Goal: Task Accomplishment & Management: Manage account settings

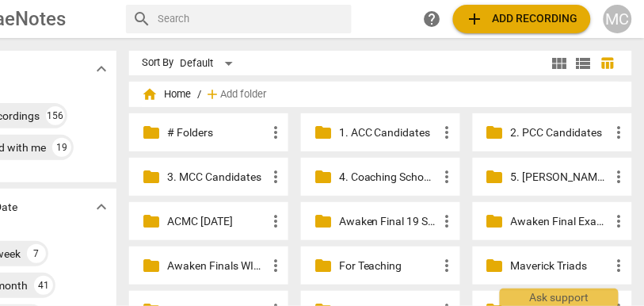
click at [621, 21] on div "MC" at bounding box center [618, 19] width 29 height 29
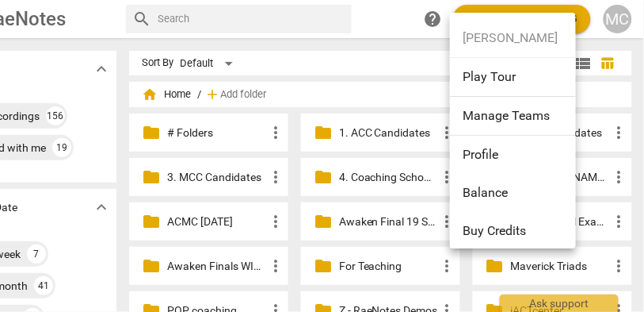
scroll to position [160, 0]
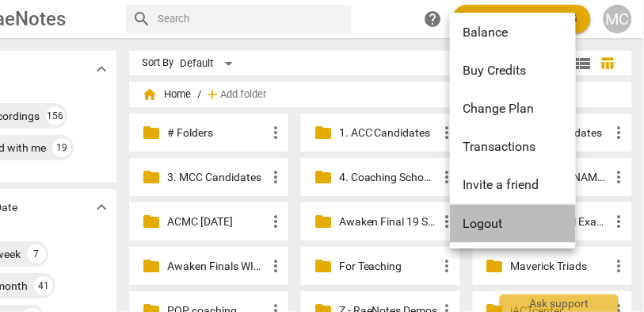
click at [495, 223] on li "Logout" at bounding box center [516, 224] width 132 height 38
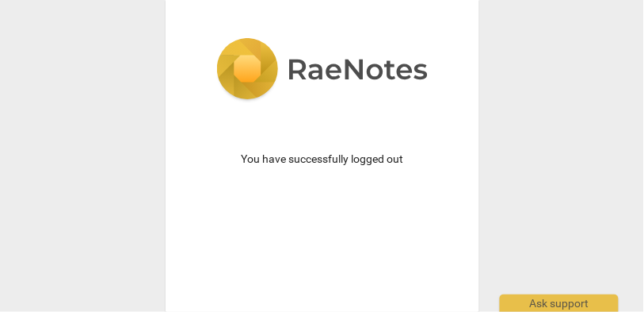
scroll to position [81, 0]
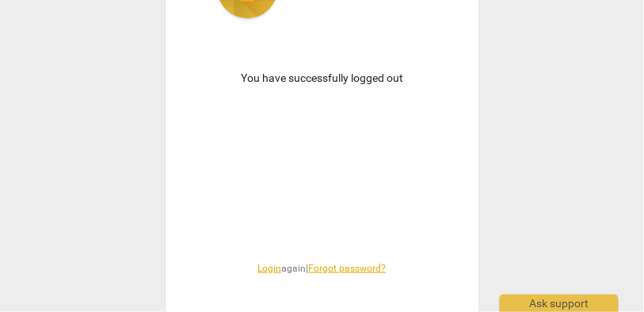
click at [263, 267] on link "Login" at bounding box center [270, 267] width 24 height 11
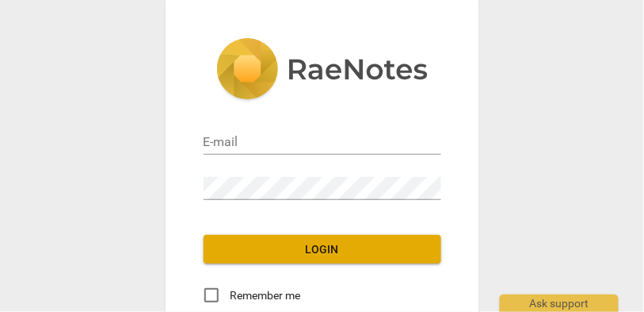
type input "[EMAIL_ADDRESS][DOMAIN_NAME]"
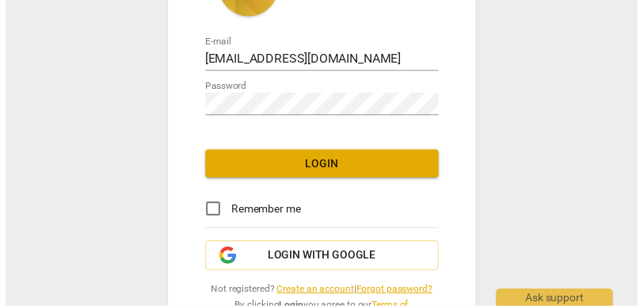
scroll to position [83, 0]
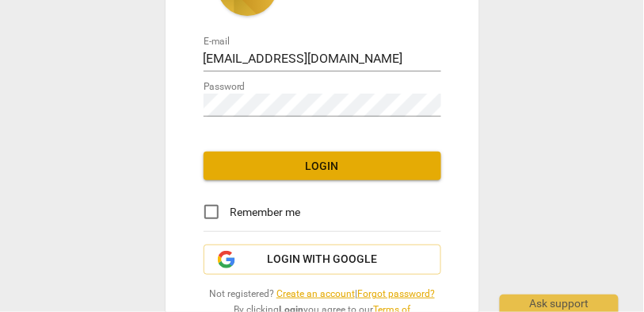
click at [289, 172] on span "Login" at bounding box center [322, 167] width 212 height 16
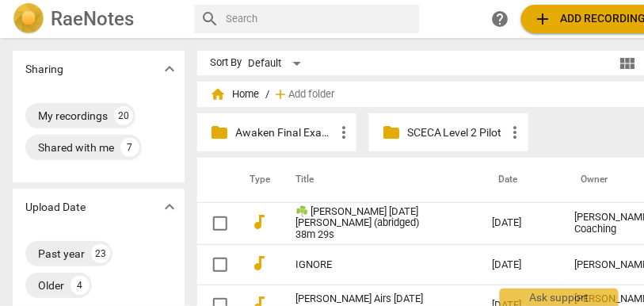
click at [277, 132] on p "Awaken Final Exams #18" at bounding box center [284, 132] width 99 height 17
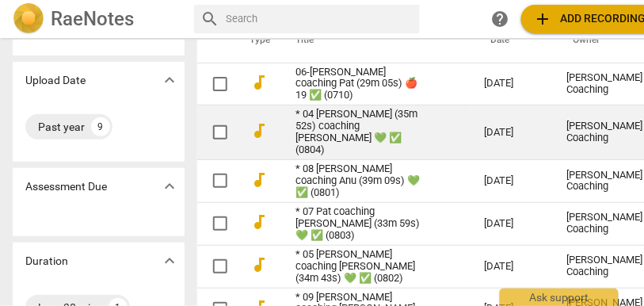
scroll to position [90, 0]
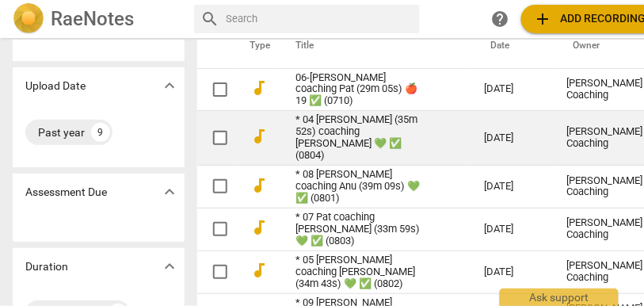
click at [365, 137] on link "* 04 [PERSON_NAME] (35m 52s) coaching [PERSON_NAME] 💚 ✅ (0804)" at bounding box center [362, 138] width 132 height 48
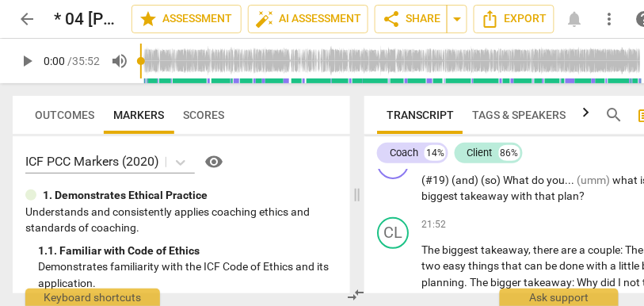
scroll to position [6714, 0]
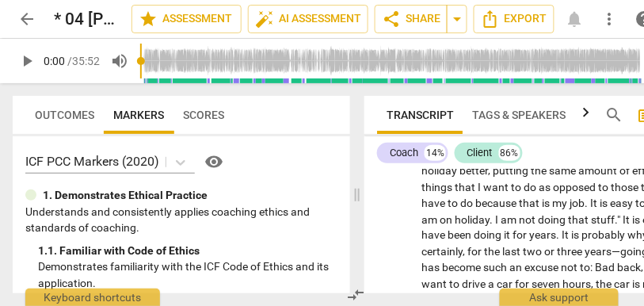
click at [27, 15] on span "arrow_back" at bounding box center [26, 19] width 19 height 19
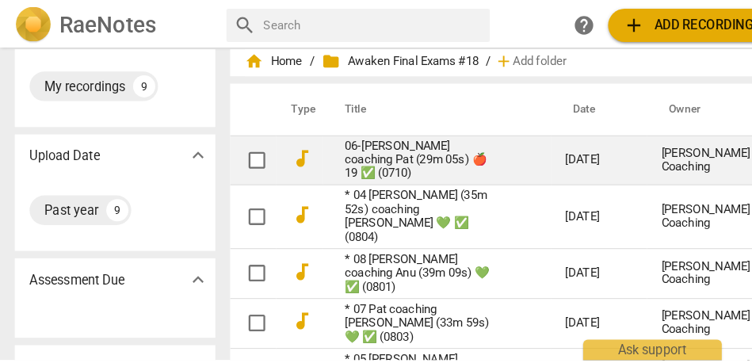
scroll to position [40, 0]
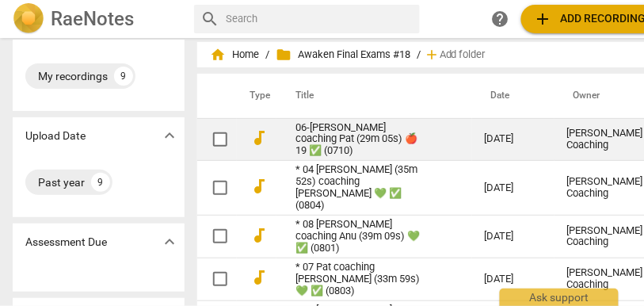
click at [347, 129] on link "06-[PERSON_NAME] coaching Pat (29m 05s) 🍎19 ✅ (0710)" at bounding box center [362, 140] width 132 height 36
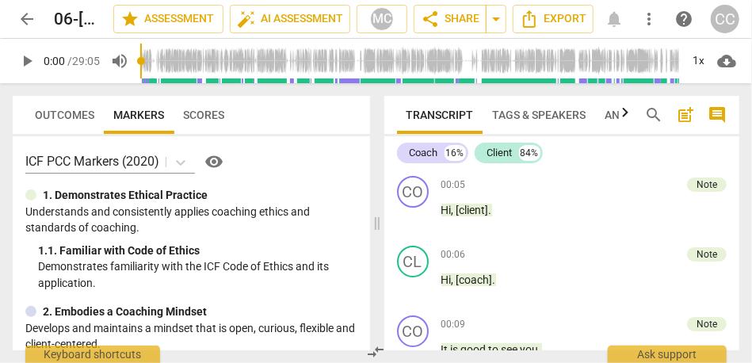
click at [377, 305] on span "compare_arrows" at bounding box center [375, 351] width 19 height 19
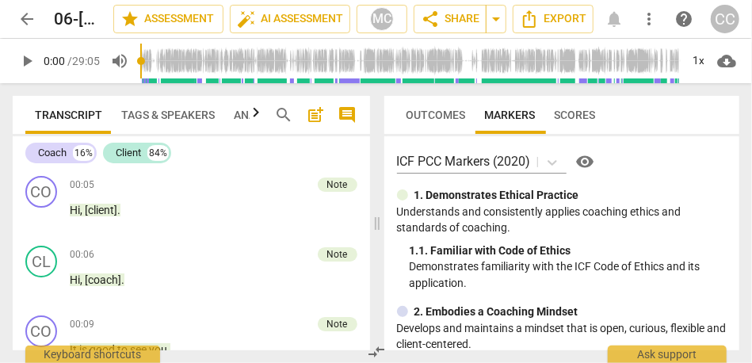
click at [453, 198] on p "1. Demonstrates Ethical Practice" at bounding box center [497, 195] width 165 height 17
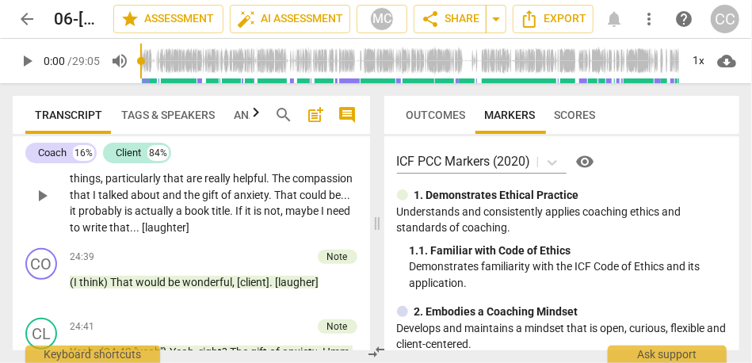
scroll to position [4714, 0]
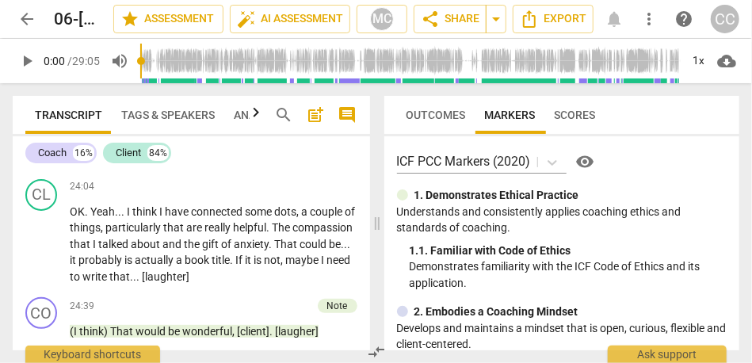
click at [315, 164] on span "as" at bounding box center [322, 157] width 14 height 13
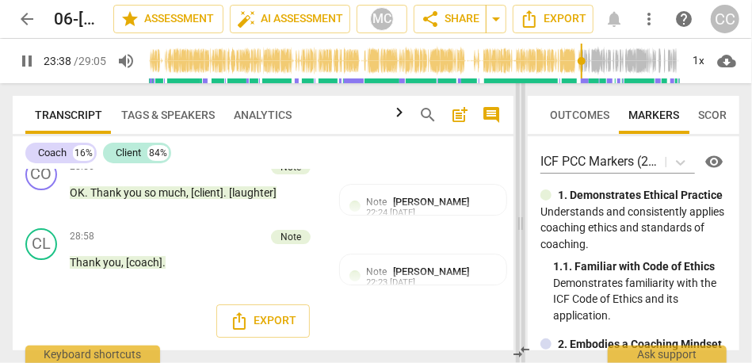
drag, startPoint x: 346, startPoint y: 219, endPoint x: 540, endPoint y: 219, distance: 193.4
click at [526, 219] on span at bounding box center [521, 223] width 10 height 280
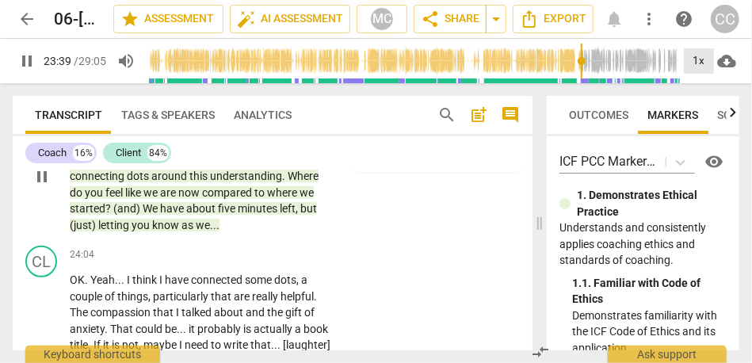
click at [644, 55] on div "1x" at bounding box center [699, 60] width 30 height 25
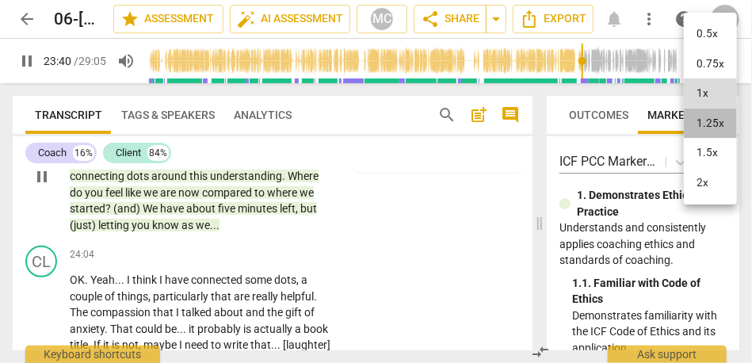
click at [644, 127] on li "1.25x" at bounding box center [710, 124] width 53 height 30
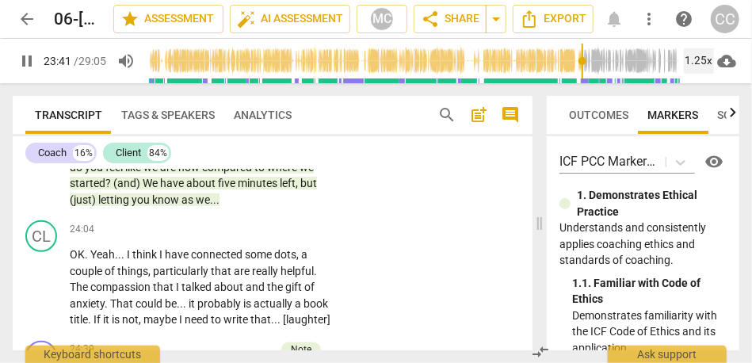
scroll to position [4923, 0]
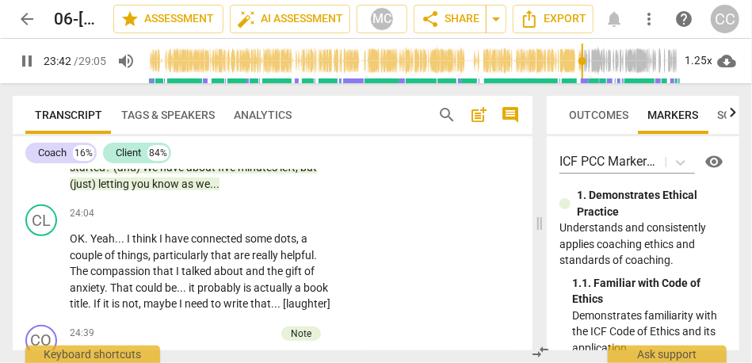
click at [201, 190] on span "we" at bounding box center [203, 184] width 14 height 13
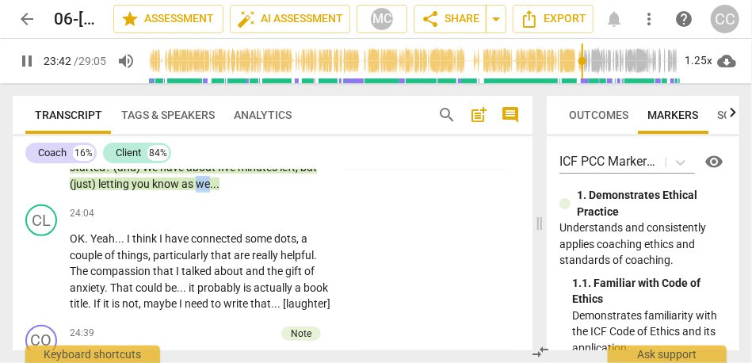
click at [201, 190] on span "we" at bounding box center [203, 184] width 14 height 13
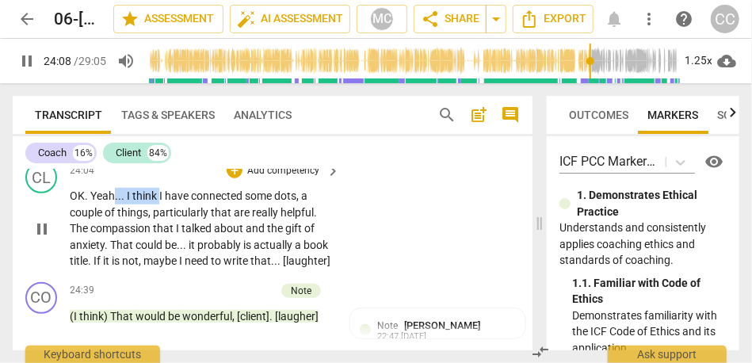
drag, startPoint x: 158, startPoint y: 244, endPoint x: 112, endPoint y: 243, distance: 46.0
click at [112, 243] on p "OK . Yeah . . . I think I have connected some dots , a couple of things , parti…" at bounding box center [201, 229] width 262 height 82
type input "1449"
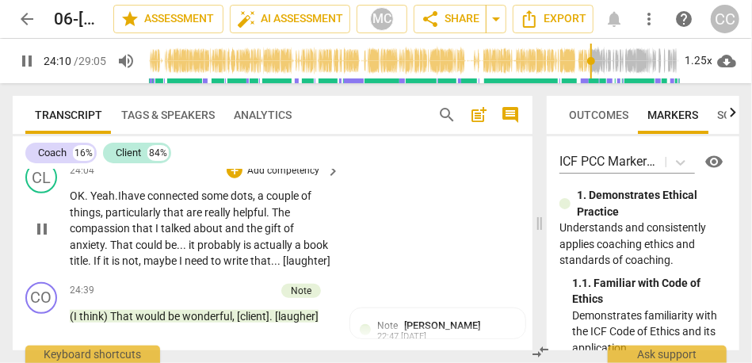
click at [75, 202] on span "OK" at bounding box center [77, 195] width 15 height 13
click at [103, 202] on span "Yeah." at bounding box center [104, 195] width 28 height 13
click at [258, 202] on span "," at bounding box center [255, 195] width 5 height 13
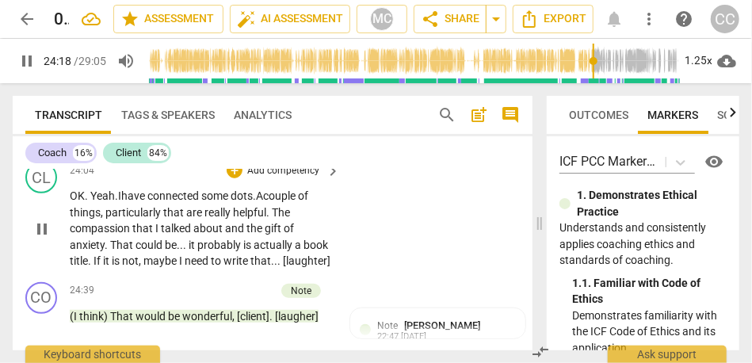
click at [246, 202] on span "dots." at bounding box center [243, 195] width 25 height 13
click at [281, 202] on span "couple" at bounding box center [280, 195] width 35 height 13
click at [201, 202] on span "connected" at bounding box center [174, 195] width 54 height 13
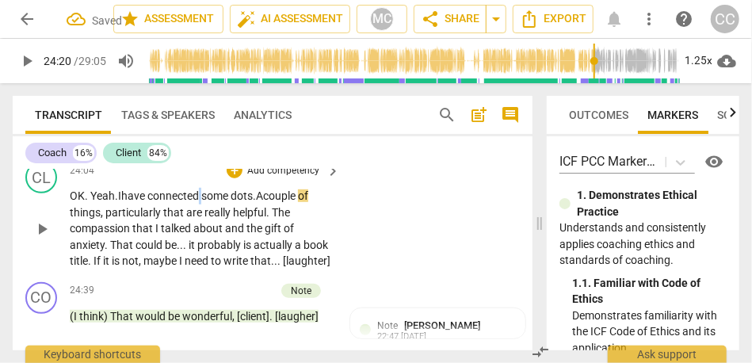
click at [201, 202] on span "connected" at bounding box center [174, 195] width 54 height 13
click at [256, 202] on span "dots." at bounding box center [243, 195] width 25 height 13
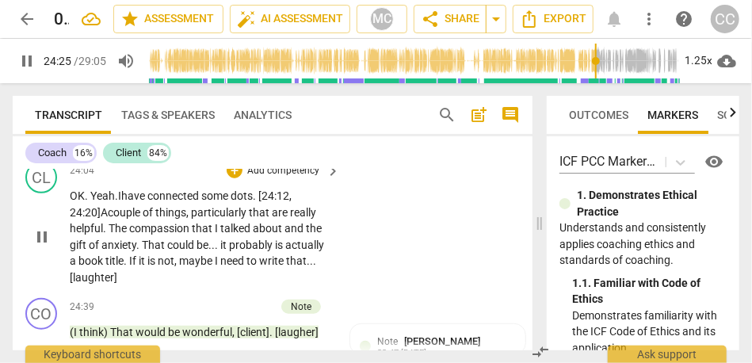
click at [110, 235] on span "The" at bounding box center [119, 228] width 21 height 13
click at [140, 251] on span "." at bounding box center [139, 245] width 6 height 13
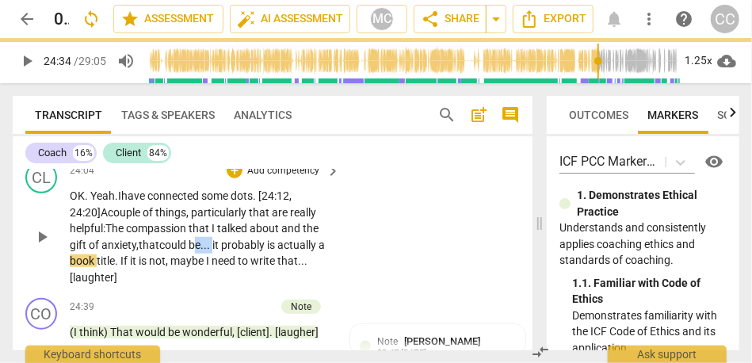
drag, startPoint x: 216, startPoint y: 295, endPoint x: 201, endPoint y: 295, distance: 15.1
click at [201, 285] on p "OK . Yeah. I have connected some dots. [24:12, 24:20] A couple of things , part…" at bounding box center [201, 236] width 262 height 97
click at [327, 285] on p "OK . Yeah. I have connected some dots. [24:12, 24:20] A couple of things , part…" at bounding box center [201, 236] width 262 height 97
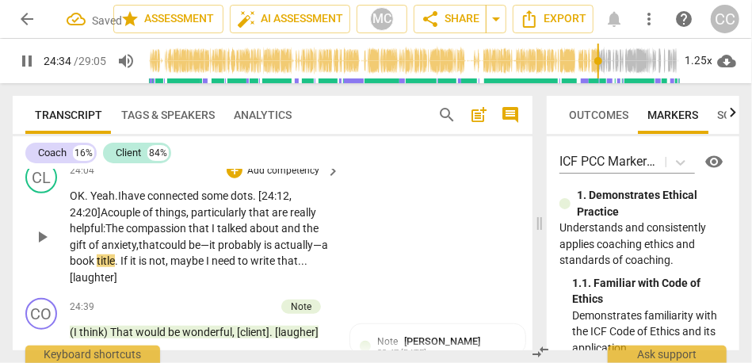
click at [367, 246] on div "CL play_arrow pause 24:04 + Add competency keyboard_arrow_right OK . Yeah. I ha…" at bounding box center [273, 223] width 520 height 136
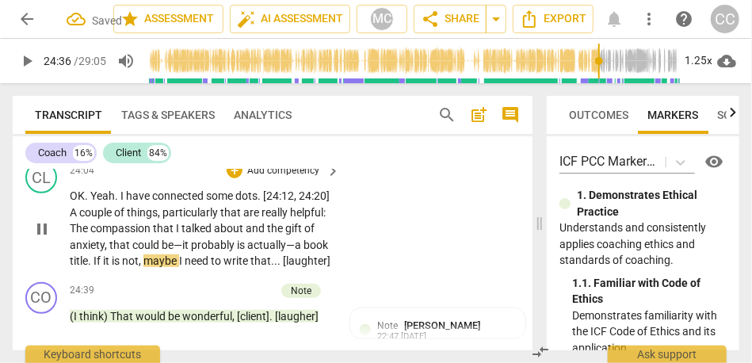
click at [88, 267] on span "title" at bounding box center [79, 260] width 18 height 13
type input "1475"
click at [94, 267] on span "." at bounding box center [91, 260] width 6 height 13
click at [112, 267] on span "it" at bounding box center [107, 260] width 9 height 13
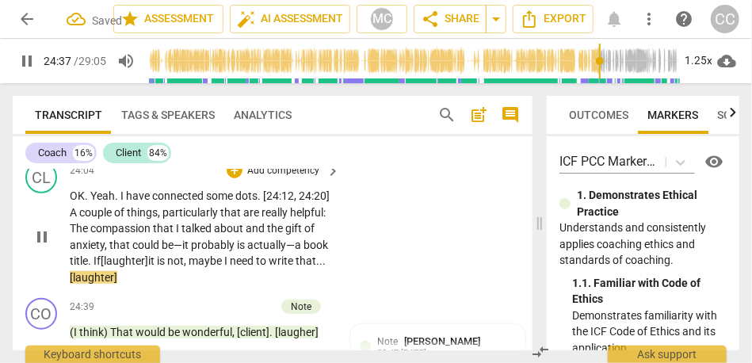
click at [224, 267] on span "maybe" at bounding box center [207, 260] width 36 height 13
click at [234, 267] on span "I" at bounding box center [231, 260] width 6 height 13
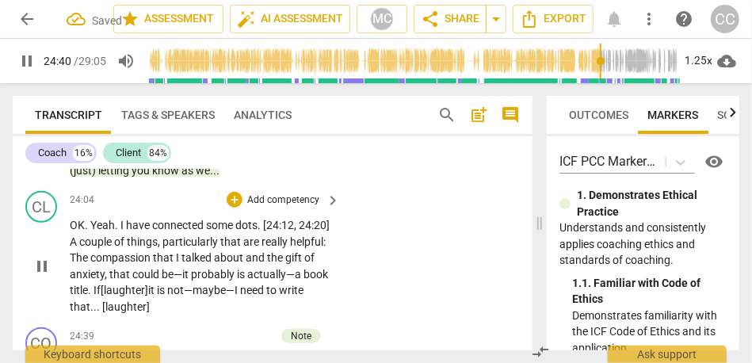
scroll to position [4936, 0]
click at [281, 208] on p "Add competency" at bounding box center [283, 201] width 75 height 14
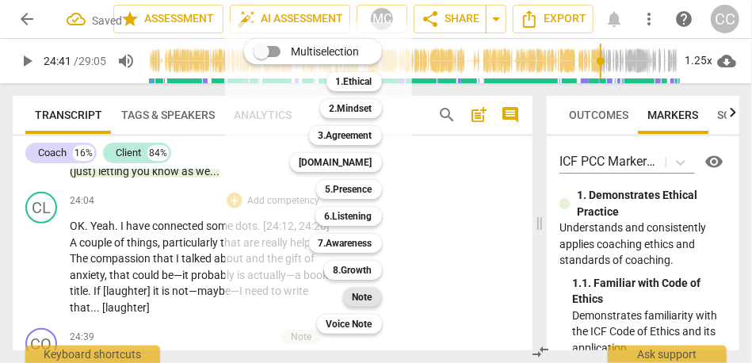
click at [355, 295] on b "Note" at bounding box center [363, 297] width 20 height 19
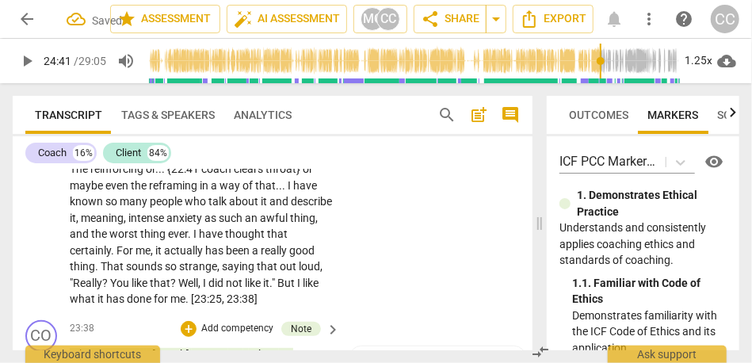
scroll to position [4628, 0]
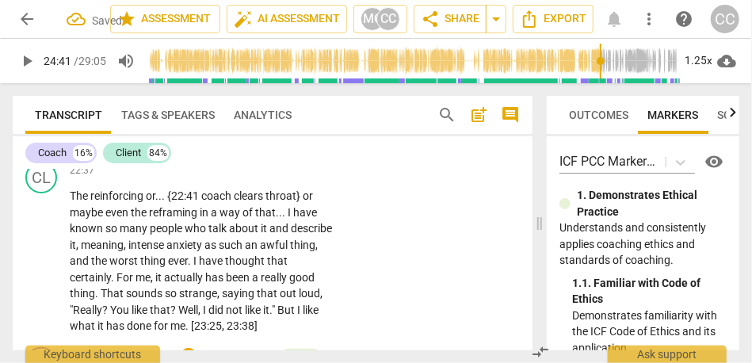
click at [292, 132] on span "voice" at bounding box center [304, 126] width 25 height 13
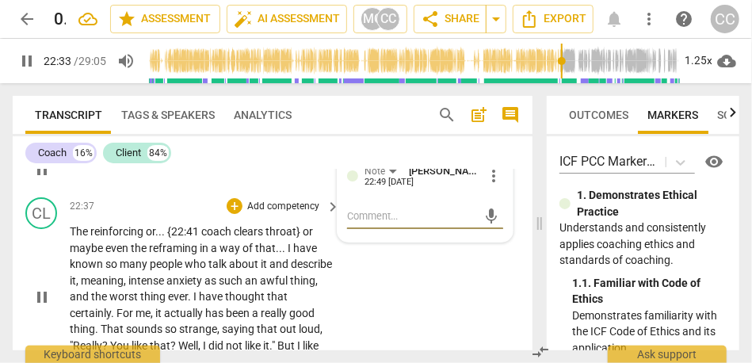
scroll to position [4588, 0]
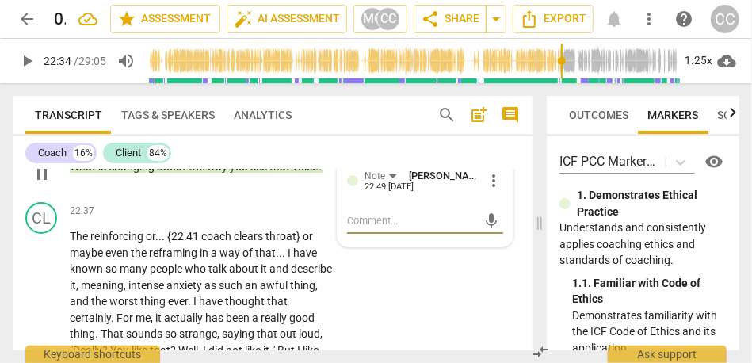
click at [270, 175] on p "What is changing about the way you see that voice ?" at bounding box center [201, 167] width 262 height 17
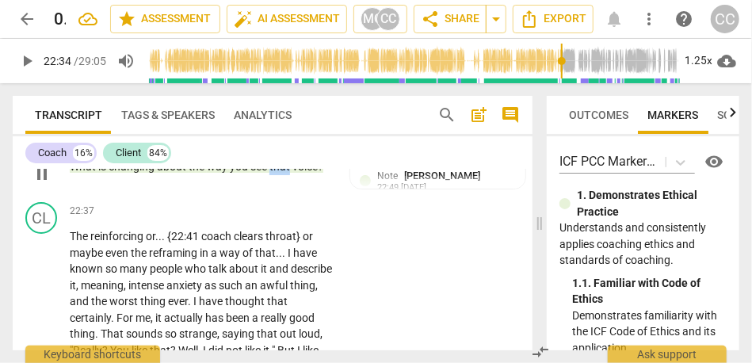
click at [270, 175] on p "What is changing about the way you see that voice ?" at bounding box center [201, 167] width 262 height 17
click at [277, 173] on span "that" at bounding box center [281, 166] width 23 height 13
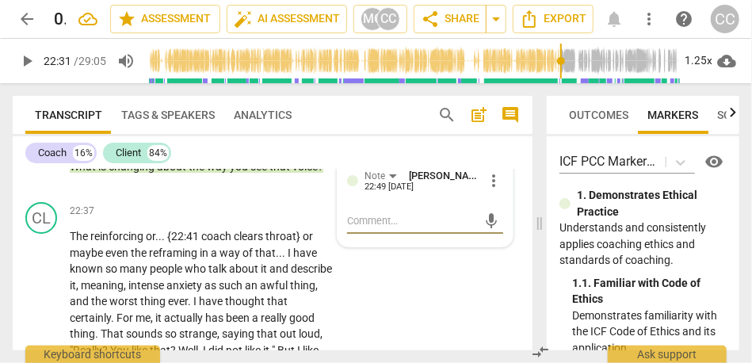
click at [313, 173] on span "voice" at bounding box center [304, 166] width 25 height 13
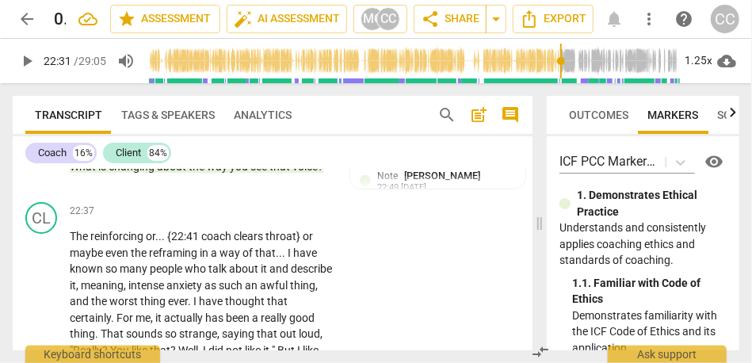
type input "1352"
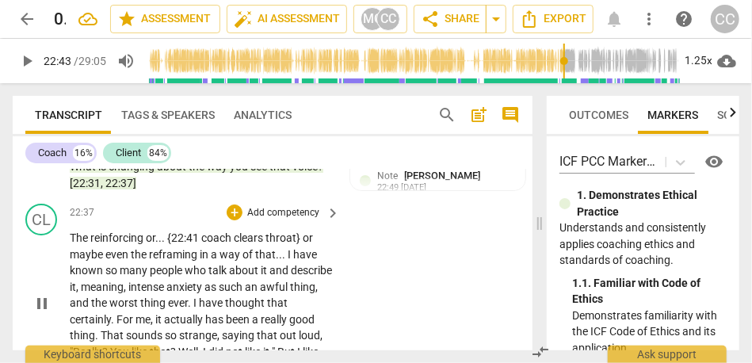
type input "1363"
drag, startPoint x: 157, startPoint y: 287, endPoint x: 352, endPoint y: 284, distance: 195.0
click at [352, 284] on div "CL play_arrow pause 22:37 + Add competency keyboard_arrow_right The reinforcing…" at bounding box center [273, 289] width 520 height 185
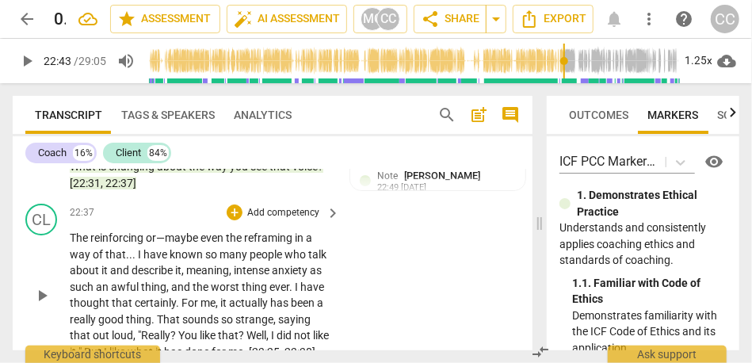
click at [200, 244] on span "maybe" at bounding box center [183, 237] width 36 height 13
click at [117, 244] on span "reinforcing" at bounding box center [117, 237] width 55 height 13
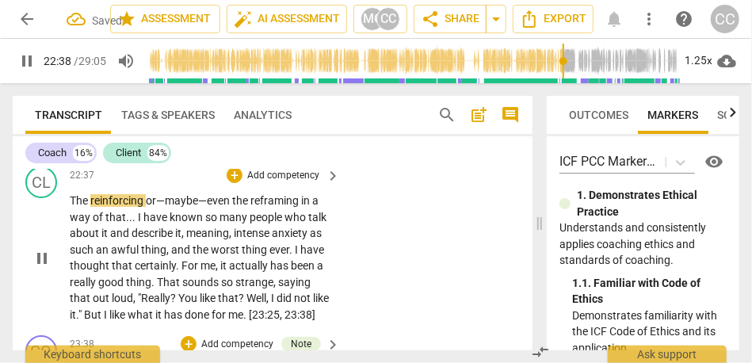
scroll to position [4628, 0]
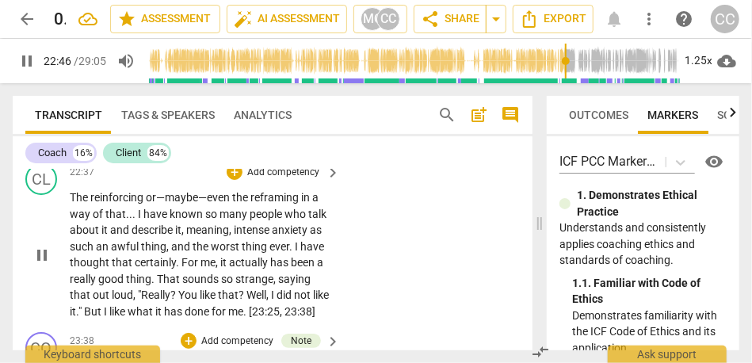
click at [134, 220] on span "." at bounding box center [135, 214] width 6 height 13
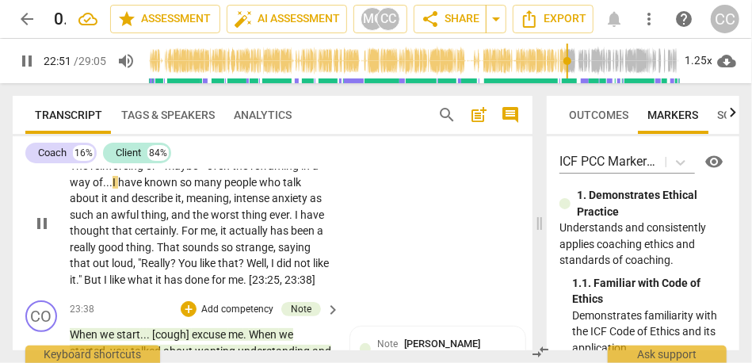
scroll to position [4663, 0]
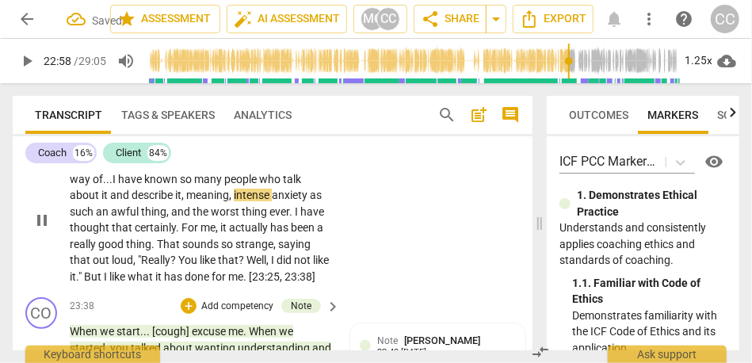
click at [188, 201] on span "meaning" at bounding box center [207, 195] width 43 height 13
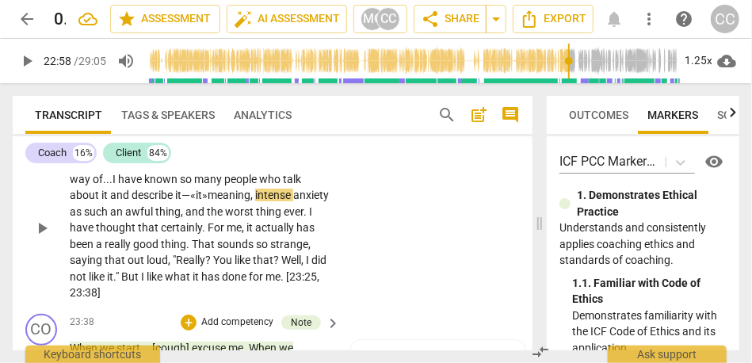
click at [264, 201] on span "intense" at bounding box center [274, 195] width 38 height 13
click at [84, 218] on span "as" at bounding box center [77, 211] width 14 height 13
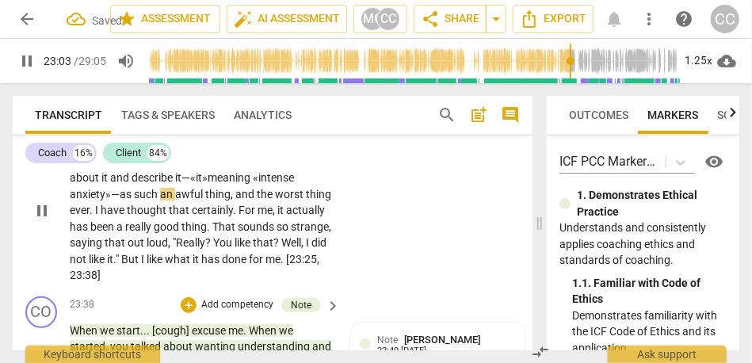
scroll to position [4687, 0]
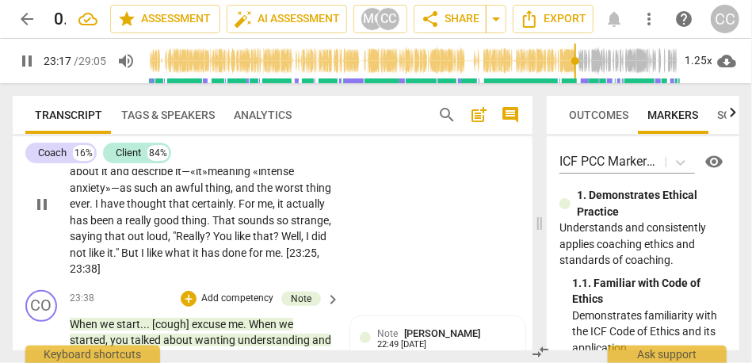
click at [105, 243] on span "saying" at bounding box center [87, 236] width 35 height 13
click at [358, 256] on div "CL play_arrow pause 22:37 + Add competency keyboard_arrow_right The reinforcing…" at bounding box center [273, 190] width 520 height 185
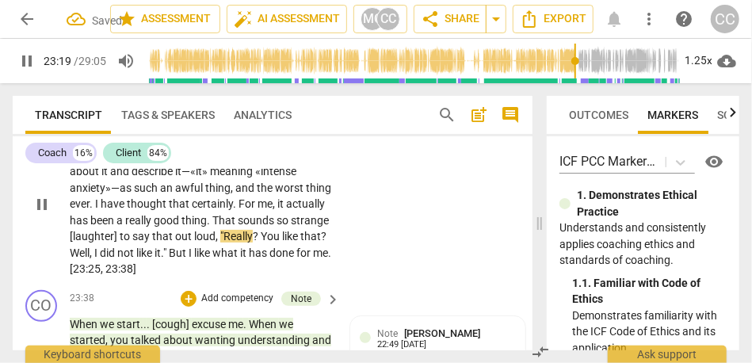
click at [253, 243] on span ""Really" at bounding box center [236, 236] width 32 height 13
type input "1400"
click at [250, 243] on span ""Really" at bounding box center [234, 236] width 32 height 13
click at [155, 259] on span "like" at bounding box center [145, 253] width 18 height 13
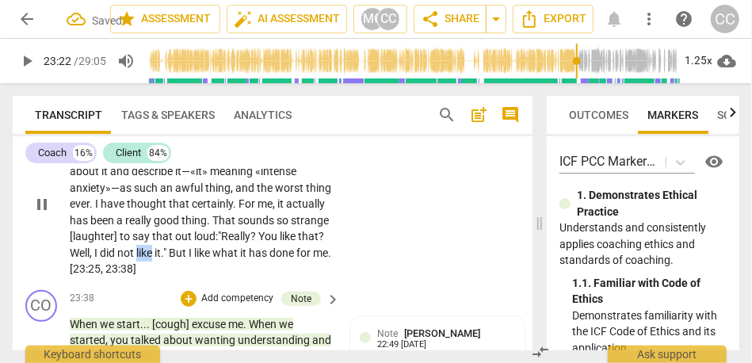
click at [155, 259] on span "like" at bounding box center [145, 253] width 18 height 13
click at [298, 243] on span "that" at bounding box center [308, 236] width 21 height 13
click at [90, 259] on span "Well" at bounding box center [80, 253] width 20 height 13
click at [198, 259] on span """ at bounding box center [196, 253] width 6 height 13
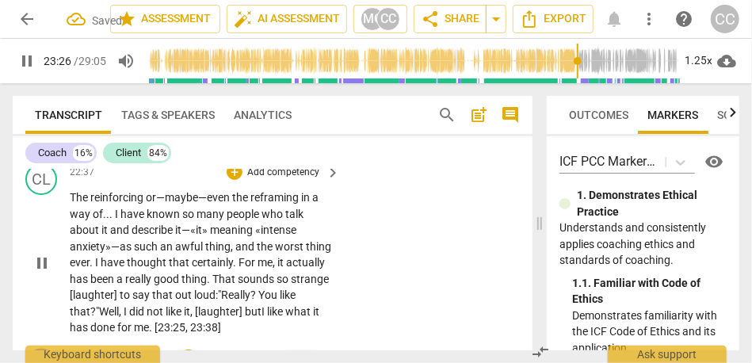
scroll to position [4615, 0]
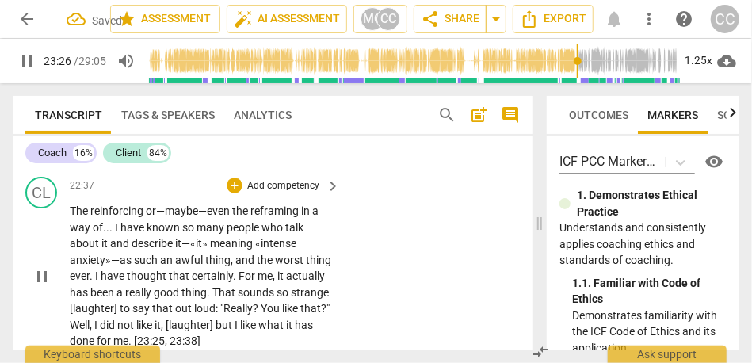
click at [273, 193] on p "Add competency" at bounding box center [283, 186] width 75 height 14
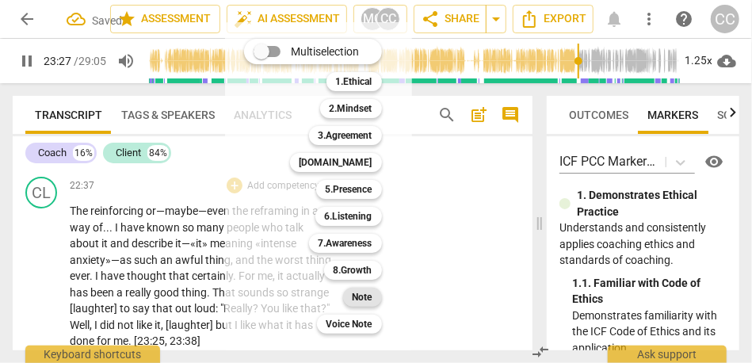
click at [373, 299] on div "Note" at bounding box center [362, 297] width 39 height 19
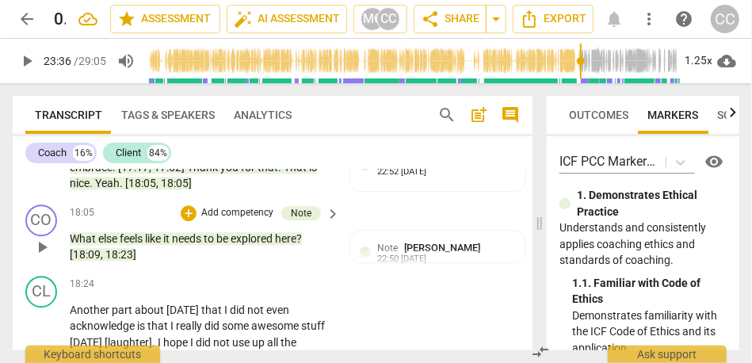
scroll to position [3974, 0]
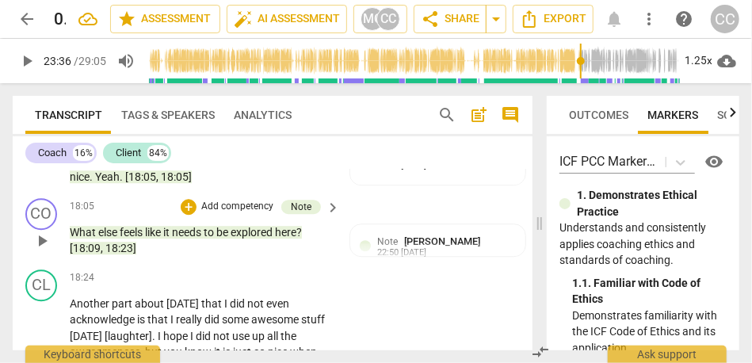
click at [126, 254] on span "18:23]" at bounding box center [120, 248] width 31 height 13
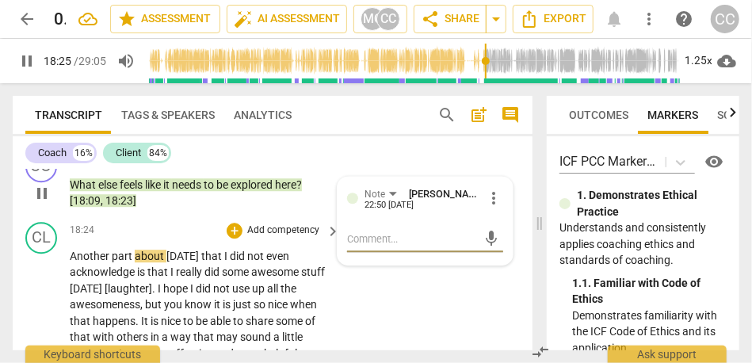
scroll to position [4078, 0]
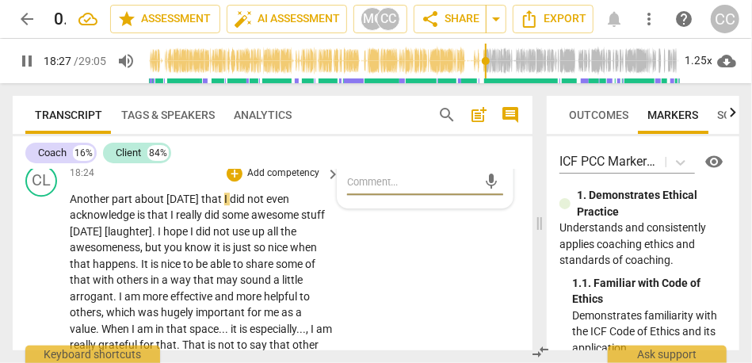
click at [216, 205] on span "that" at bounding box center [212, 199] width 23 height 13
type input "1108"
click at [137, 221] on span "is" at bounding box center [142, 214] width 10 height 13
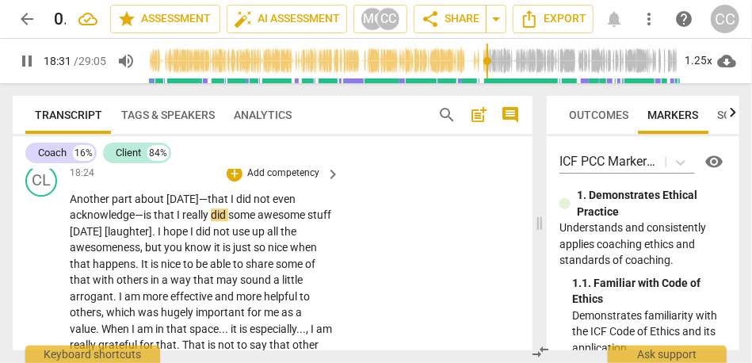
click at [175, 221] on span "that" at bounding box center [165, 214] width 23 height 13
click at [197, 221] on span "really" at bounding box center [196, 214] width 29 height 13
click at [100, 238] on span "[DATE]" at bounding box center [87, 231] width 35 height 13
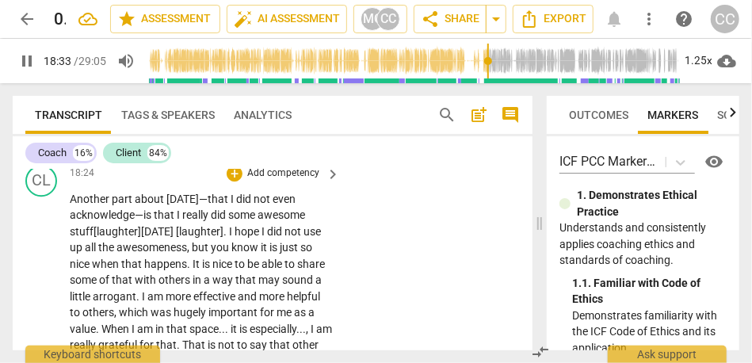
scroll to position [4110, 0]
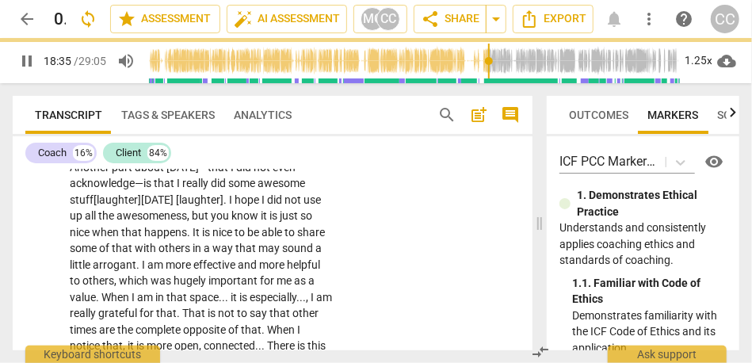
click at [176, 206] on span "[DATE]" at bounding box center [158, 199] width 35 height 13
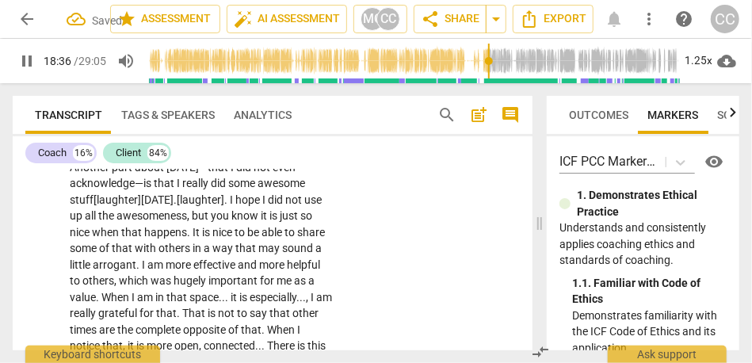
click at [235, 206] on span "I" at bounding box center [233, 199] width 6 height 13
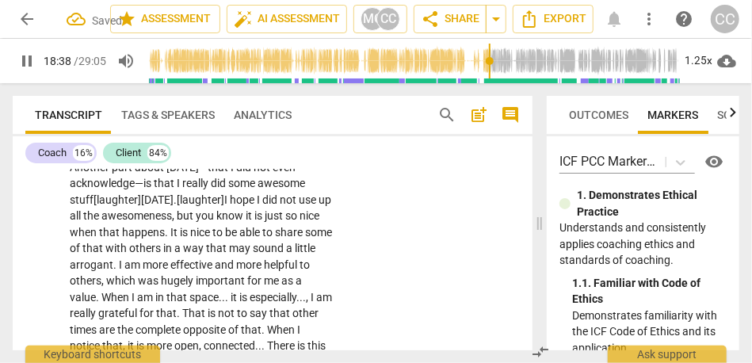
click at [257, 206] on span "hope" at bounding box center [243, 199] width 27 height 13
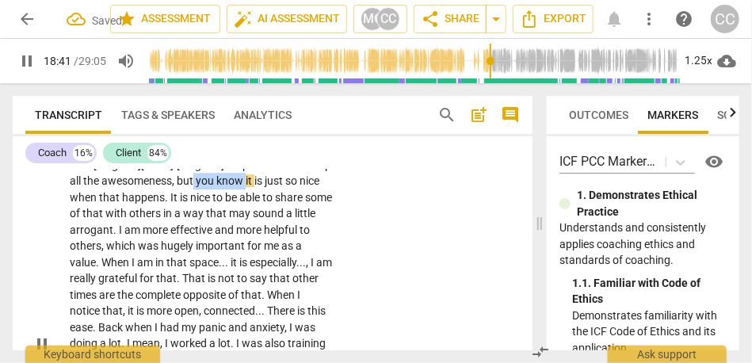
drag, startPoint x: 282, startPoint y: 216, endPoint x: 229, endPoint y: 216, distance: 53.1
click at [229, 216] on p "Another part about [DATE]— that I did not even acknowledge— is that I really di…" at bounding box center [201, 343] width 262 height 439
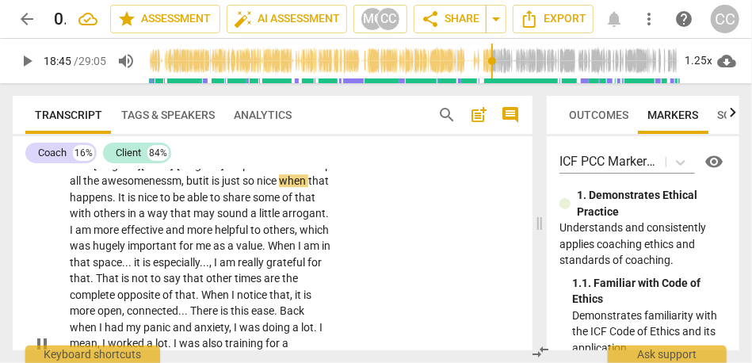
click at [187, 187] on span "awesomenessm, but" at bounding box center [151, 180] width 101 height 13
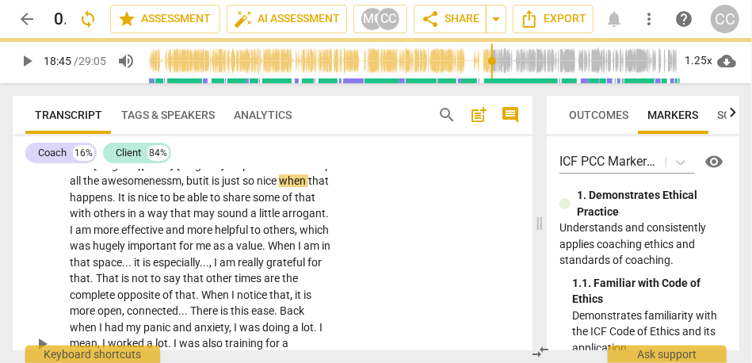
click at [203, 187] on span "awesomenessm, but" at bounding box center [151, 180] width 101 height 13
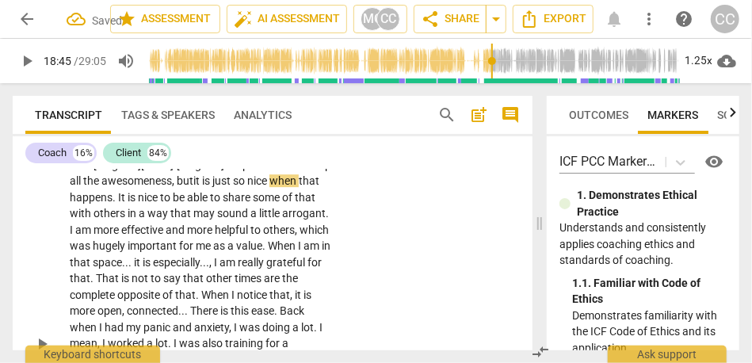
click at [247, 187] on span "so" at bounding box center [240, 180] width 14 height 13
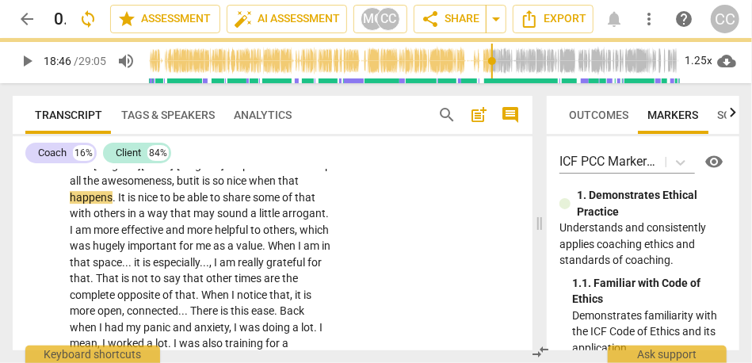
click at [445, 111] on span "search" at bounding box center [447, 114] width 19 height 19
type input "1127"
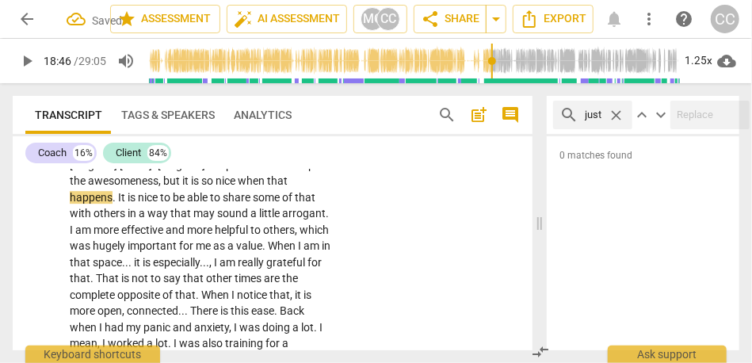
type input "just"
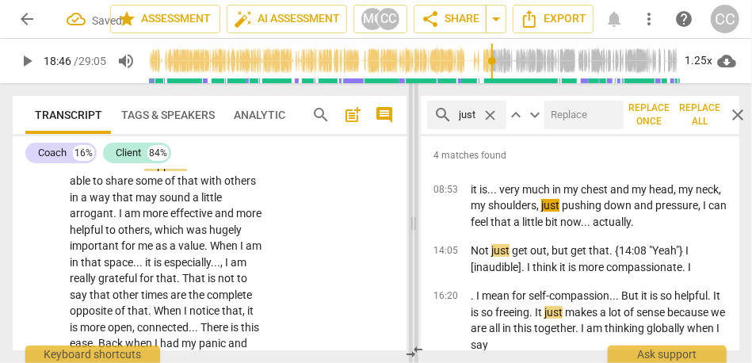
drag, startPoint x: 538, startPoint y: 229, endPoint x: 413, endPoint y: 235, distance: 125.4
click at [413, 235] on span at bounding box center [414, 223] width 10 height 280
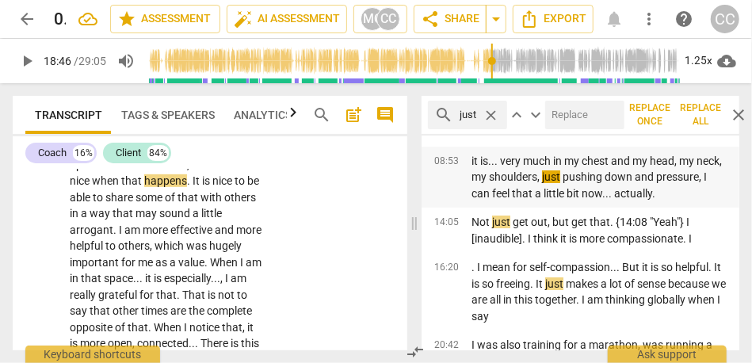
scroll to position [86, 0]
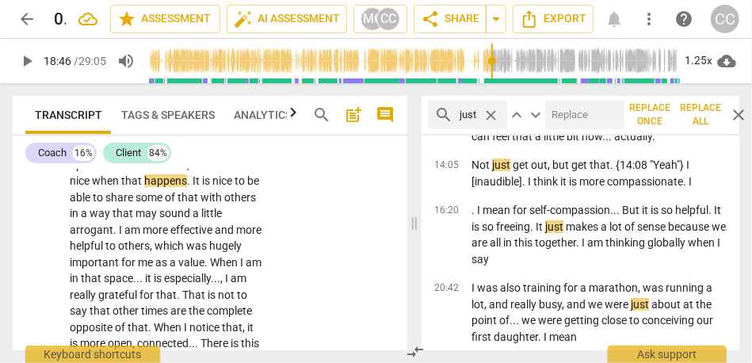
click at [574, 112] on input "text" at bounding box center [581, 114] width 73 height 25
type input "(just)"
click at [644, 113] on span "Replace all" at bounding box center [701, 114] width 38 height 27
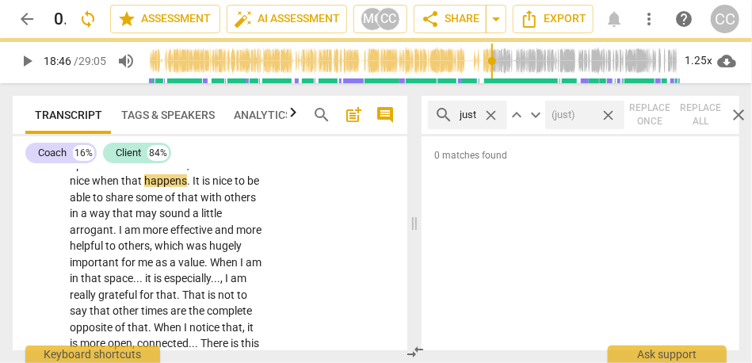
scroll to position [4945, 0]
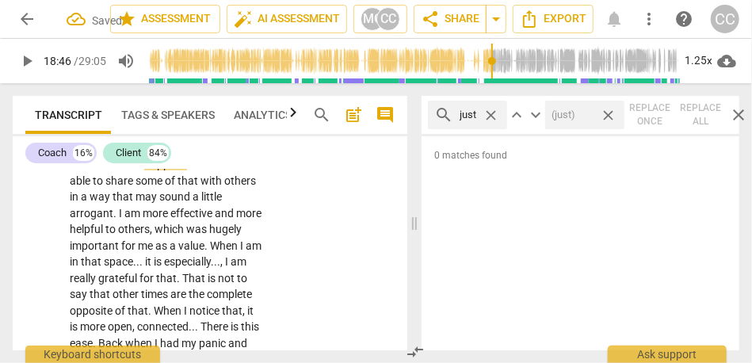
click at [603, 113] on span "close" at bounding box center [608, 115] width 17 height 17
click at [490, 114] on span "close" at bounding box center [491, 115] width 17 height 17
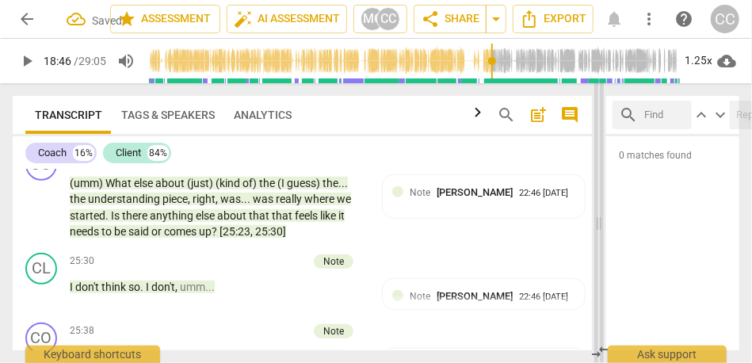
scroll to position [3929, 0]
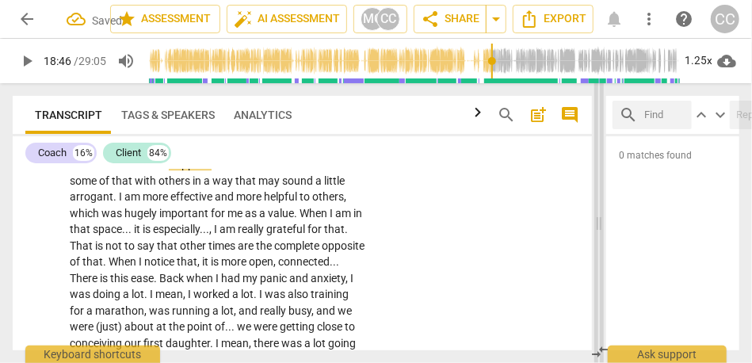
drag, startPoint x: 415, startPoint y: 224, endPoint x: 601, endPoint y: 226, distance: 185.5
click at [601, 226] on span at bounding box center [600, 223] width 10 height 280
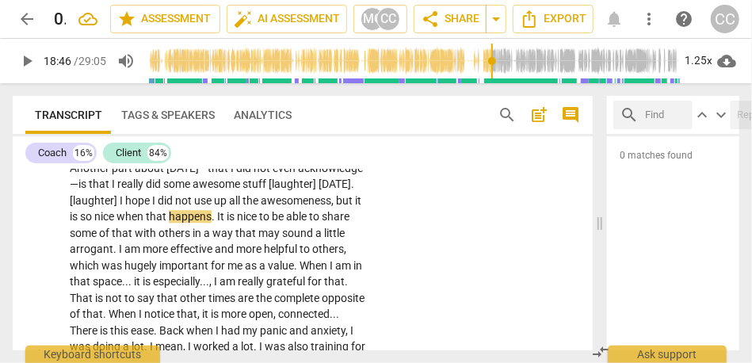
scroll to position [3875, 0]
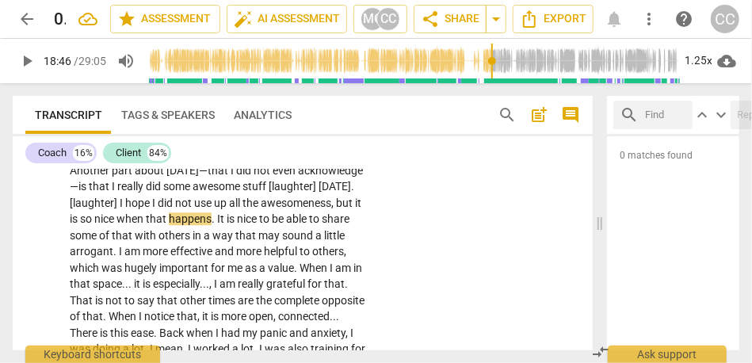
click at [175, 209] on span "did" at bounding box center [166, 203] width 17 height 13
click at [146, 225] on span "when" at bounding box center [131, 218] width 29 height 13
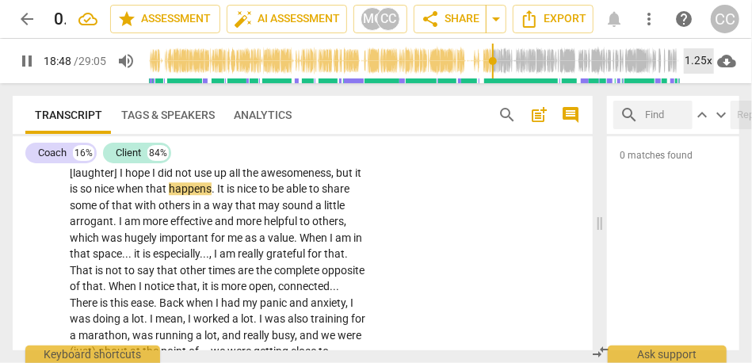
click at [644, 52] on div "1.25x" at bounding box center [699, 60] width 30 height 25
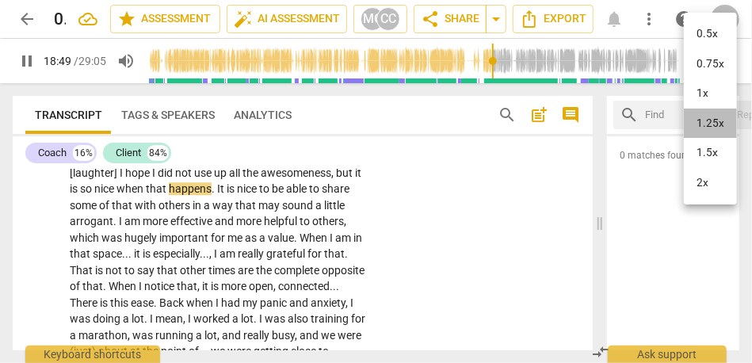
click at [644, 122] on li "1.25x" at bounding box center [710, 124] width 53 height 30
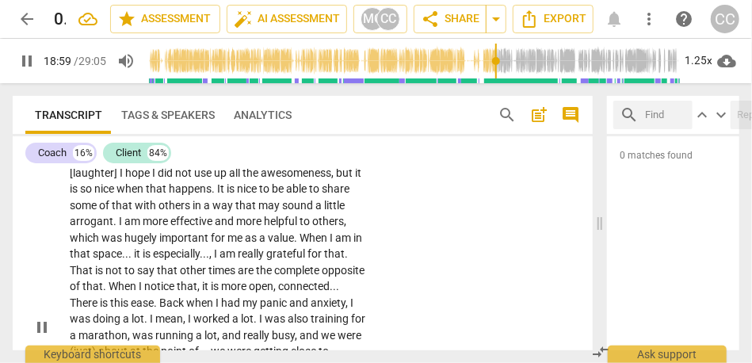
click at [152, 179] on span "hope" at bounding box center [138, 172] width 27 height 13
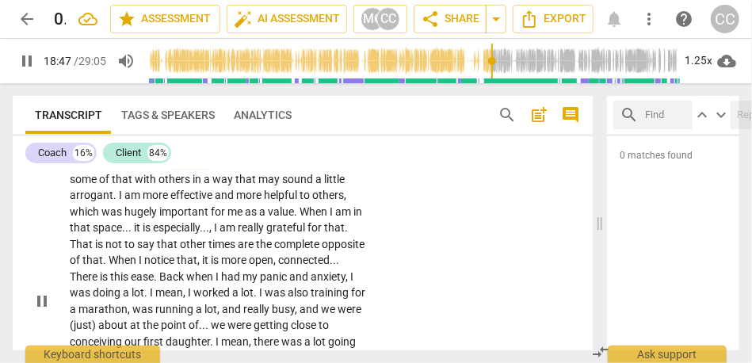
scroll to position [3932, 0]
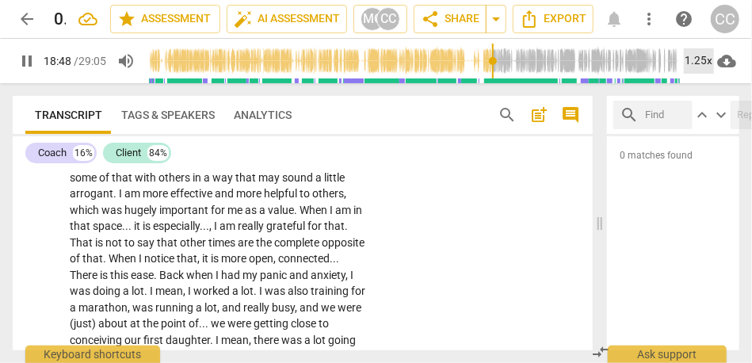
click at [644, 61] on div "1.25x" at bounding box center [699, 60] width 30 height 25
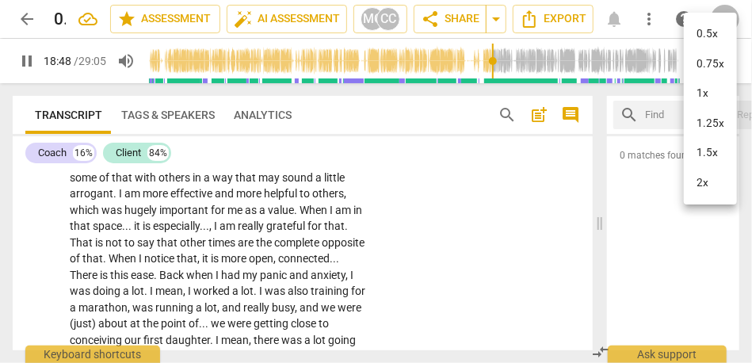
click at [644, 121] on li "1.25x" at bounding box center [710, 124] width 53 height 30
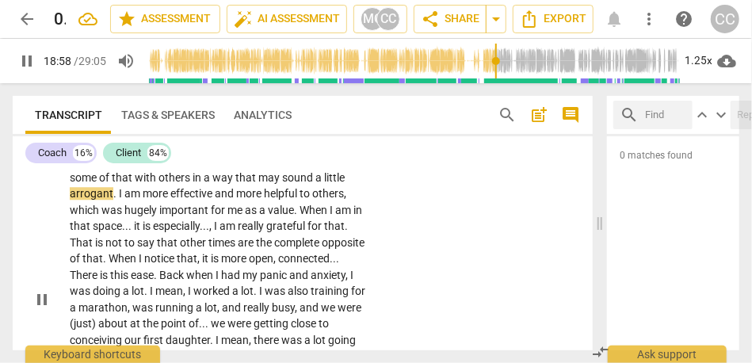
click at [235, 184] on span "that" at bounding box center [246, 177] width 23 height 13
type input "1140"
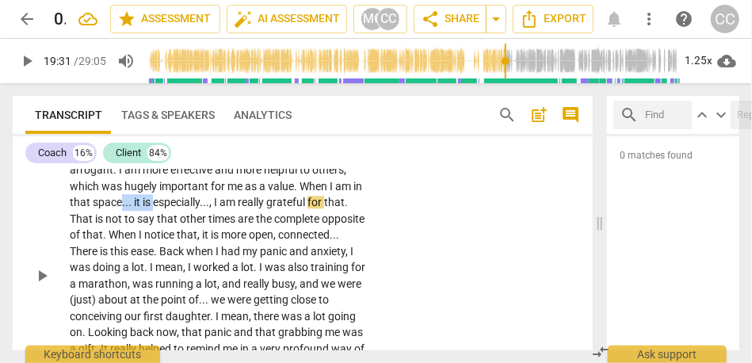
drag, startPoint x: 295, startPoint y: 252, endPoint x: 262, endPoint y: 249, distance: 32.7
click at [262, 249] on p "Another part about [DATE]—that I did not even acknowledge—is that I really did …" at bounding box center [218, 276] width 296 height 390
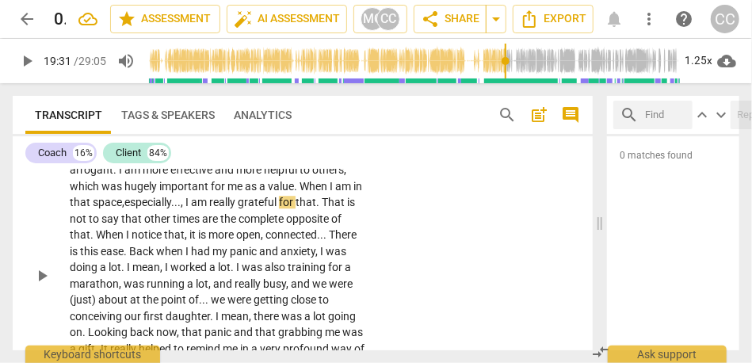
click at [185, 208] on span "," at bounding box center [183, 202] width 5 height 13
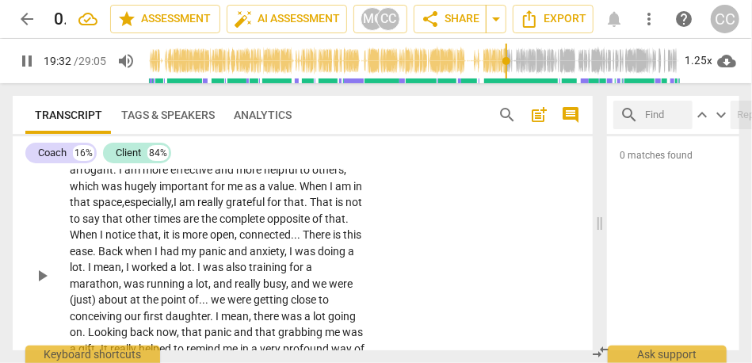
click at [344, 253] on p "Another part about [DATE]—that I did not even acknowledge—is that I really did …" at bounding box center [218, 276] width 296 height 390
click at [197, 208] on span "am" at bounding box center [188, 202] width 18 height 13
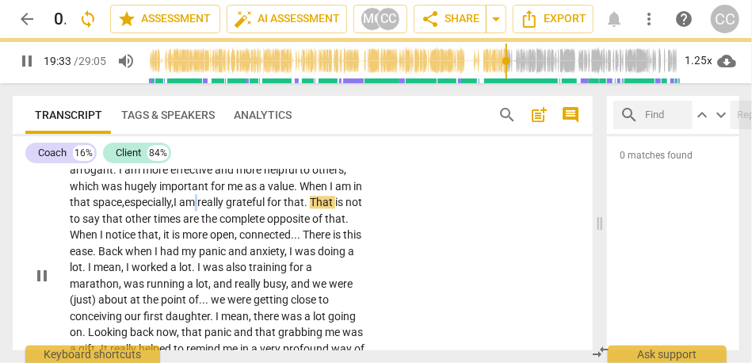
click at [197, 208] on span "am" at bounding box center [188, 202] width 18 height 13
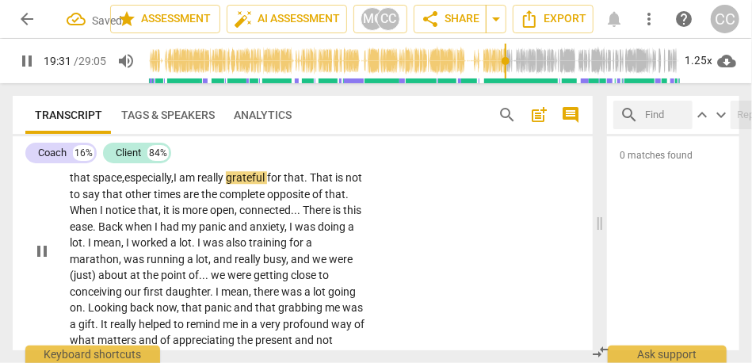
scroll to position [3978, 0]
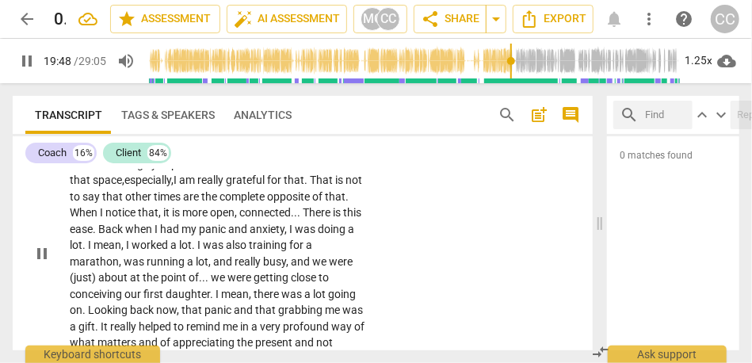
click at [303, 219] on span "There" at bounding box center [318, 212] width 30 height 13
click at [239, 219] on span "connected" at bounding box center [265, 212] width 52 height 13
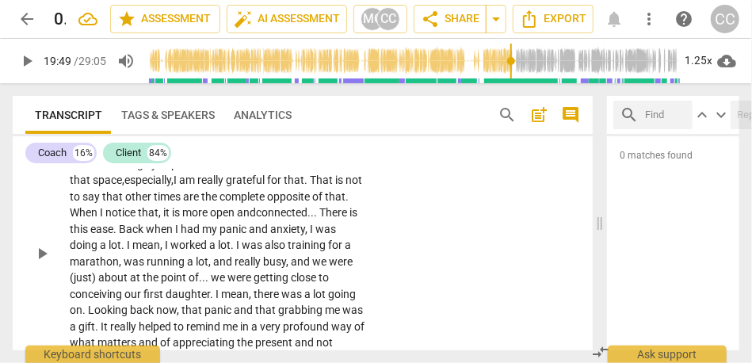
click at [319, 219] on span "There" at bounding box center [334, 212] width 30 height 13
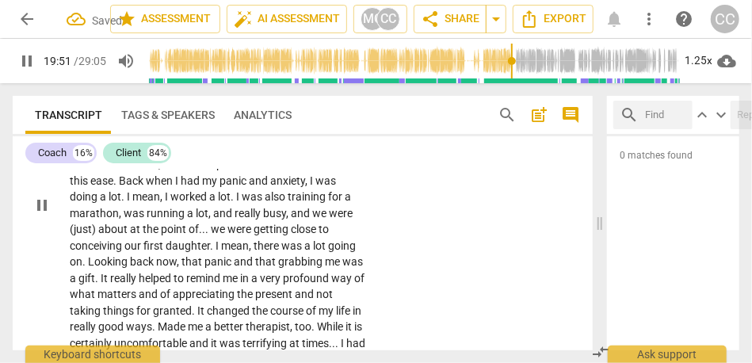
scroll to position [4048, 0]
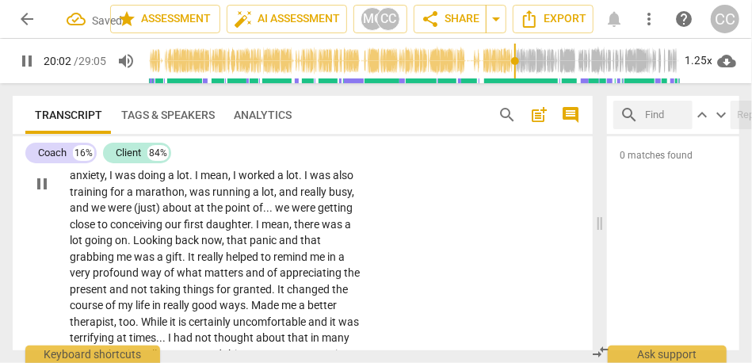
click at [155, 166] on span "this" at bounding box center [145, 159] width 21 height 13
click at [211, 166] on span "Back" at bounding box center [197, 159] width 27 height 13
click at [155, 166] on span "this" at bounding box center [145, 159] width 21 height 13
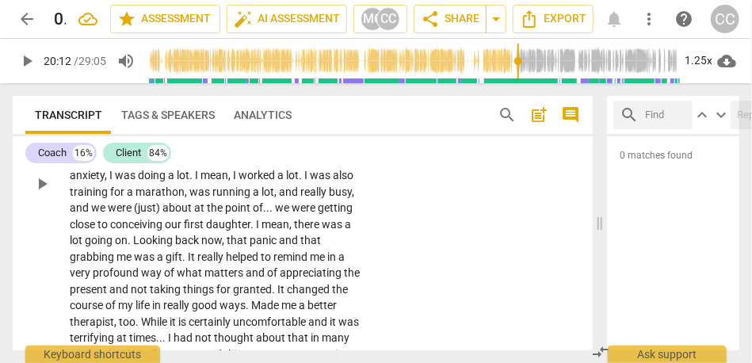
click at [155, 166] on span "this" at bounding box center [145, 159] width 21 height 13
click at [184, 166] on span "." at bounding box center [181, 159] width 6 height 13
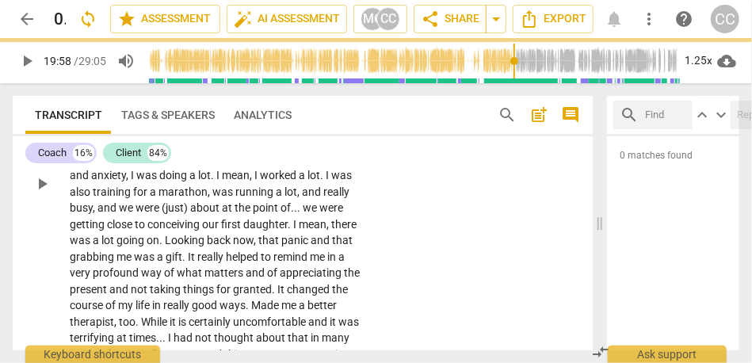
click at [220, 166] on span "Back" at bounding box center [233, 159] width 27 height 13
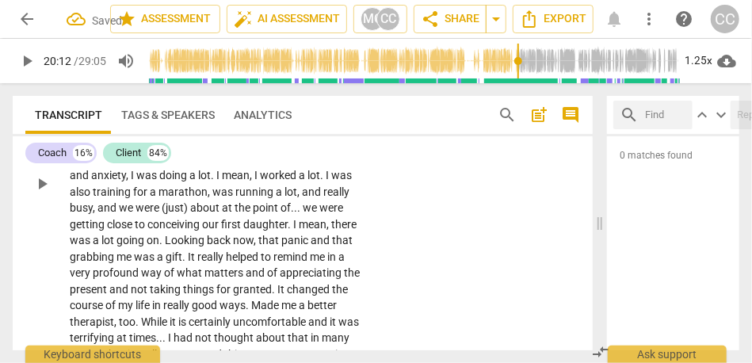
click at [220, 166] on span ". [19:57," at bounding box center [198, 159] width 41 height 13
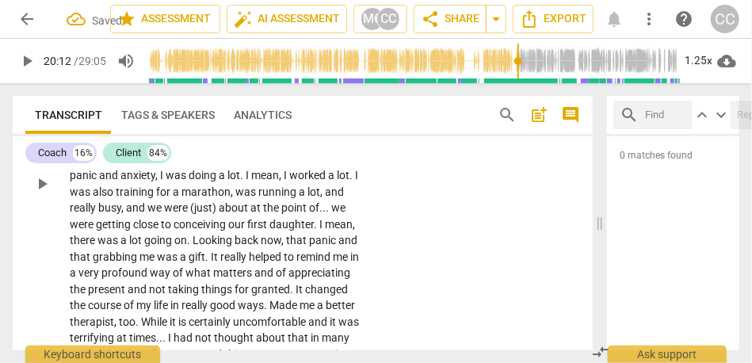
click at [462, 224] on div "CL play_arrow pause 18:24 + Add competency keyboard_arrow_right Another part ab…" at bounding box center [303, 170] width 580 height 429
click at [434, 233] on div "CL play_arrow pause 18:24 + Add competency keyboard_arrow_right Another part ab…" at bounding box center [303, 170] width 580 height 429
click at [282, 214] on p "Another part about [DATE]—that I did not even acknowledge—is that I really did …" at bounding box center [218, 184] width 296 height 390
click at [183, 166] on span "ease" at bounding box center [171, 159] width 23 height 13
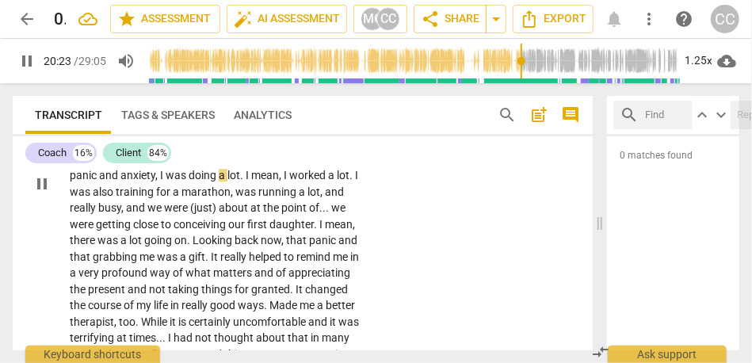
scroll to position [4086, 0]
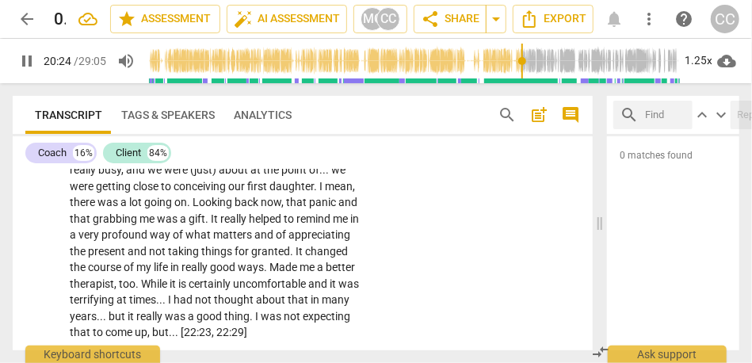
click at [284, 143] on span "I" at bounding box center [287, 137] width 6 height 13
type input "1225"
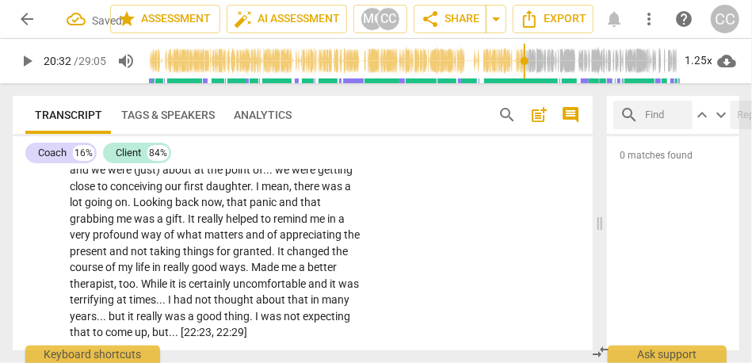
click at [212, 160] on span "was" at bounding box center [200, 153] width 23 height 13
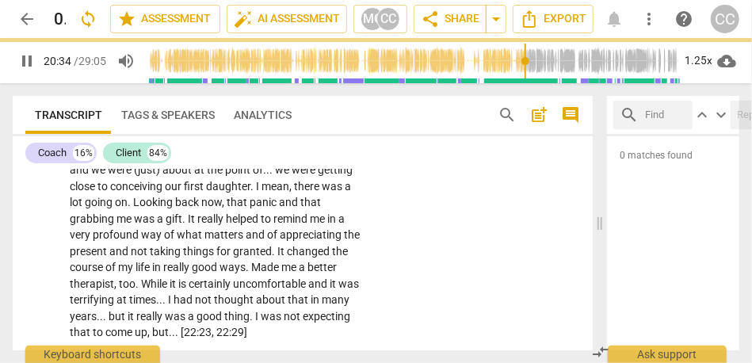
click at [281, 160] on span "and" at bounding box center [291, 153] width 21 height 13
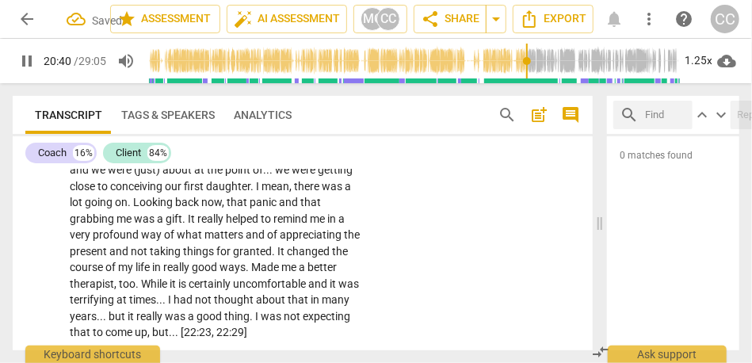
click at [91, 176] on span "and" at bounding box center [80, 169] width 21 height 13
click at [201, 176] on span "about" at bounding box center [186, 169] width 32 height 13
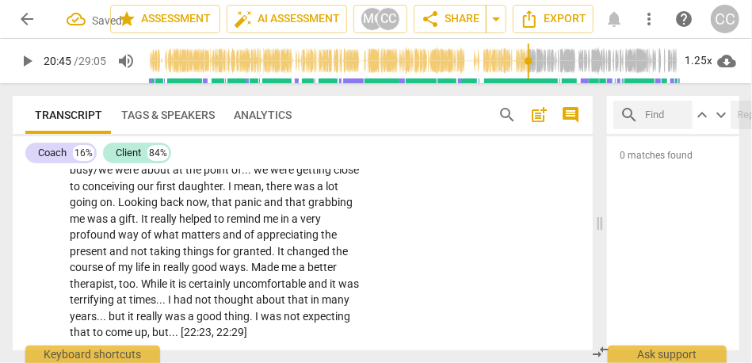
click at [115, 176] on span "we" at bounding box center [106, 169] width 17 height 13
click at [169, 176] on span "about" at bounding box center [153, 169] width 32 height 13
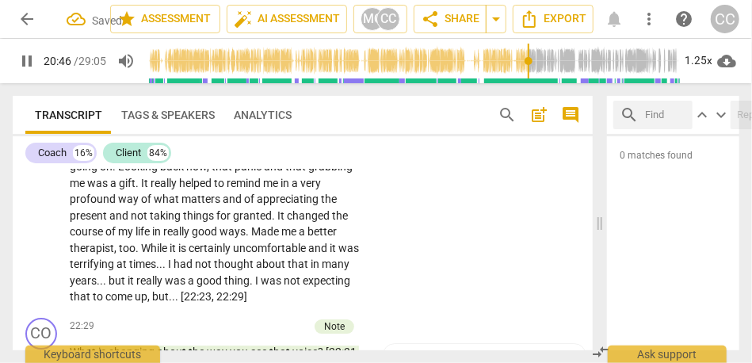
scroll to position [4121, 0]
drag, startPoint x: 112, startPoint y: 217, endPoint x: 54, endPoint y: 216, distance: 57.9
click at [54, 216] on div "CL play_arrow pause 18:24 + Add competency keyboard_arrow_right Another part ab…" at bounding box center [303, 97] width 580 height 429
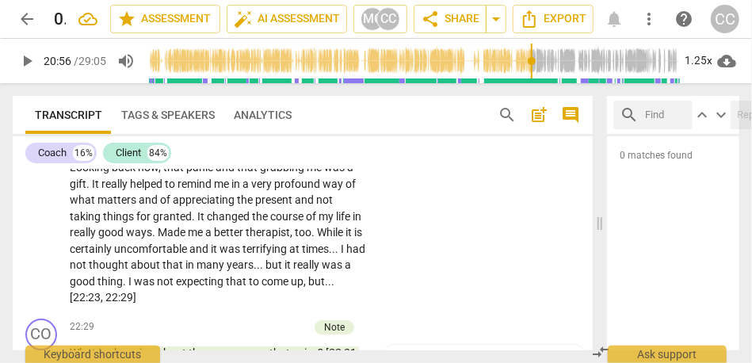
click at [137, 158] on span "conceiving" at bounding box center [109, 151] width 55 height 13
click at [156, 158] on span "our" at bounding box center [146, 151] width 19 height 13
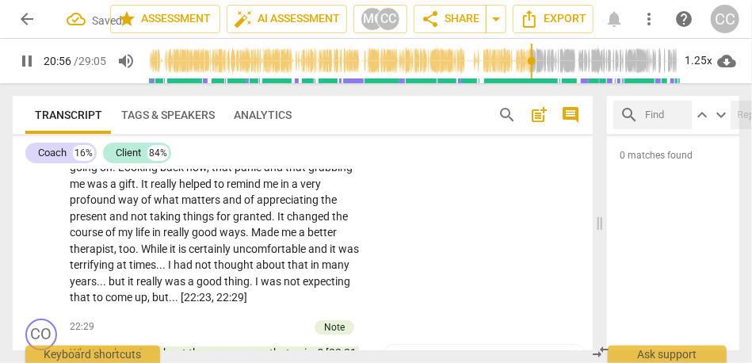
scroll to position [4143, 0]
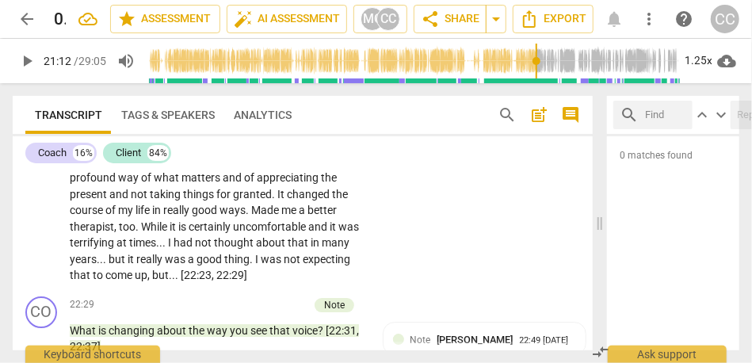
click at [285, 151] on span "that" at bounding box center [296, 145] width 23 height 13
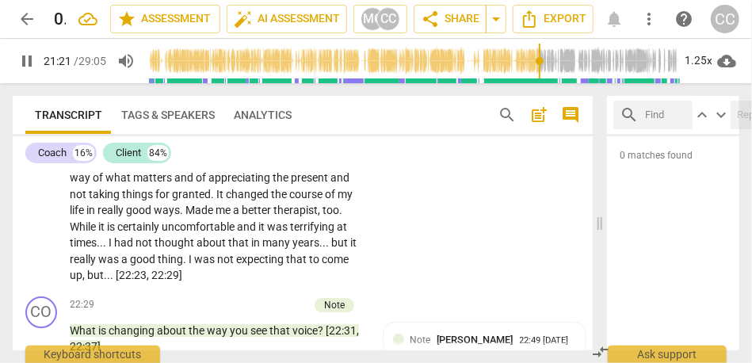
click at [246, 168] on span "me" at bounding box center [254, 161] width 17 height 13
click at [133, 184] on span "what" at bounding box center [119, 177] width 28 height 13
click at [140, 184] on span "what" at bounding box center [126, 177] width 28 height 13
drag, startPoint x: 291, startPoint y: 227, endPoint x: 337, endPoint y: 227, distance: 46.0
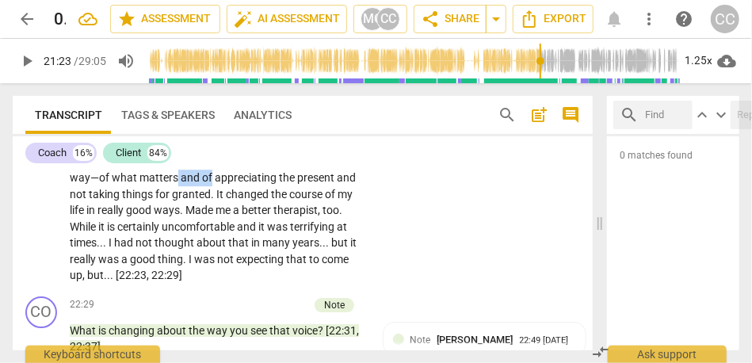
click at [337, 227] on p "Another part about [DATE]—that I did not even acknowledge—is that I really did …" at bounding box center [218, 89] width 296 height 390
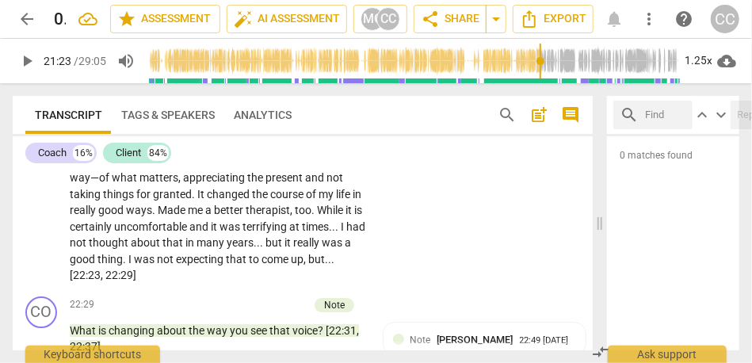
click at [305, 184] on span "and" at bounding box center [315, 177] width 21 height 13
click at [384, 261] on div "CL play_arrow pause 18:24 + Add competency keyboard_arrow_right Another part ab…" at bounding box center [303, 75] width 580 height 429
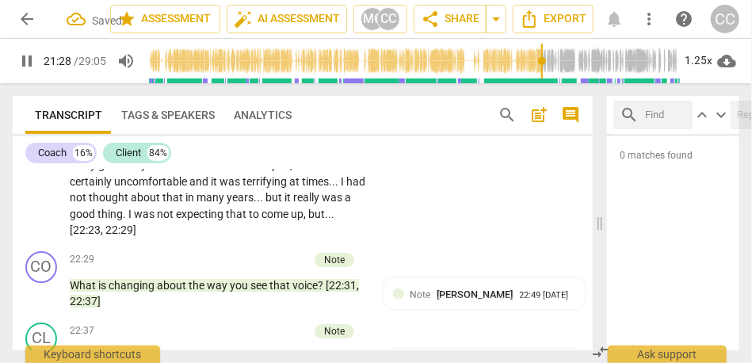
scroll to position [4188, 0]
click at [336, 156] on span "life" at bounding box center [344, 149] width 17 height 13
type input "1299"
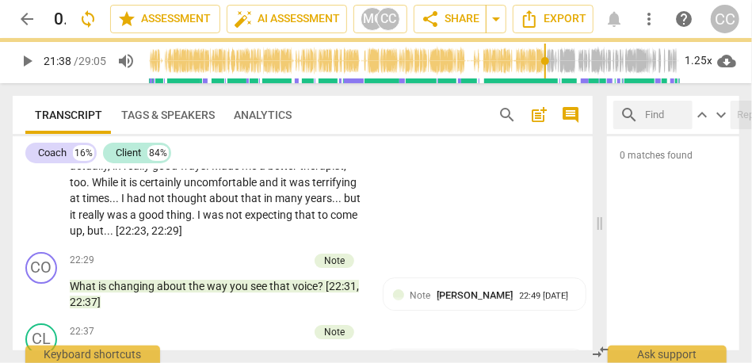
click at [382, 230] on div "CL play_arrow pause 18:24 + Add competency keyboard_arrow_right Another part ab…" at bounding box center [303, 31] width 580 height 429
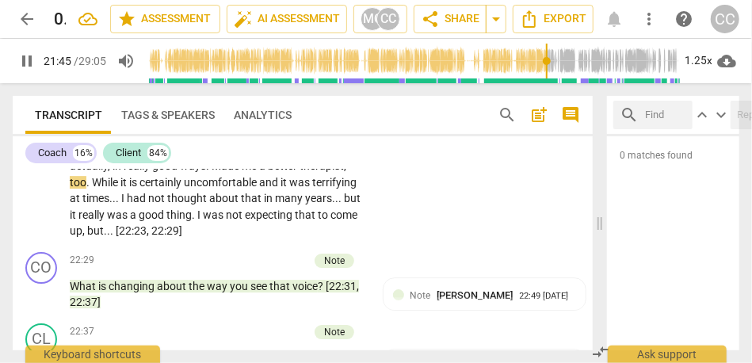
click at [242, 172] on span "Made" at bounding box center [227, 165] width 30 height 13
type input "1306"
click at [437, 236] on div "CL play_arrow pause 18:24 + Add competency keyboard_arrow_right Another part ab…" at bounding box center [303, 31] width 580 height 429
click at [251, 172] on span "made" at bounding box center [236, 165] width 30 height 13
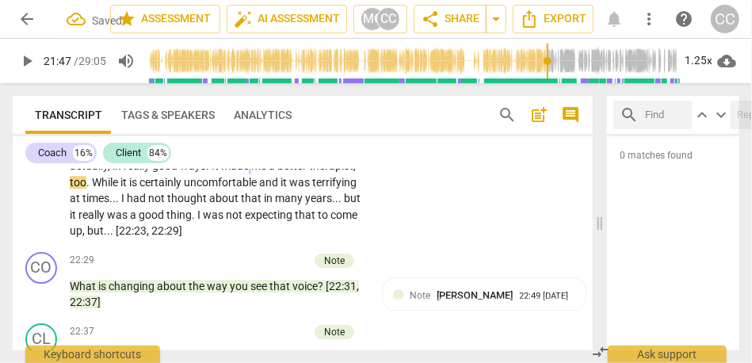
click at [251, 172] on span "made" at bounding box center [236, 165] width 30 height 13
click at [347, 207] on p "Another part about [DATE]—that I did not even acknowledge—is that I really did …" at bounding box center [218, 44] width 296 height 390
click at [221, 172] on span "It" at bounding box center [217, 165] width 10 height 13
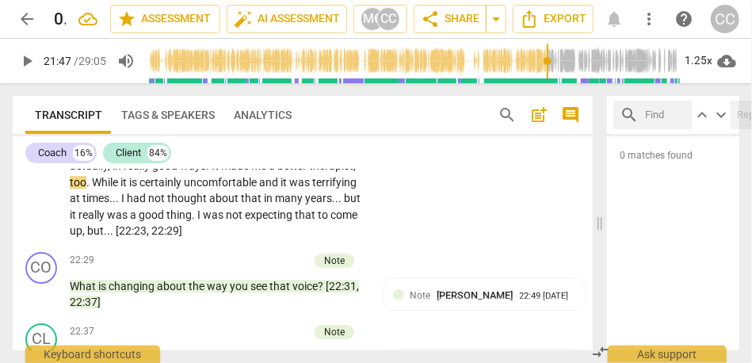
type input "1308"
click at [120, 189] on span "While" at bounding box center [106, 182] width 29 height 13
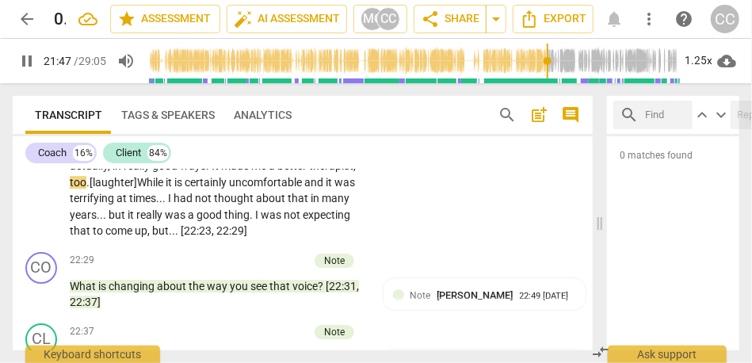
click at [383, 246] on div "CL play_arrow pause 18:24 + Add competency keyboard_arrow_right Another part ab…" at bounding box center [303, 31] width 580 height 429
click at [339, 189] on span "was" at bounding box center [349, 182] width 21 height 13
type input "1323"
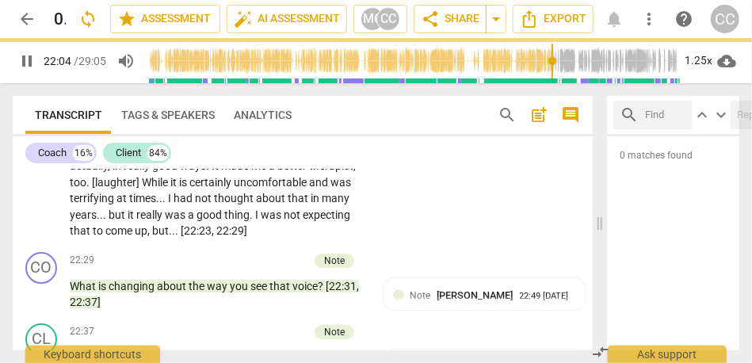
click at [174, 205] on span "I" at bounding box center [171, 198] width 6 height 13
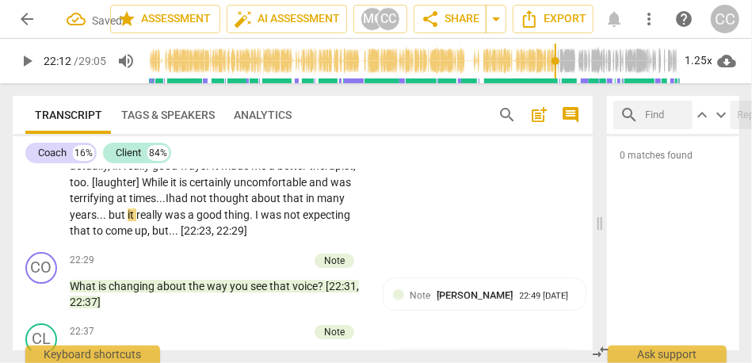
click at [190, 205] on span "had" at bounding box center [179, 198] width 21 height 13
click at [109, 221] on span "." at bounding box center [106, 214] width 6 height 13
click at [124, 221] on span "it" at bounding box center [120, 214] width 9 height 13
click at [167, 221] on span "was" at bounding box center [155, 214] width 23 height 13
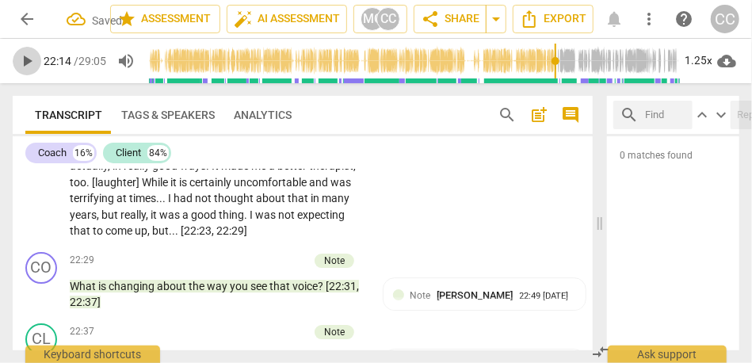
click at [29, 65] on span "play_arrow" at bounding box center [26, 61] width 19 height 19
click at [244, 221] on span "." at bounding box center [247, 214] width 6 height 13
type input "1344"
click at [391, 245] on div "CL play_arrow pause 18:24 + Add competency keyboard_arrow_right Another part ab…" at bounding box center [303, 31] width 580 height 429
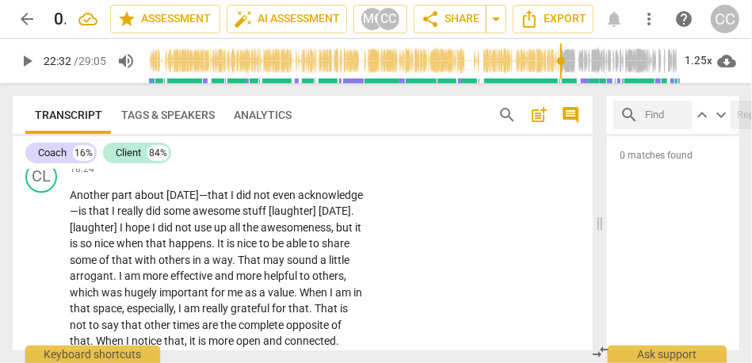
scroll to position [3846, 0]
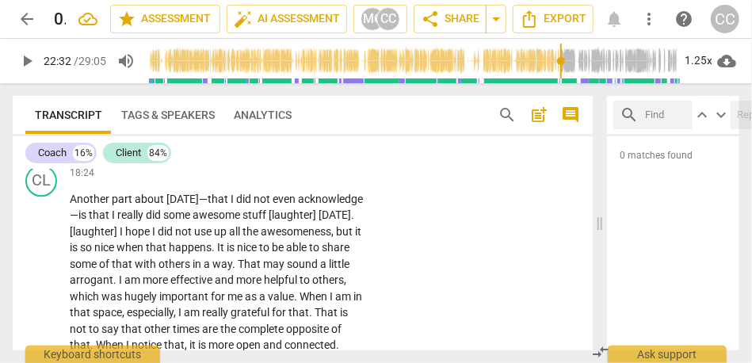
click at [336, 181] on p "Add competency" at bounding box center [316, 173] width 75 height 14
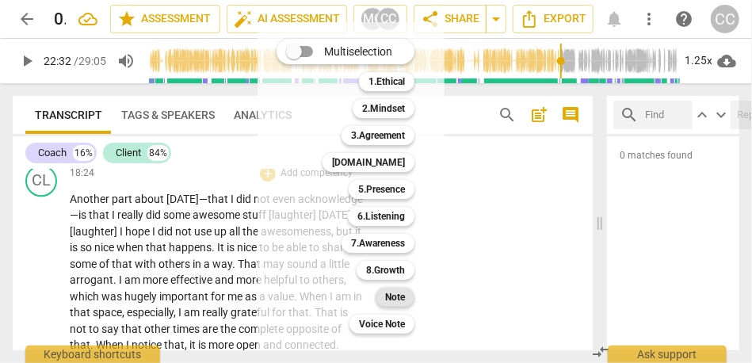
click at [397, 300] on b "Note" at bounding box center [395, 297] width 20 height 19
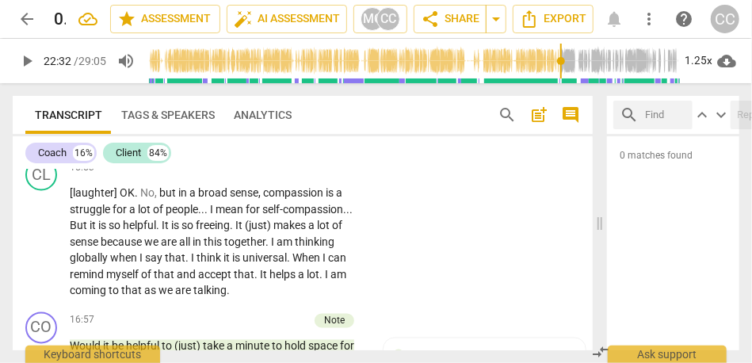
scroll to position [3450, 0]
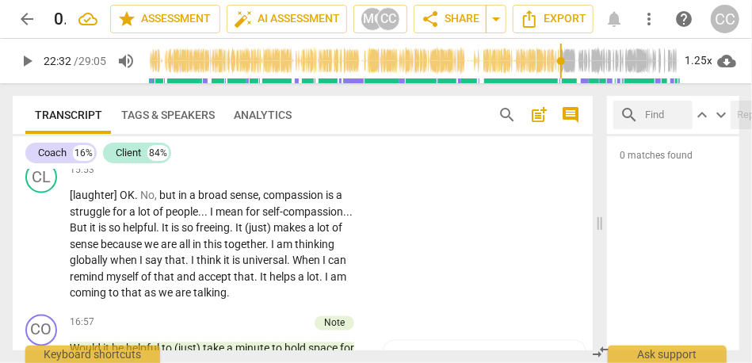
click at [305, 135] on p "We will do that next time . We will do that next time ." at bounding box center [218, 126] width 296 height 17
click at [305, 132] on span "time" at bounding box center [302, 126] width 21 height 13
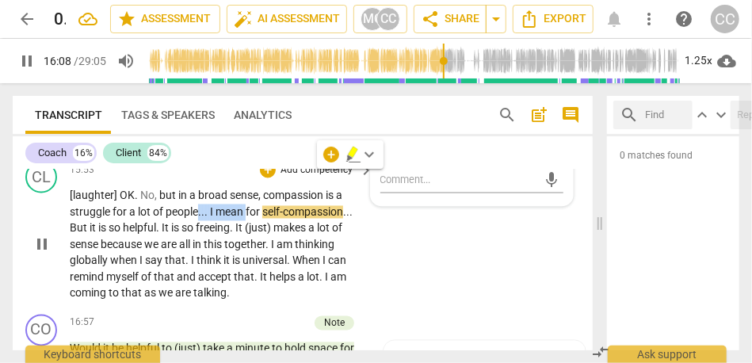
drag, startPoint x: 249, startPoint y: 260, endPoint x: 201, endPoint y: 261, distance: 47.6
click at [201, 261] on p "[laughter] OK . No , but in a broad sense , compassion is a struggle for a lot …" at bounding box center [218, 245] width 296 height 114
type input "969"
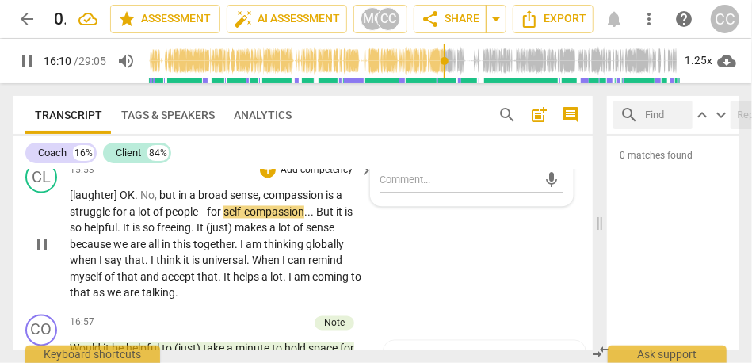
click at [181, 219] on span "people—" at bounding box center [186, 212] width 41 height 13
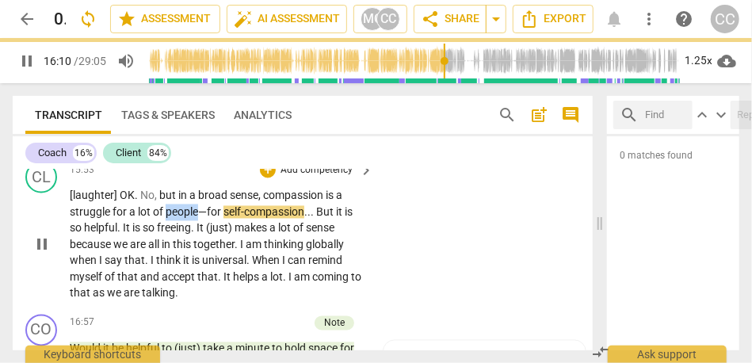
click at [181, 219] on span "people—" at bounding box center [186, 212] width 41 height 13
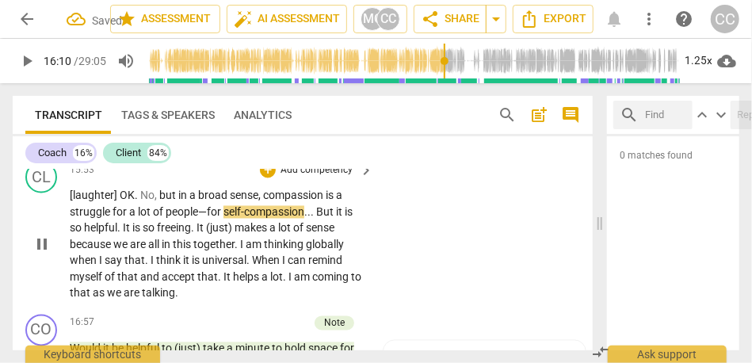
click at [289, 219] on span "self-compassion" at bounding box center [264, 212] width 81 height 13
click at [319, 219] on span "But" at bounding box center [326, 212] width 20 height 13
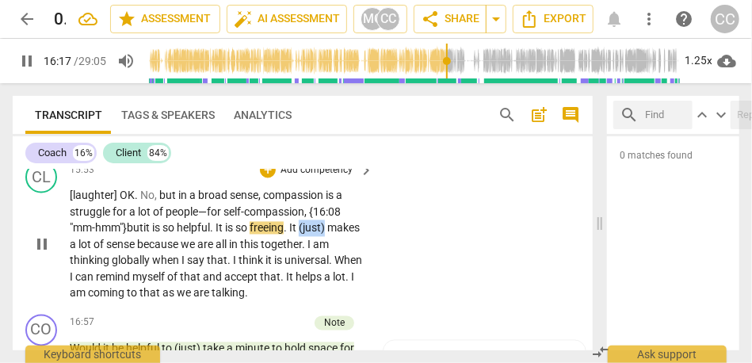
drag, startPoint x: 308, startPoint y: 280, endPoint x: 346, endPoint y: 273, distance: 37.8
click at [346, 273] on p "[laughter] OK . No , but in a broad sense , compassion is a struggle for a lot …" at bounding box center [218, 245] width 296 height 114
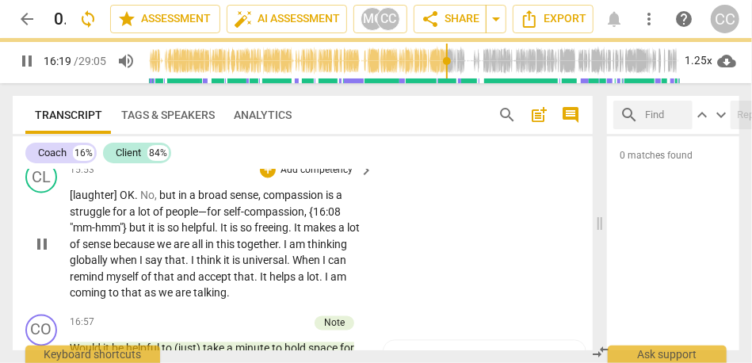
click at [412, 285] on div "CL play_arrow pause 15:53 + Add competency keyboard_arrow_right [laughter] OK .…" at bounding box center [303, 231] width 580 height 153
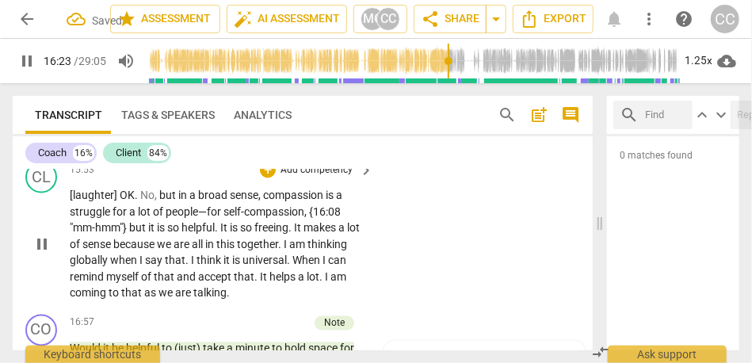
click at [174, 251] on span "we" at bounding box center [165, 245] width 17 height 13
type input "985"
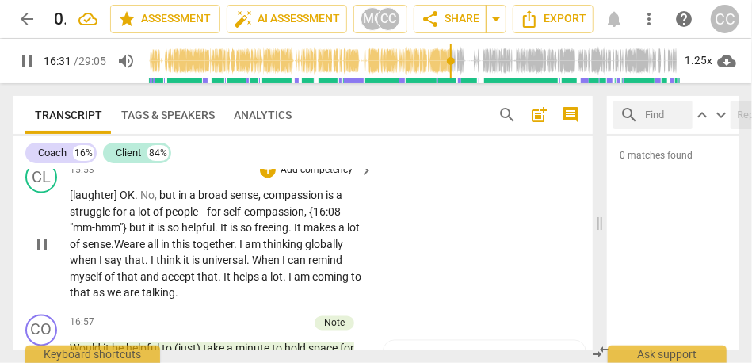
scroll to position [3481, 0]
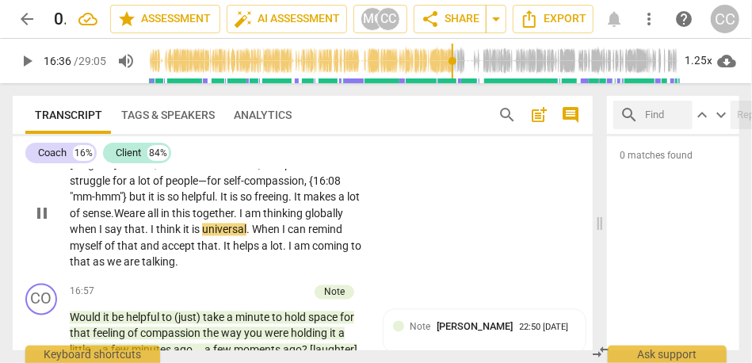
click at [192, 236] on span "it" at bounding box center [187, 230] width 9 height 13
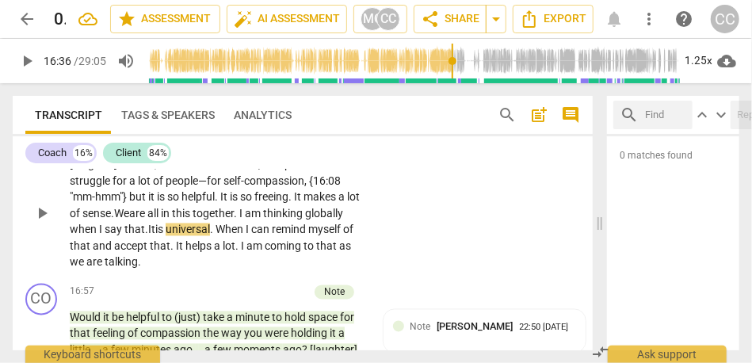
click at [305, 220] on span "globally" at bounding box center [324, 214] width 38 height 13
click at [210, 236] on span "universal" at bounding box center [188, 230] width 44 height 13
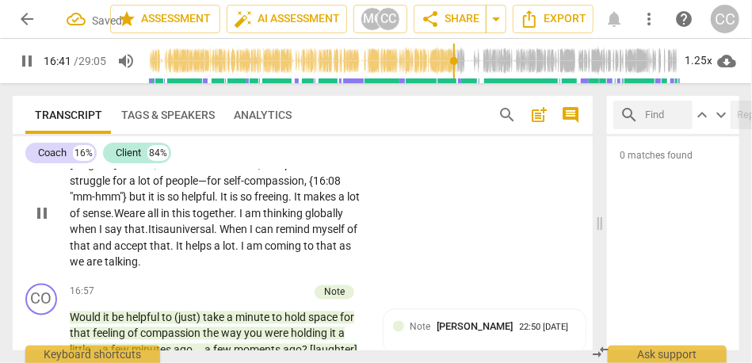
click at [185, 253] on span "It" at bounding box center [181, 246] width 10 height 13
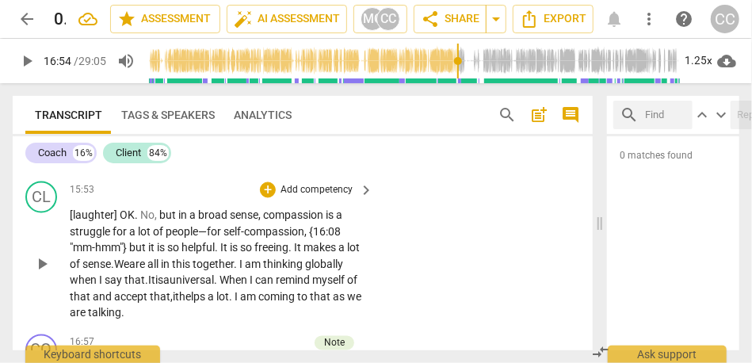
scroll to position [3402, 0]
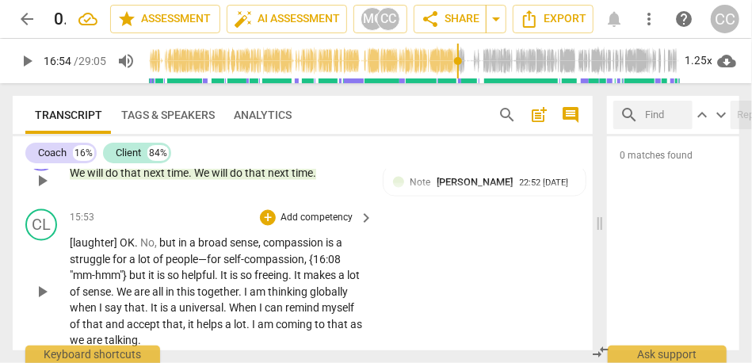
click at [319, 226] on p "Add competency" at bounding box center [316, 219] width 75 height 14
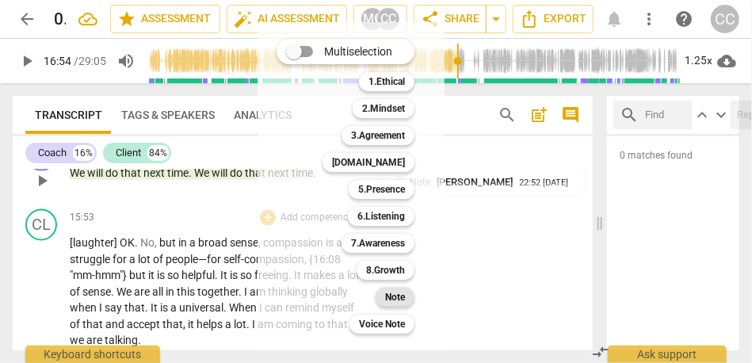
click at [396, 301] on b "Note" at bounding box center [395, 297] width 20 height 19
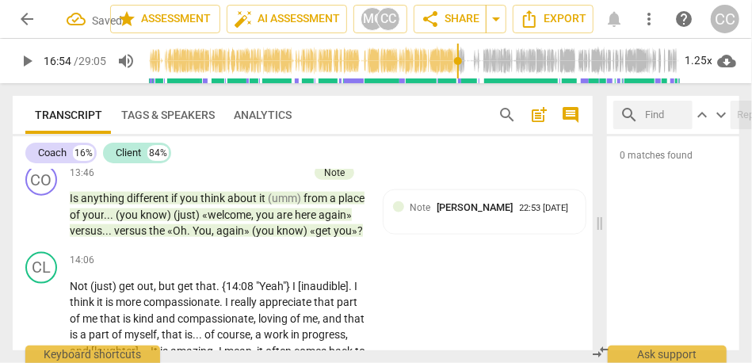
scroll to position [3070, 0]
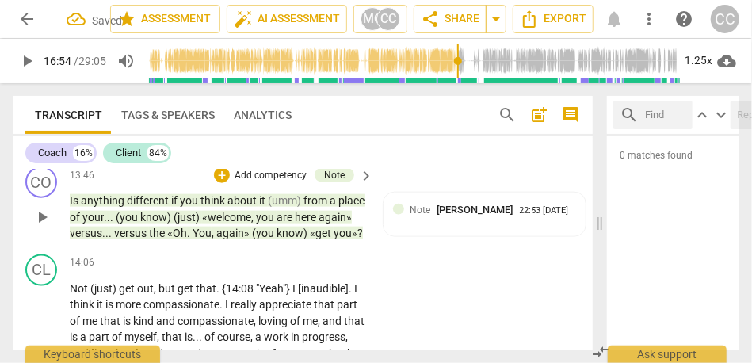
click at [334, 239] on span "you»" at bounding box center [346, 233] width 24 height 13
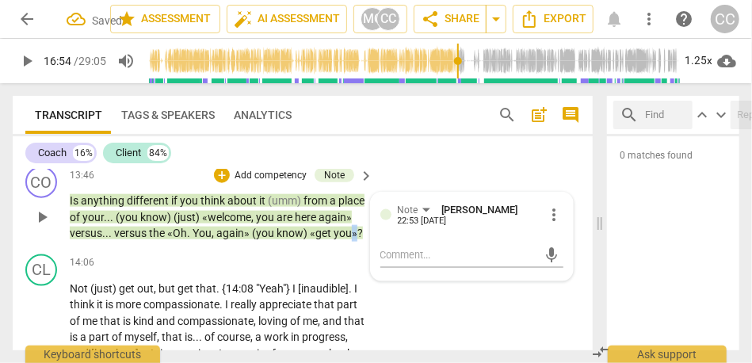
click at [334, 239] on span "you»" at bounding box center [346, 233] width 24 height 13
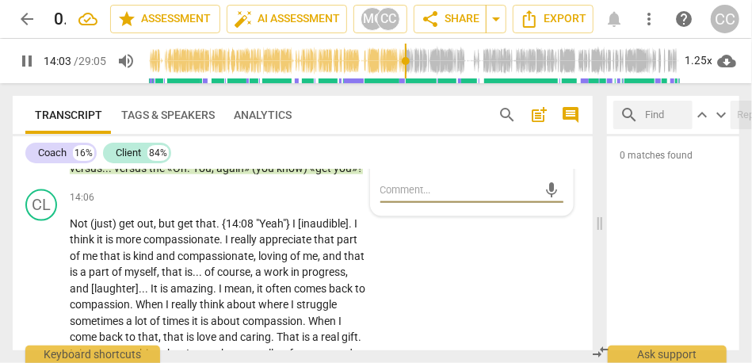
scroll to position [3136, 0]
click at [120, 229] on span "get" at bounding box center [128, 222] width 18 height 13
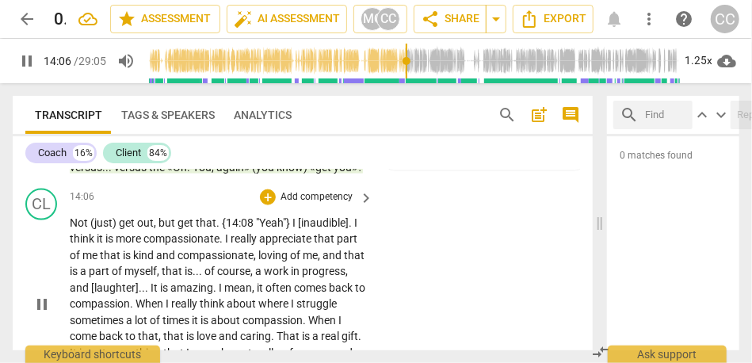
type input "847"
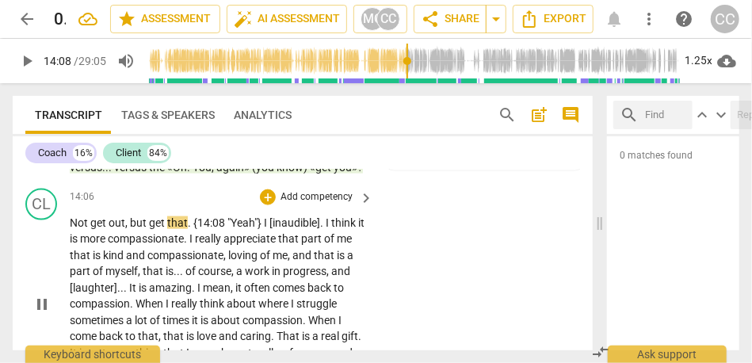
click at [92, 229] on span "get" at bounding box center [99, 222] width 18 height 13
click at [185, 229] on span "that" at bounding box center [177, 222] width 21 height 13
click at [155, 229] on span "get" at bounding box center [158, 222] width 18 height 13
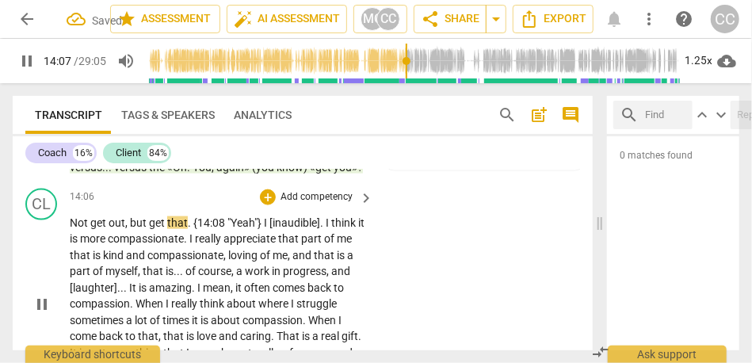
click at [193, 229] on span "{14:08" at bounding box center [210, 222] width 34 height 13
click at [231, 229] on span ""Yeah"}" at bounding box center [238, 222] width 36 height 13
click at [255, 229] on span ""yeah"}" at bounding box center [238, 222] width 36 height 13
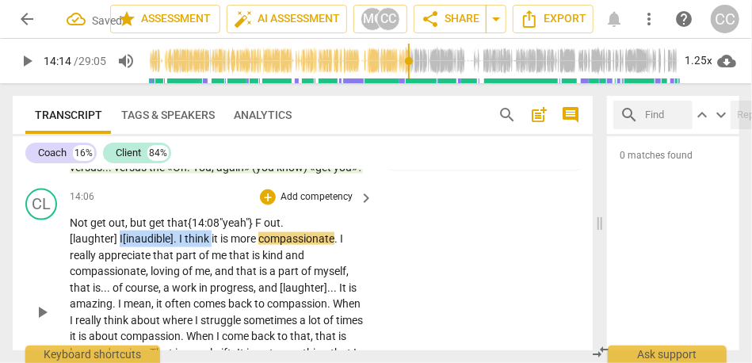
drag, startPoint x: 159, startPoint y: 269, endPoint x: 341, endPoint y: 248, distance: 182.7
click at [341, 248] on p "Not get out , but get that {14:08 "yeah"} F out. [laughter] I [inaudible] . I t…" at bounding box center [218, 312] width 296 height 195
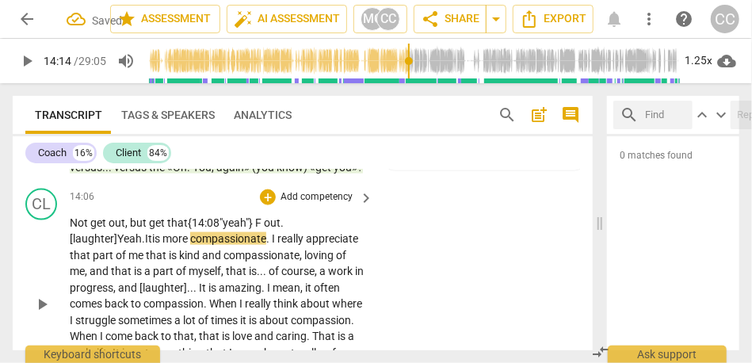
click at [132, 246] on span ""yeah"} F out. [laughter] Yeah." at bounding box center [177, 230] width 214 height 29
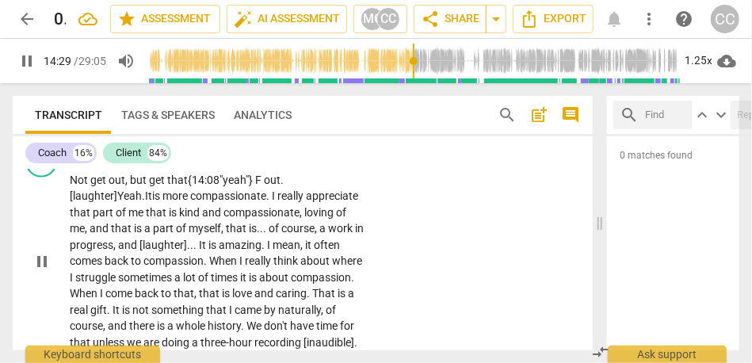
scroll to position [3183, 0]
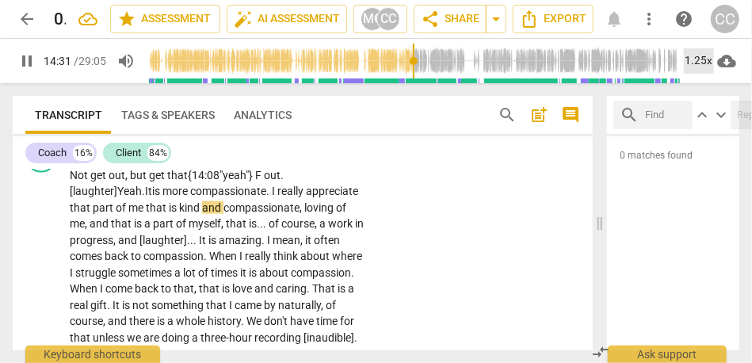
click at [644, 70] on div "1.25x" at bounding box center [699, 60] width 30 height 25
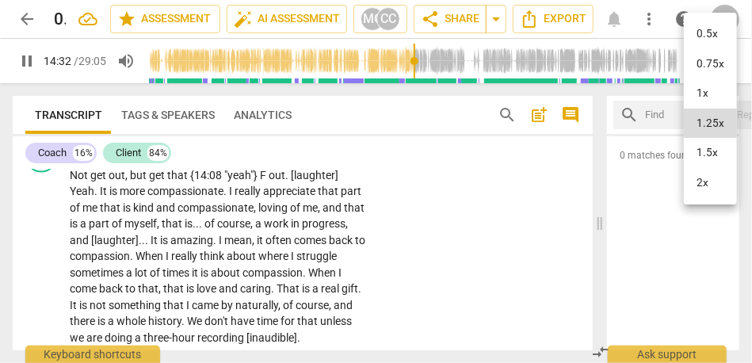
click at [644, 150] on li "1.5x" at bounding box center [710, 153] width 53 height 30
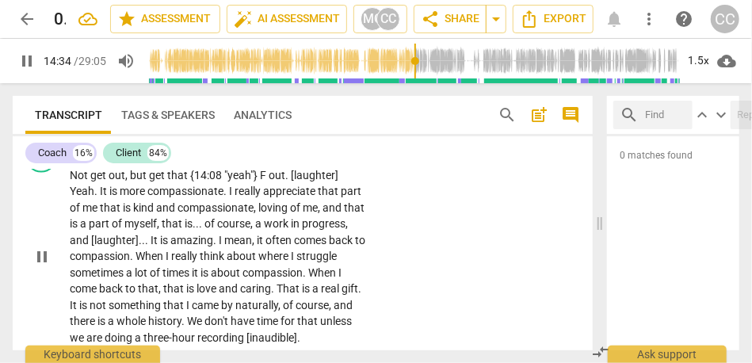
click at [218, 214] on span "compassionate" at bounding box center [216, 207] width 76 height 13
click at [28, 61] on span "pause" at bounding box center [26, 61] width 19 height 19
click at [275, 214] on span "loving" at bounding box center [274, 207] width 32 height 13
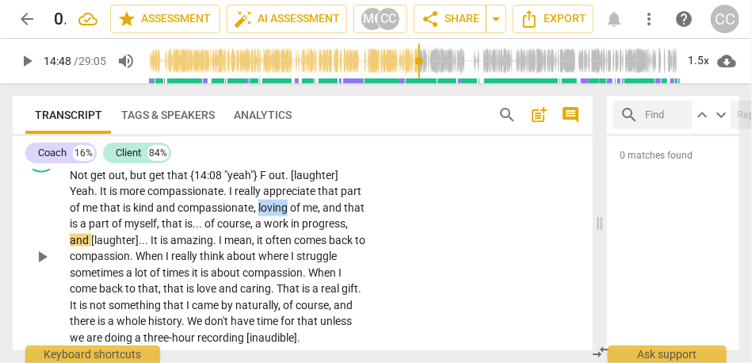
click at [275, 214] on span "loving" at bounding box center [274, 207] width 32 height 13
type input "888"
click at [217, 230] on span "of" at bounding box center [211, 223] width 13 height 13
click at [185, 230] on span "that" at bounding box center [173, 223] width 23 height 13
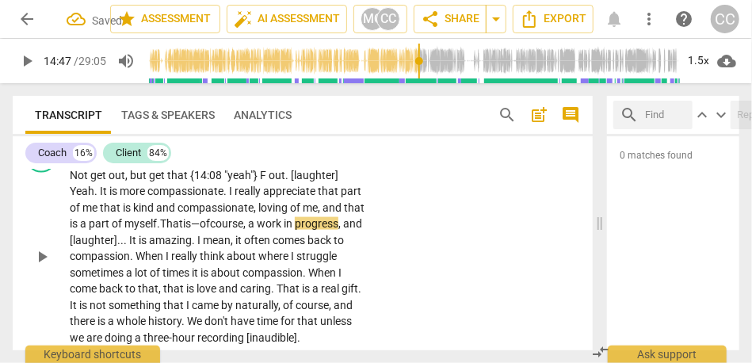
click at [248, 230] on span "," at bounding box center [245, 223] width 5 height 13
click at [261, 230] on span "a" at bounding box center [256, 223] width 9 height 13
click at [91, 247] on span "and" at bounding box center [80, 240] width 21 height 13
click at [129, 247] on span "." at bounding box center [127, 240] width 6 height 13
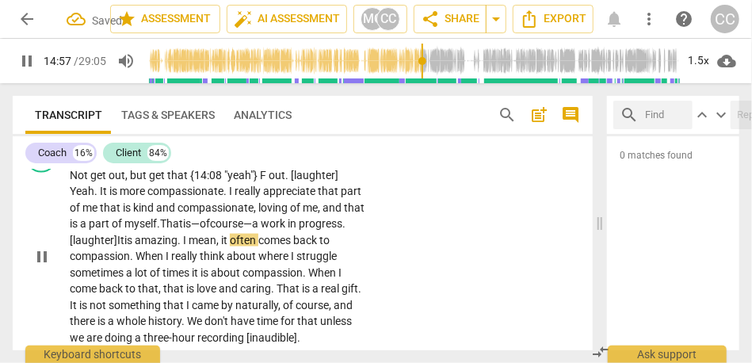
click at [230, 247] on span "it" at bounding box center [225, 240] width 9 height 13
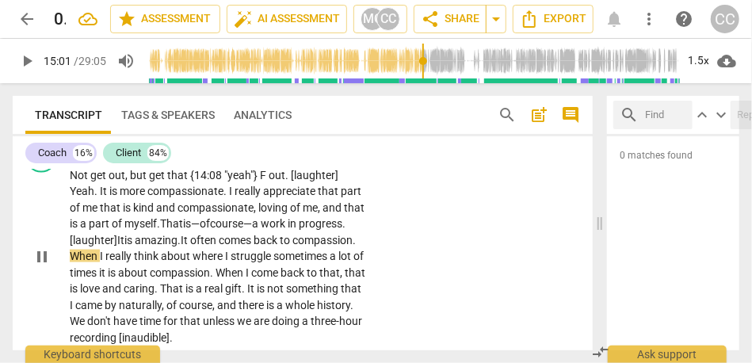
click at [219, 247] on span "often" at bounding box center [204, 240] width 29 height 13
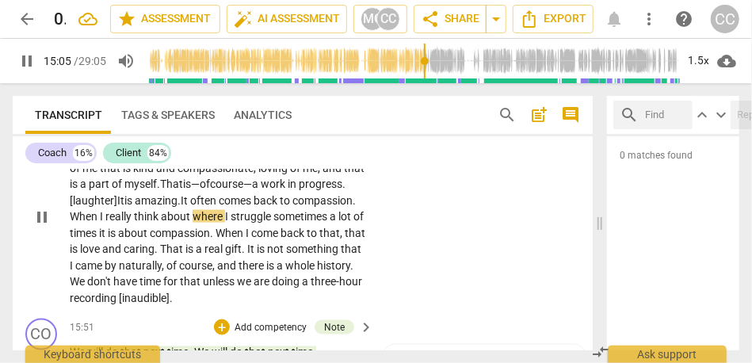
scroll to position [3224, 0]
click at [338, 249] on p "Not get out , but get that {14:08 "yeah"} F out . [laughter] Yeah . It is more …" at bounding box center [218, 216] width 296 height 179
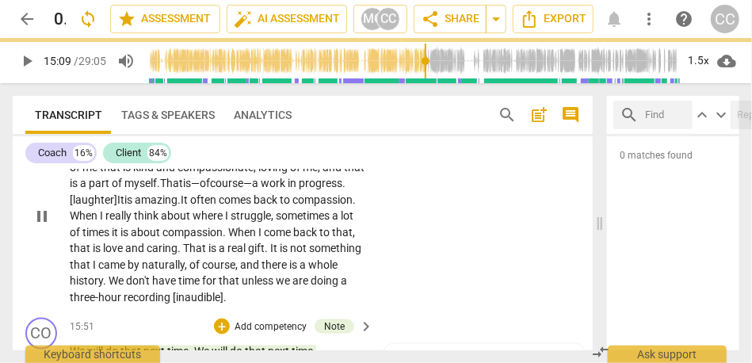
click at [332, 222] on span "a" at bounding box center [336, 215] width 9 height 13
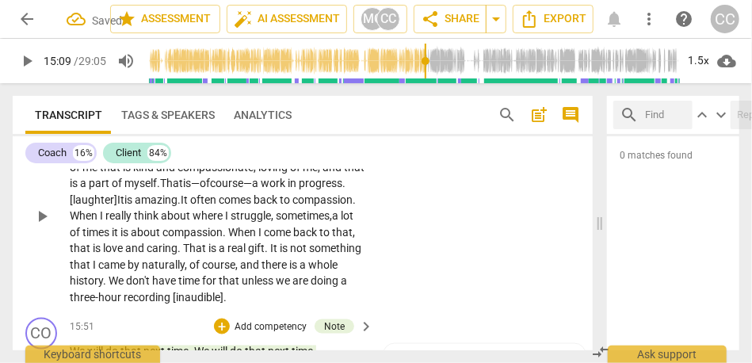
click at [341, 222] on span "lot" at bounding box center [347, 215] width 13 height 13
click at [120, 239] on span "it" at bounding box center [116, 232] width 9 height 13
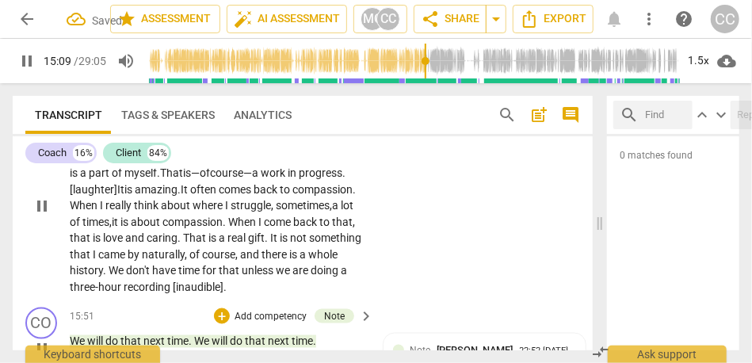
scroll to position [3234, 0]
click at [258, 228] on span "When" at bounding box center [243, 222] width 30 height 13
click at [353, 228] on span "," at bounding box center [354, 222] width 2 height 13
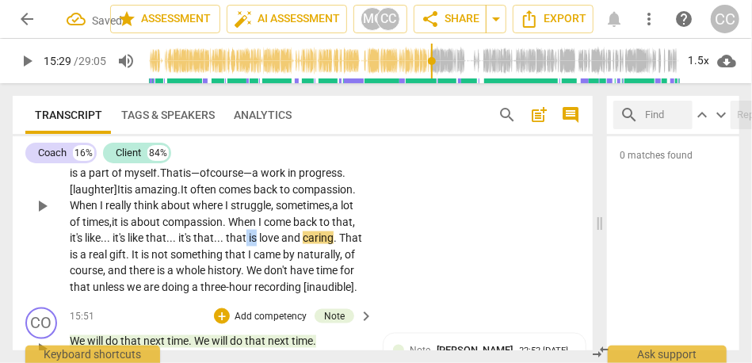
drag, startPoint x: 340, startPoint y: 271, endPoint x: 379, endPoint y: 270, distance: 38.8
click at [379, 270] on div "CL play_arrow pause 14:06 + Add competency keyboard_arrow_right Not get out , b…" at bounding box center [303, 193] width 580 height 218
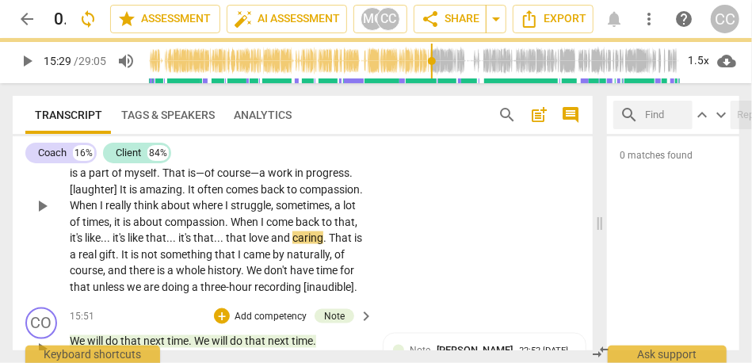
click at [384, 233] on div "CL play_arrow pause 14:06 + Add competency keyboard_arrow_right Not get out , b…" at bounding box center [303, 193] width 580 height 218
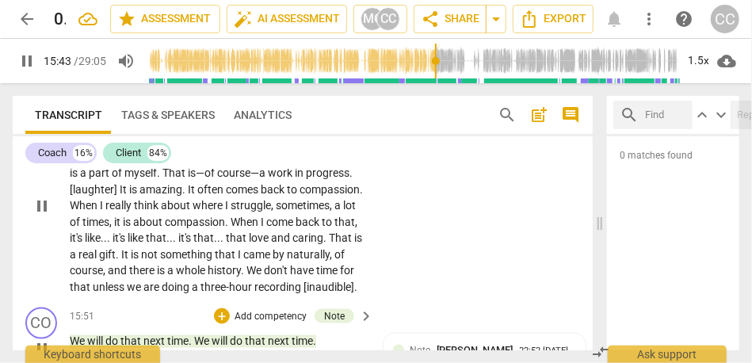
type input "944"
click at [157, 277] on span "there" at bounding box center [143, 270] width 28 height 13
click at [134, 277] on span "There" at bounding box center [120, 270] width 28 height 13
click at [224, 277] on span "." at bounding box center [221, 270] width 6 height 13
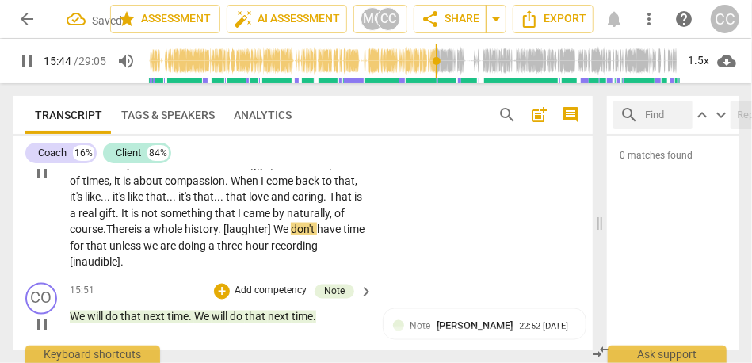
scroll to position [3278, 0]
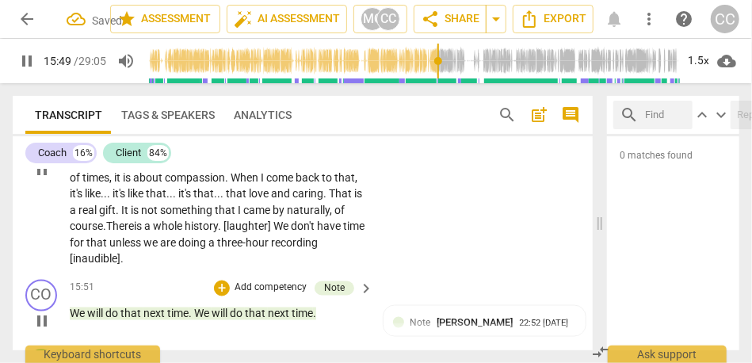
click at [120, 265] on span "[inaudible]" at bounding box center [95, 258] width 51 height 13
click at [250, 267] on p "Not get out , but get that {14:08 "yeah"} F out . [laughter] Yeah . It is more …" at bounding box center [218, 169] width 296 height 195
type input "952"
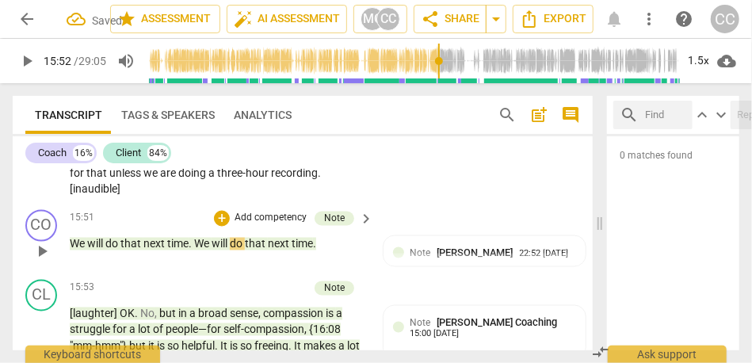
scroll to position [3349, 0]
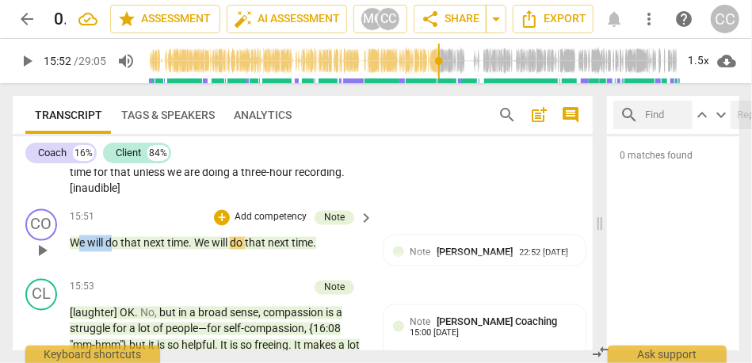
drag, startPoint x: 110, startPoint y: 276, endPoint x: 75, endPoint y: 280, distance: 35.1
click at [75, 252] on p "We will do that next time . We will do that next time ." at bounding box center [218, 243] width 296 height 17
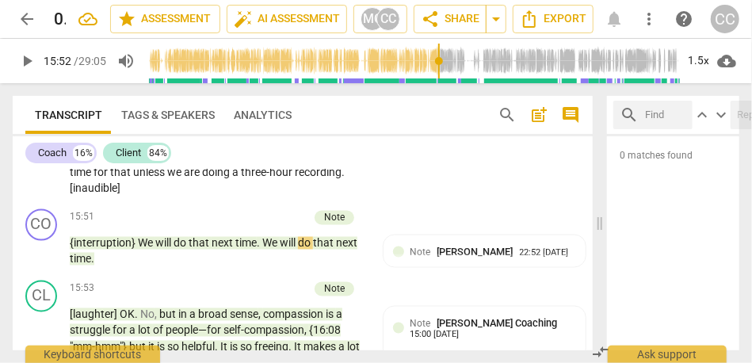
click at [94, 178] on span "time" at bounding box center [82, 172] width 24 height 13
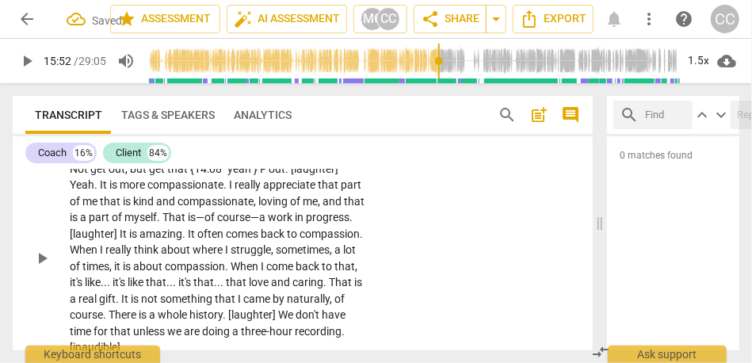
scroll to position [3189, 0]
click at [318, 151] on p "Add competency" at bounding box center [316, 144] width 75 height 14
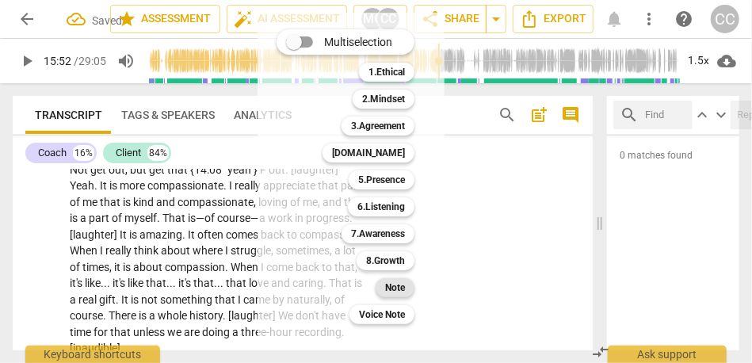
click at [398, 292] on b "Note" at bounding box center [395, 287] width 20 height 19
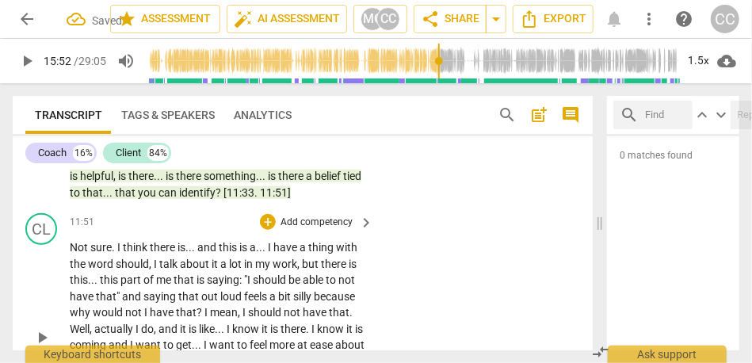
scroll to position [2788, 0]
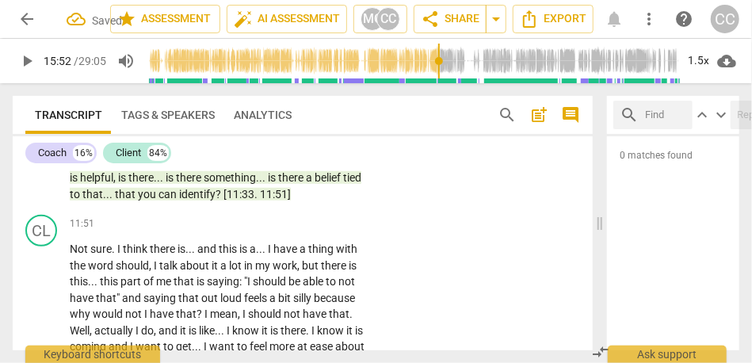
click at [216, 201] on span "identify" at bounding box center [197, 194] width 36 height 13
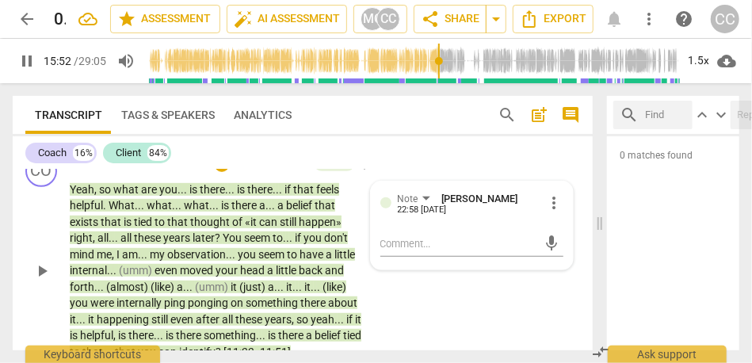
scroll to position [2644, 0]
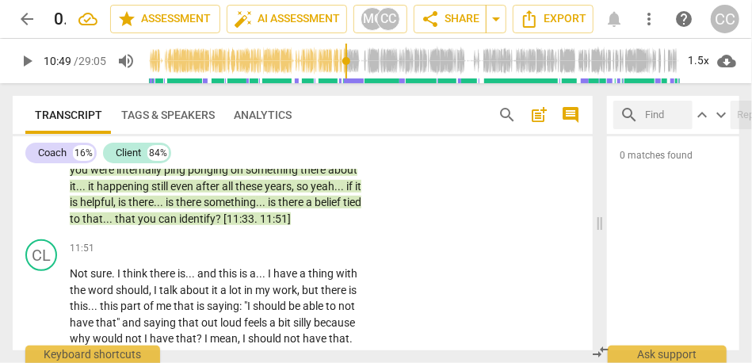
click at [214, 225] on span "identify" at bounding box center [197, 218] width 36 height 13
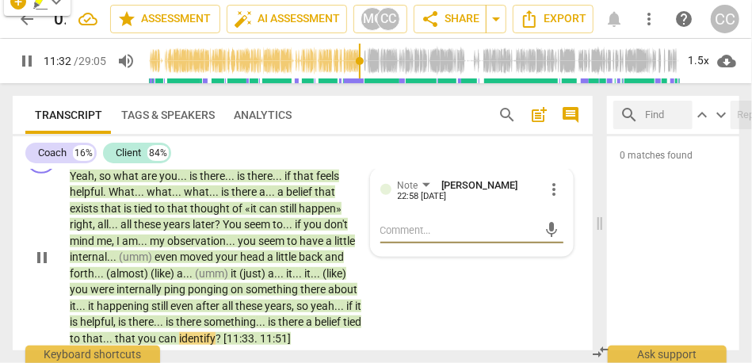
scroll to position [2820, 0]
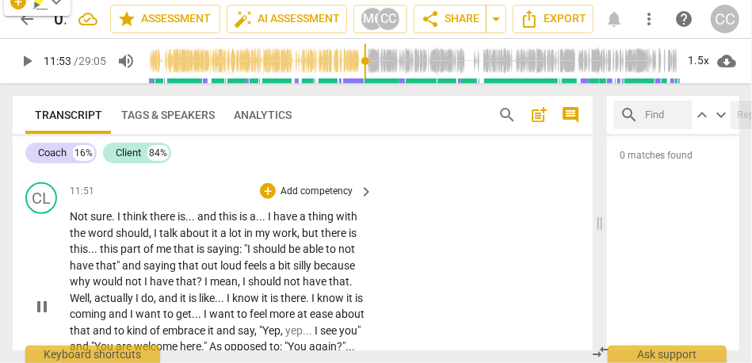
type input "713"
click at [79, 223] on span "Not" at bounding box center [80, 216] width 21 height 13
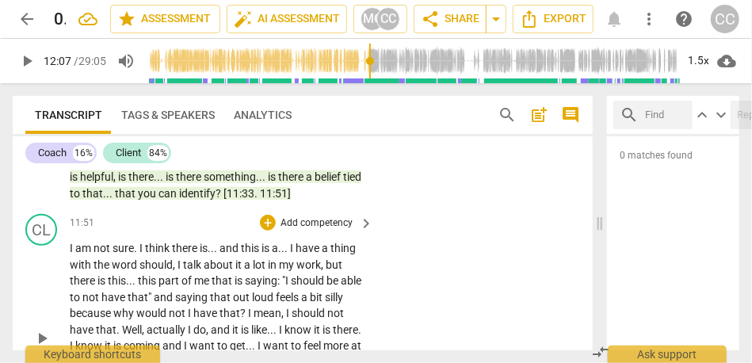
scroll to position [2771, 0]
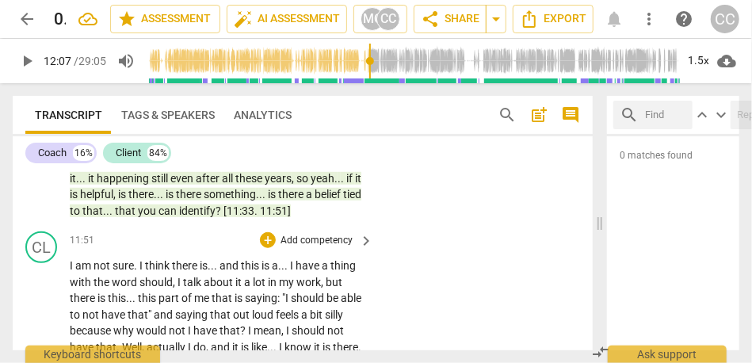
click at [154, 305] on span "that"" at bounding box center [141, 314] width 26 height 13
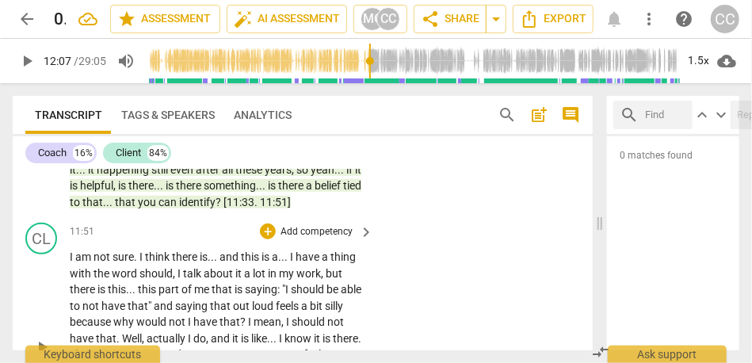
scroll to position [2778, 0]
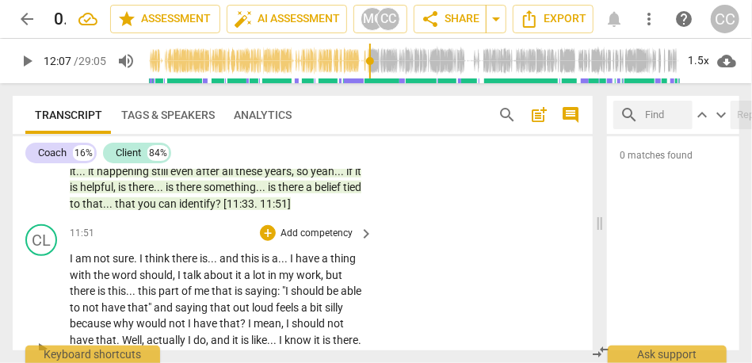
click at [100, 265] on span "not" at bounding box center [103, 258] width 19 height 13
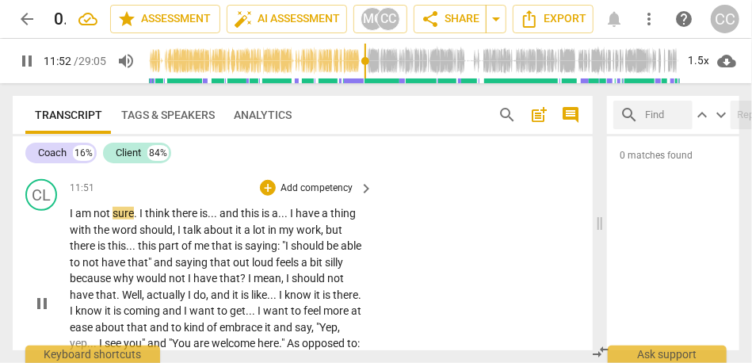
scroll to position [2834, 0]
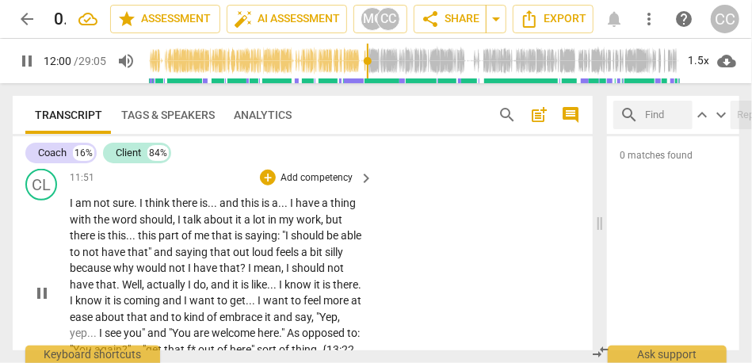
click at [120, 209] on span "sure" at bounding box center [123, 203] width 21 height 13
click at [147, 209] on span "think" at bounding box center [158, 203] width 27 height 13
click at [105, 209] on span "not" at bounding box center [103, 203] width 19 height 13
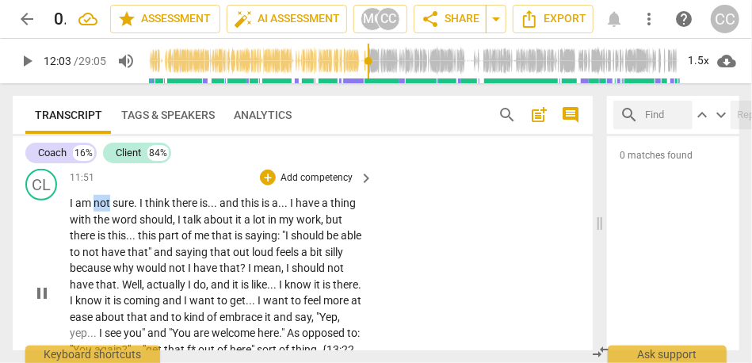
click at [105, 209] on span "not" at bounding box center [103, 203] width 19 height 13
click at [137, 209] on span "." at bounding box center [137, 203] width 6 height 13
type input "713"
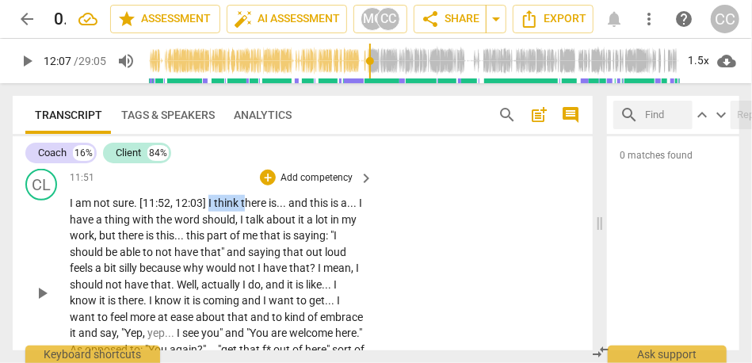
drag, startPoint x: 246, startPoint y: 217, endPoint x: 210, endPoint y: 216, distance: 35.7
click at [210, 216] on p "I am not sure . [11:52, 12:03] I think there is . . . and this is a . . . I hav…" at bounding box center [218, 292] width 296 height 195
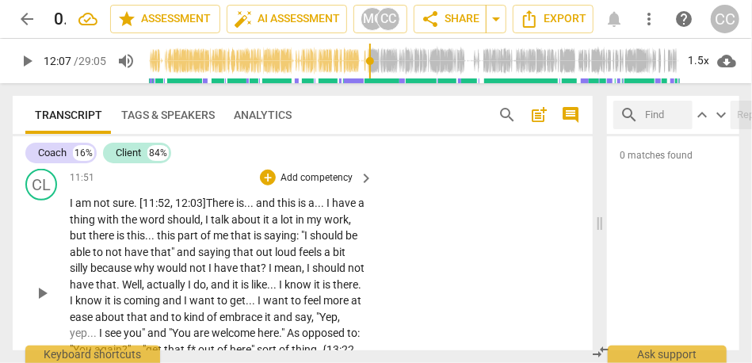
click at [262, 209] on span "and" at bounding box center [266, 203] width 21 height 13
click at [235, 209] on span "here" at bounding box center [224, 203] width 24 height 13
click at [284, 209] on span "this" at bounding box center [282, 203] width 21 height 13
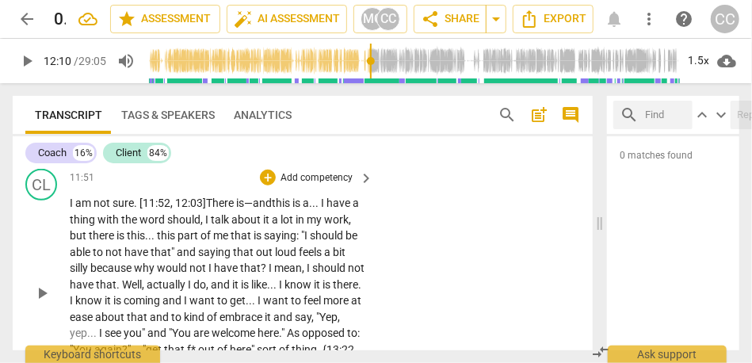
click at [292, 209] on span "this" at bounding box center [282, 203] width 21 height 13
click at [342, 209] on span "have" at bounding box center [340, 203] width 26 height 13
click at [177, 226] on span "should" at bounding box center [183, 219] width 33 height 13
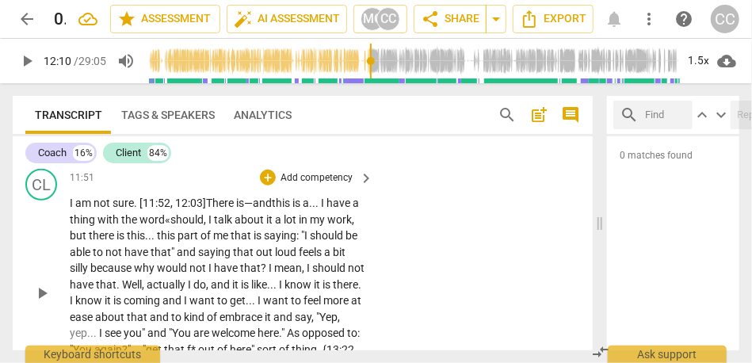
click at [214, 226] on span "I" at bounding box center [211, 219] width 6 height 13
click at [89, 242] on span "but" at bounding box center [79, 235] width 19 height 13
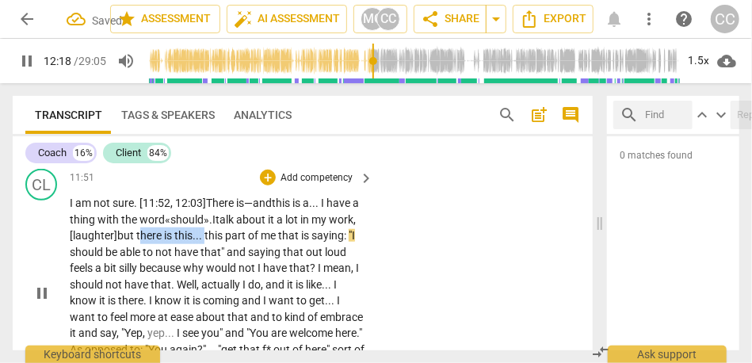
drag, startPoint x: 235, startPoint y: 250, endPoint x: 169, endPoint y: 250, distance: 66.6
click at [169, 250] on p "I am not sure . [11:52, 12:03] T here is— and this is a . . . I have a thing wi…" at bounding box center [218, 292] width 296 height 195
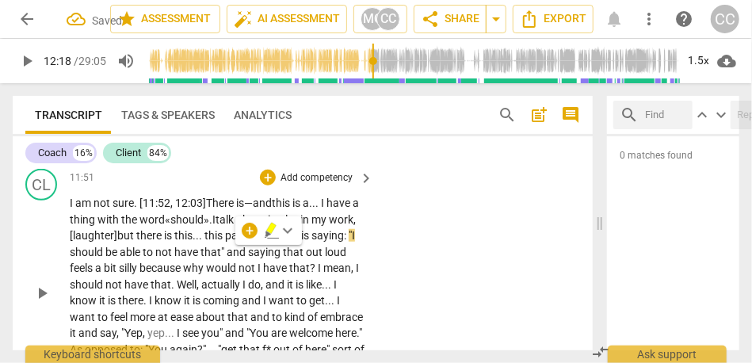
click at [265, 258] on p "I am not sure . [11:52, 12:03] T here is— and this is a . . . I have a thing wi…" at bounding box center [218, 292] width 296 height 195
drag, startPoint x: 258, startPoint y: 252, endPoint x: 224, endPoint y: 254, distance: 34.1
click at [224, 254] on p "I am not sure . [11:52, 12:03] T here is— and this is a . . . I have a thing wi…" at bounding box center [218, 292] width 296 height 195
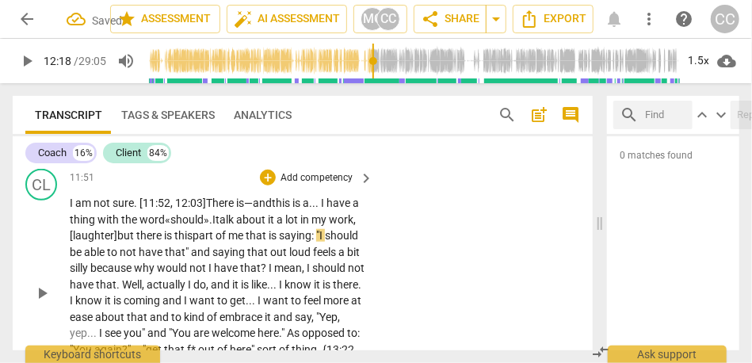
click at [193, 242] on span "this" at bounding box center [183, 235] width 18 height 13
click at [191, 258] on span "that"" at bounding box center [178, 252] width 26 height 13
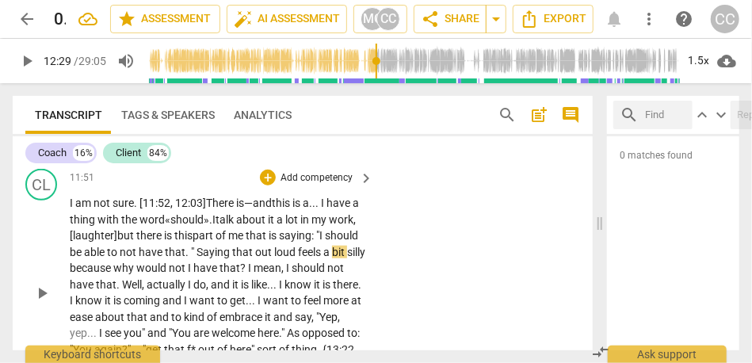
click at [232, 258] on span "aying" at bounding box center [217, 252] width 29 height 13
click at [113, 274] on span "because" at bounding box center [92, 268] width 44 height 13
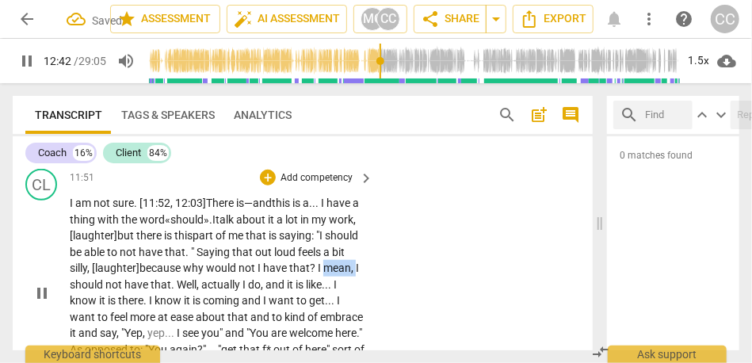
drag, startPoint x: 101, startPoint y: 299, endPoint x: 59, endPoint y: 299, distance: 42.8
click at [59, 299] on div "CL play_arrow pause 11:51 + Add competency keyboard_arrow_right I am not sure .…" at bounding box center [303, 279] width 580 height 234
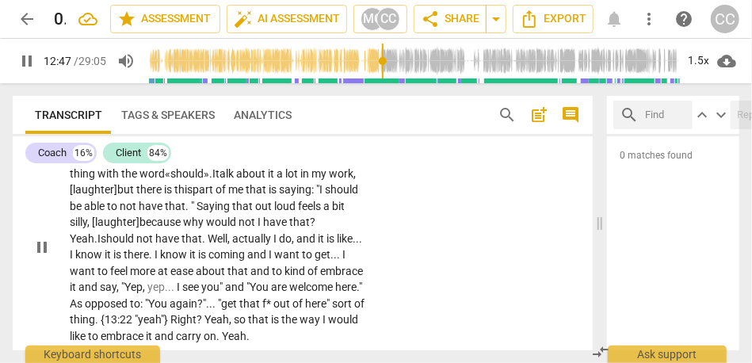
scroll to position [2891, 0]
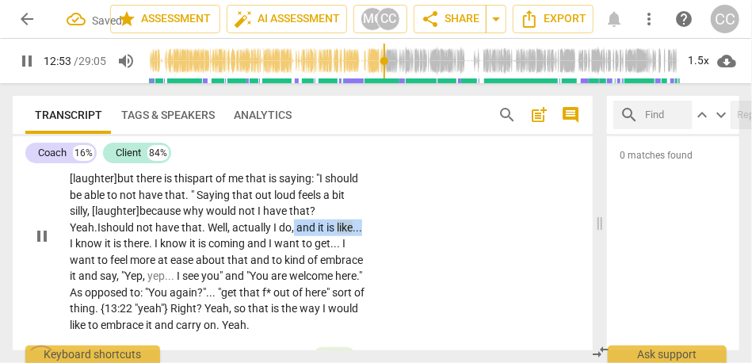
drag, startPoint x: 95, startPoint y: 258, endPoint x: 299, endPoint y: 245, distance: 204.2
click at [299, 245] on p "I am not sure . [11:52, 12:03] T here is— and this is a . . . I have a thing wi…" at bounding box center [218, 235] width 296 height 195
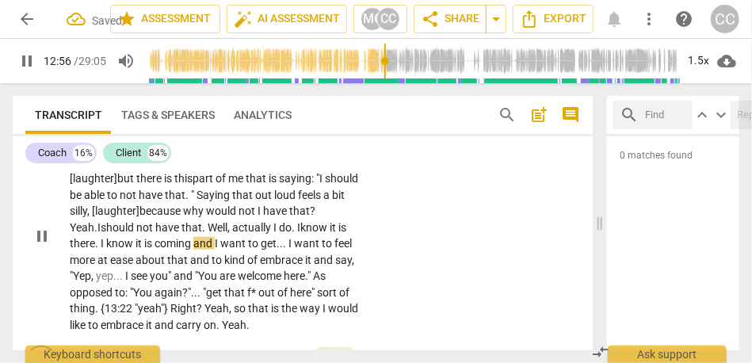
click at [395, 257] on div "CL play_arrow pause 11:51 + Add competency keyboard_arrow_right I am not sure .…" at bounding box center [303, 222] width 580 height 234
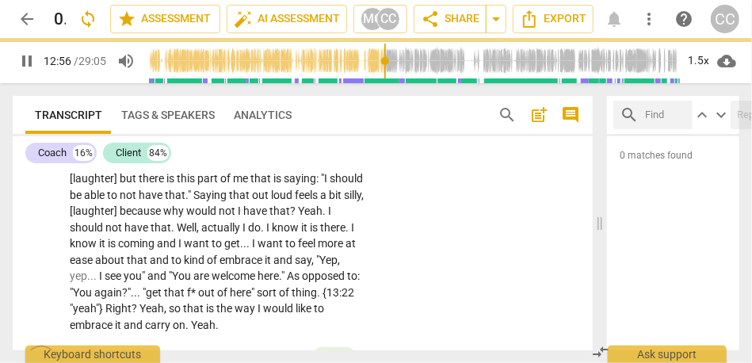
click at [310, 234] on span "it" at bounding box center [305, 227] width 9 height 13
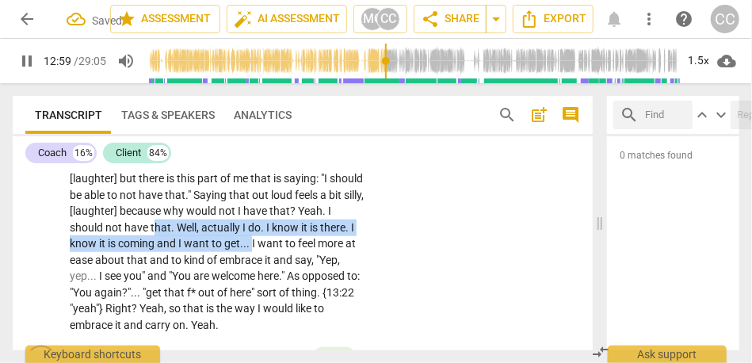
drag, startPoint x: 289, startPoint y: 257, endPoint x: 192, endPoint y: 250, distance: 96.9
click at [192, 250] on p "I am not sure . [11:52 , 12:03] There is—and this is a . . . I have a thing wit…" at bounding box center [218, 235] width 296 height 195
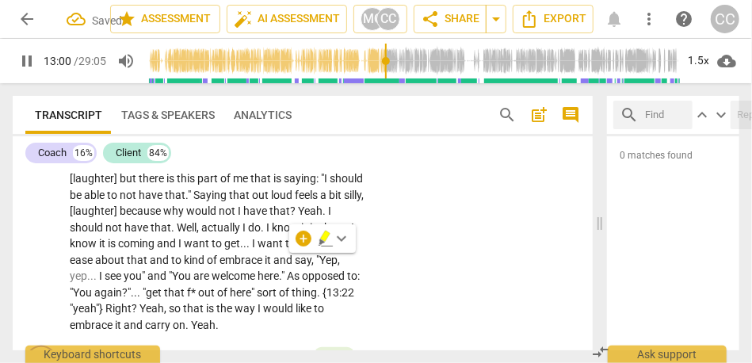
click at [253, 284] on p "I am not sure . [11:52 , 12:03] There is—and this is a . . . I have a thing wit…" at bounding box center [218, 235] width 296 height 195
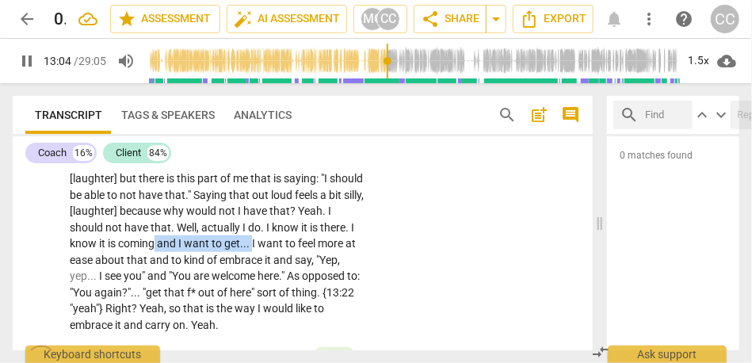
drag, startPoint x: 289, startPoint y: 259, endPoint x: 193, endPoint y: 254, distance: 95.2
click at [193, 254] on p "I am not sure . [11:52 , 12:03] There is—and this is a . . . I have a thing wit…" at bounding box center [218, 235] width 296 height 195
type input "785"
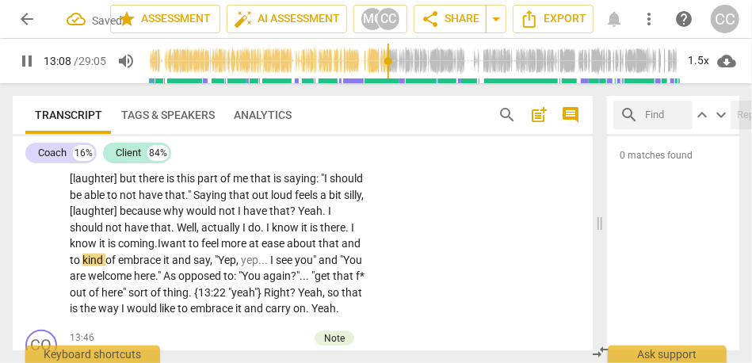
click at [162, 266] on span "embrace" at bounding box center [140, 260] width 45 height 13
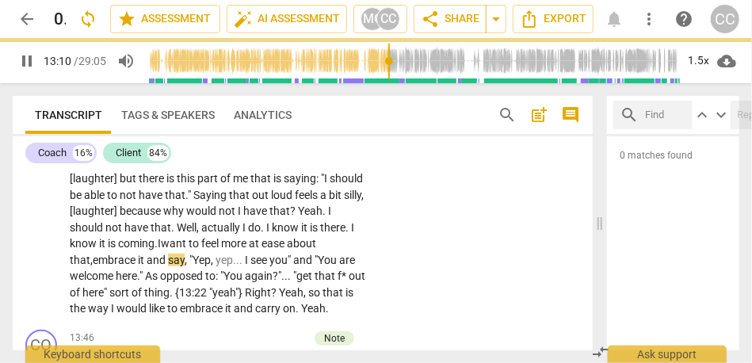
click at [189, 266] on span "," at bounding box center [187, 260] width 5 height 13
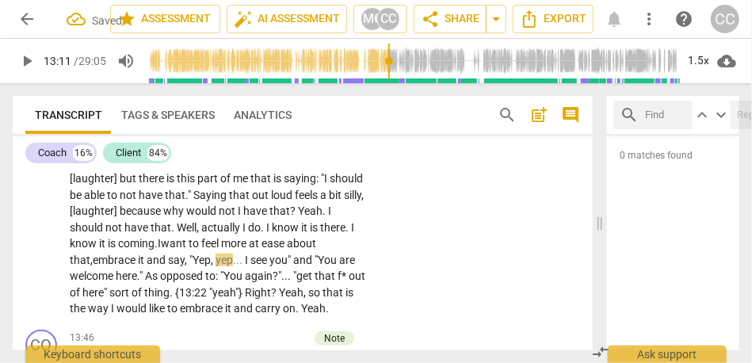
click at [155, 266] on span "and" at bounding box center [157, 260] width 21 height 13
click at [193, 266] on span ""Yep" at bounding box center [199, 260] width 21 height 13
click at [188, 266] on span "say:" at bounding box center [178, 260] width 20 height 13
click at [243, 266] on span "." at bounding box center [241, 260] width 6 height 13
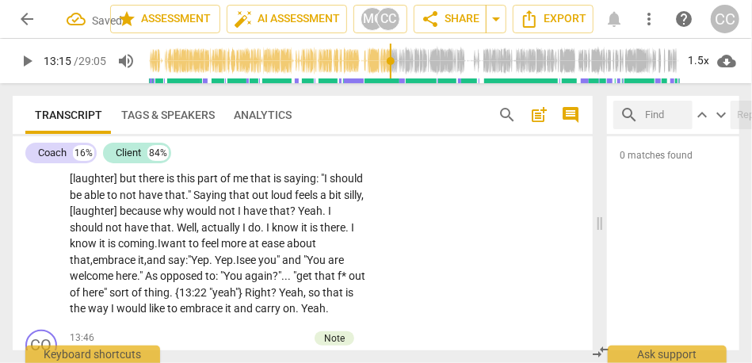
click at [282, 266] on span "you"" at bounding box center [270, 260] width 24 height 13
click at [327, 266] on span ""You" at bounding box center [317, 260] width 25 height 13
click at [148, 282] on span "As" at bounding box center [152, 276] width 15 height 13
click at [287, 282] on span "." at bounding box center [284, 276] width 6 height 13
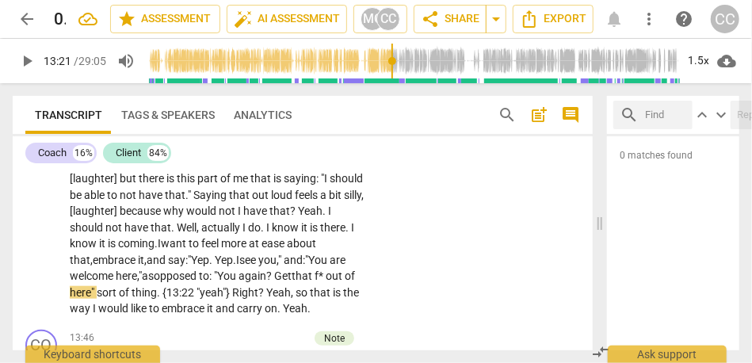
click at [326, 282] on span "f*" at bounding box center [320, 276] width 11 height 13
click at [308, 282] on span "that F" at bounding box center [305, 276] width 27 height 13
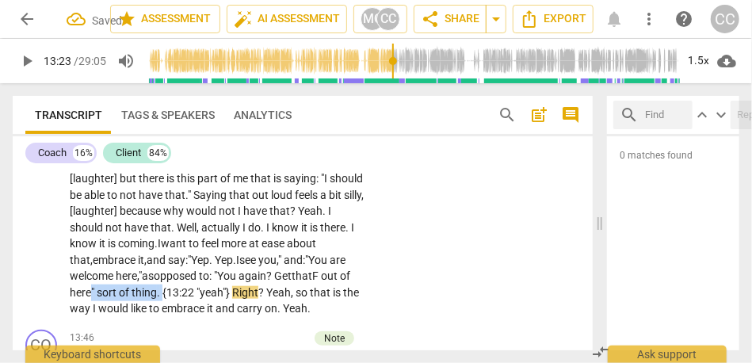
drag, startPoint x: 164, startPoint y: 308, endPoint x: 89, endPoint y: 308, distance: 75.3
click at [89, 305] on p "I am not sure . [11:52 , 12:03] There is—and this is a . . . I have a thing wit…" at bounding box center [218, 227] width 296 height 179
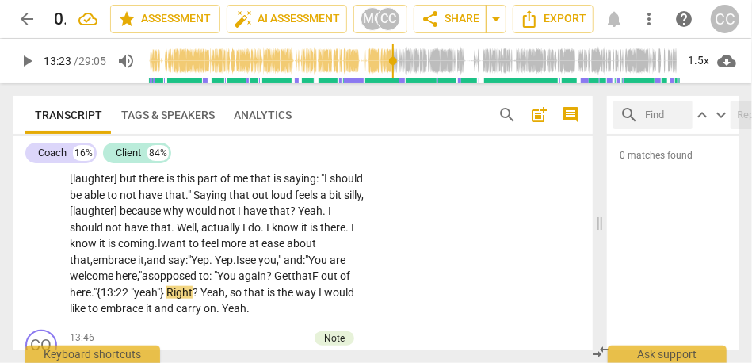
click at [302, 282] on span "that F" at bounding box center [305, 276] width 27 height 13
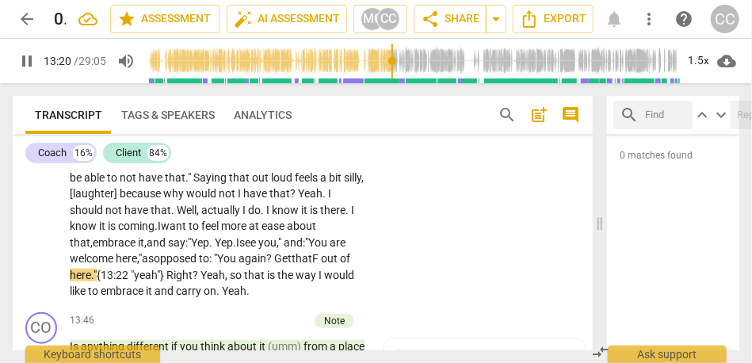
scroll to position [2914, 0]
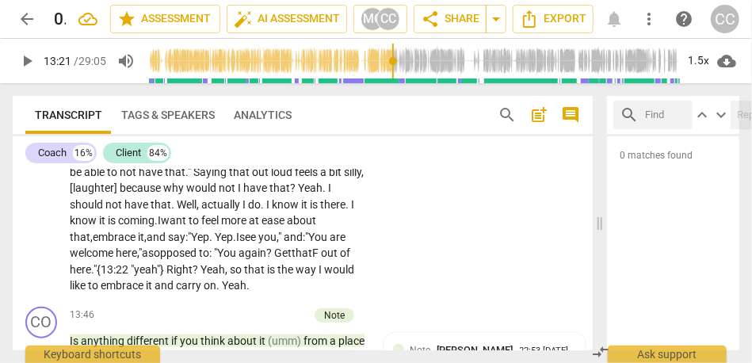
click at [208, 259] on span "to" at bounding box center [204, 253] width 10 height 13
click at [209, 259] on span "to" at bounding box center [204, 253] width 10 height 13
click at [95, 276] on span "here."" at bounding box center [83, 269] width 27 height 13
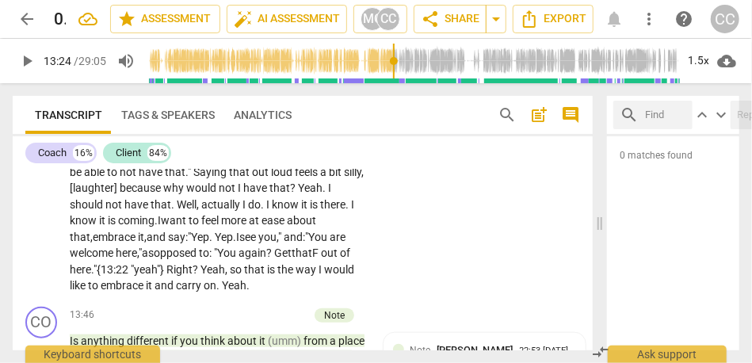
click at [205, 276] on span "Yeah" at bounding box center [213, 269] width 25 height 13
click at [297, 276] on span "that" at bounding box center [300, 269] width 23 height 13
click at [425, 289] on div "CL play_arrow pause 11:51 + Add competency keyboard_arrow_right I am not sure .…" at bounding box center [303, 191] width 580 height 218
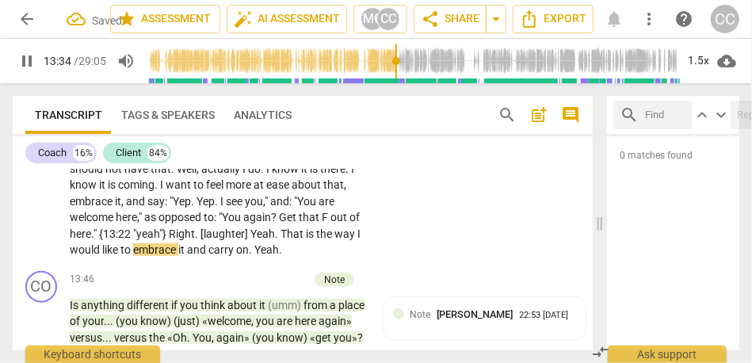
scroll to position [2966, 0]
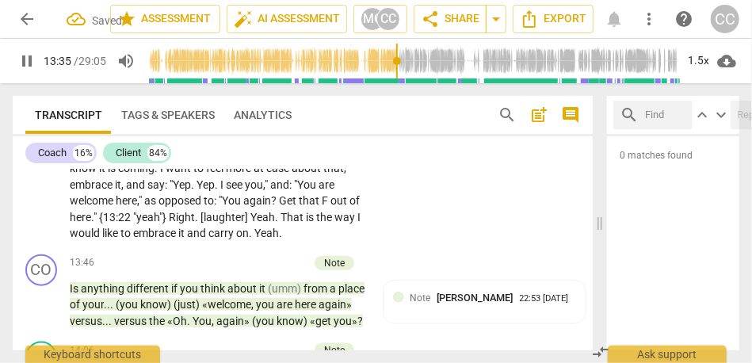
click at [365, 242] on div "I am not sure . [11:52 , 12:03] There is—and this is a . . . I have a thing wit…" at bounding box center [222, 152] width 305 height 179
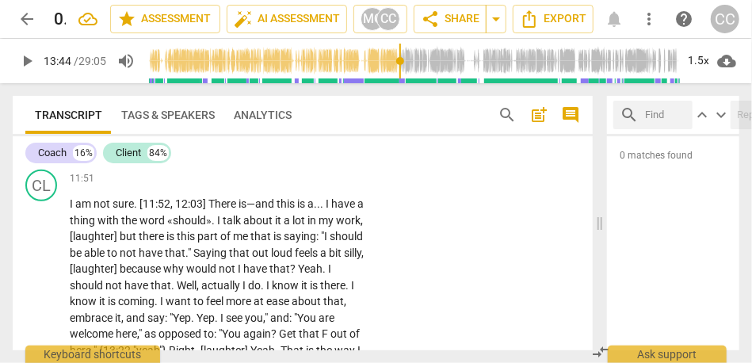
scroll to position [2820, 0]
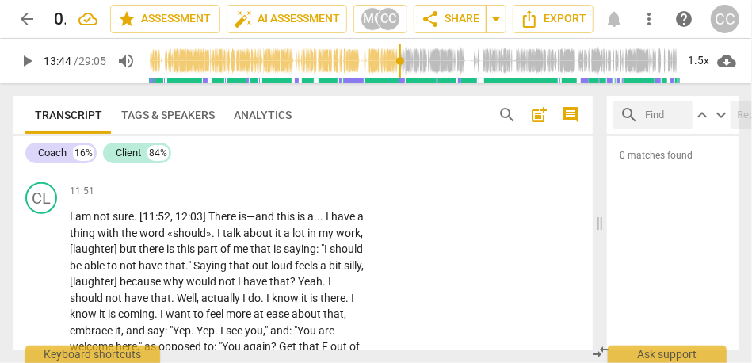
click at [307, 199] on p "Add competency" at bounding box center [316, 192] width 75 height 14
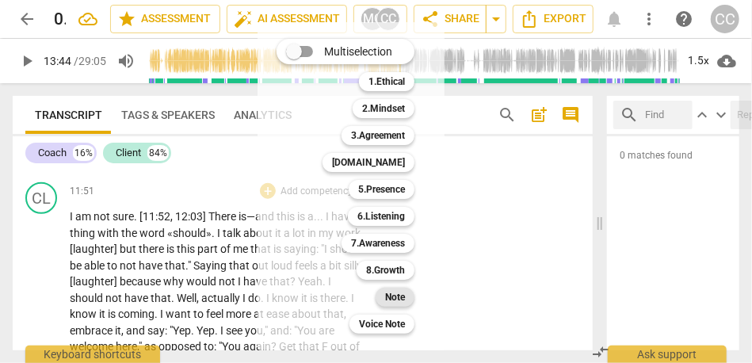
click at [400, 296] on b "Note" at bounding box center [395, 297] width 20 height 19
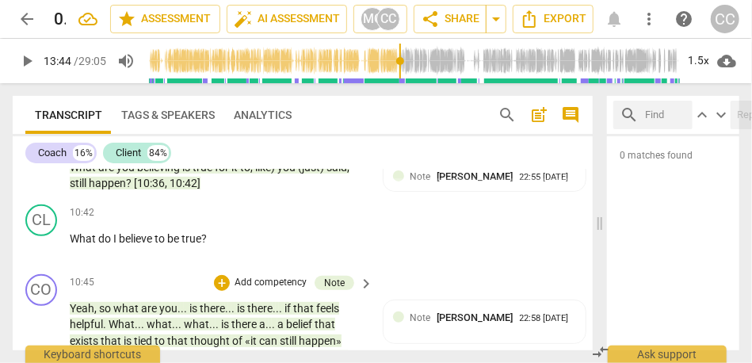
scroll to position [2511, 0]
click at [114, 189] on span "happen" at bounding box center [107, 183] width 37 height 13
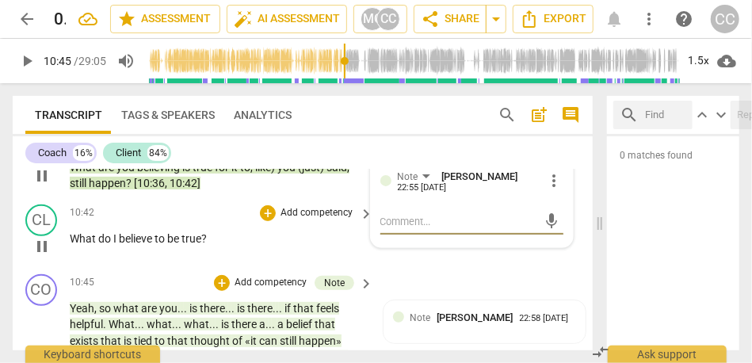
click at [298, 220] on p "Add competency" at bounding box center [316, 213] width 75 height 14
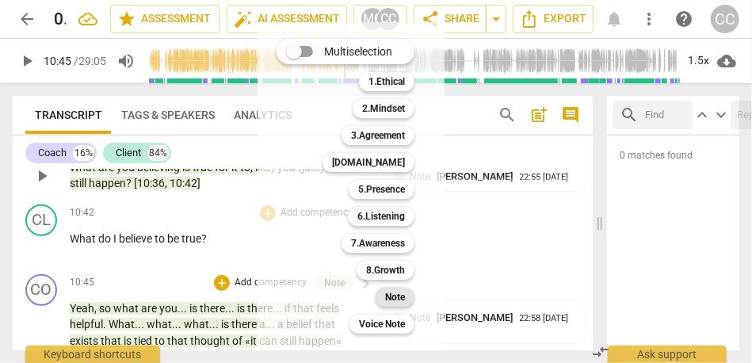
click at [396, 296] on b "Note" at bounding box center [395, 297] width 20 height 19
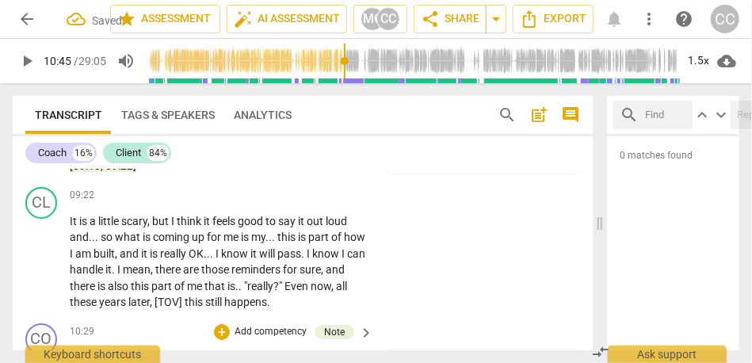
scroll to position [2321, 0]
click at [644, 66] on div "1.5x" at bounding box center [699, 60] width 30 height 25
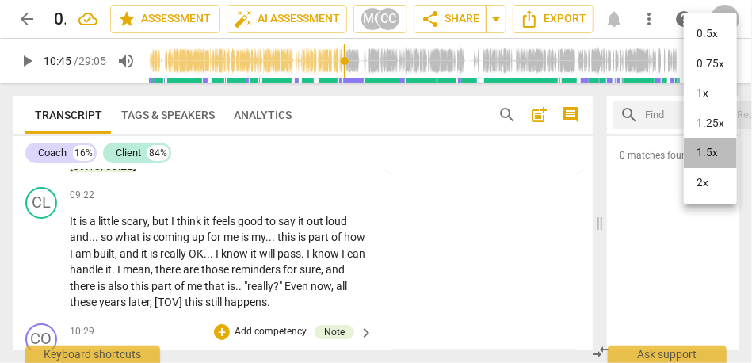
click at [644, 143] on li "1.5x" at bounding box center [710, 153] width 53 height 30
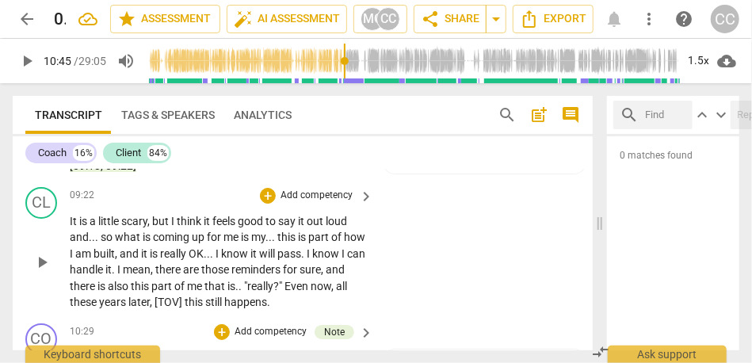
click at [76, 227] on span "It" at bounding box center [75, 221] width 10 height 13
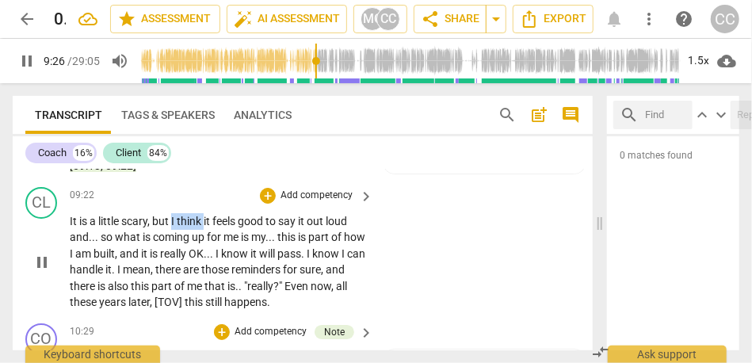
drag, startPoint x: 205, startPoint y: 234, endPoint x: 174, endPoint y: 231, distance: 31.1
click at [174, 231] on p "It is a little scary , but I think it feels good to say it out loud and . . . s…" at bounding box center [218, 261] width 296 height 97
type input "567"
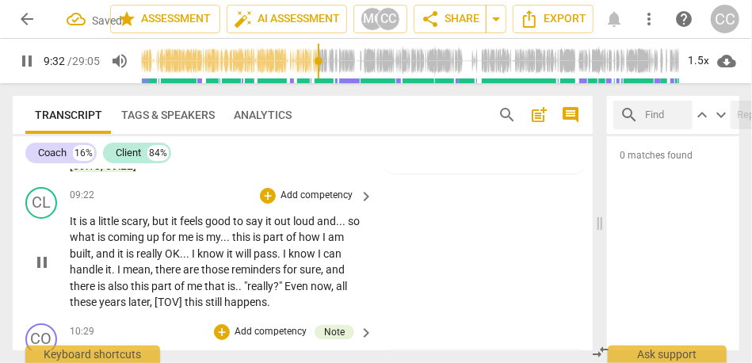
click at [315, 227] on span "loud" at bounding box center [305, 221] width 24 height 13
drag, startPoint x: 318, startPoint y: 232, endPoint x: 92, endPoint y: 250, distance: 226.6
click at [92, 250] on p "It is a little scary , but it feels good to say it out loud and . . . so what i…" at bounding box center [218, 261] width 296 height 97
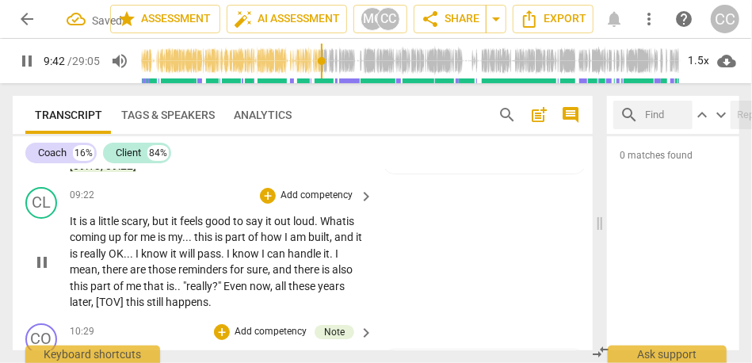
click at [197, 243] on span "this" at bounding box center [204, 237] width 21 height 13
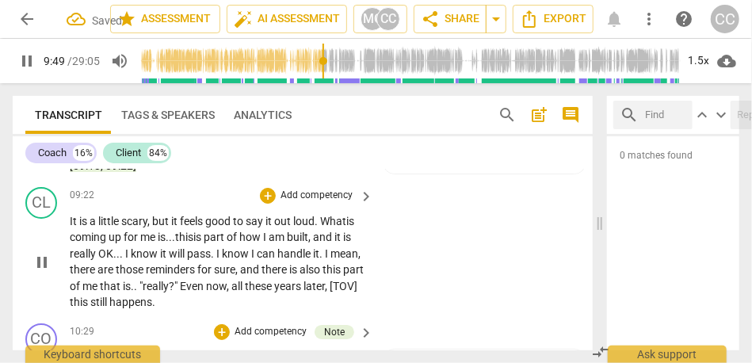
click at [343, 243] on span "it" at bounding box center [339, 237] width 9 height 13
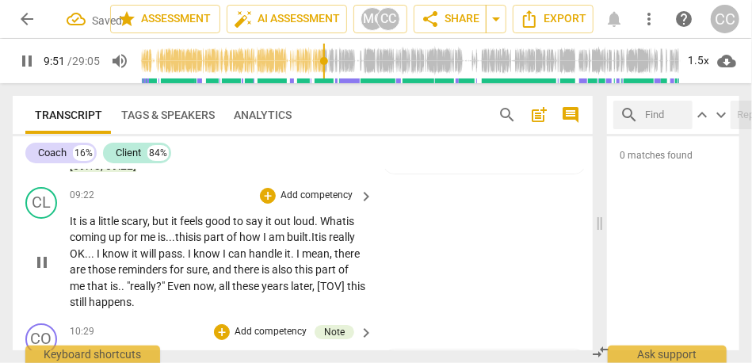
click at [102, 260] on span "I" at bounding box center [100, 253] width 6 height 13
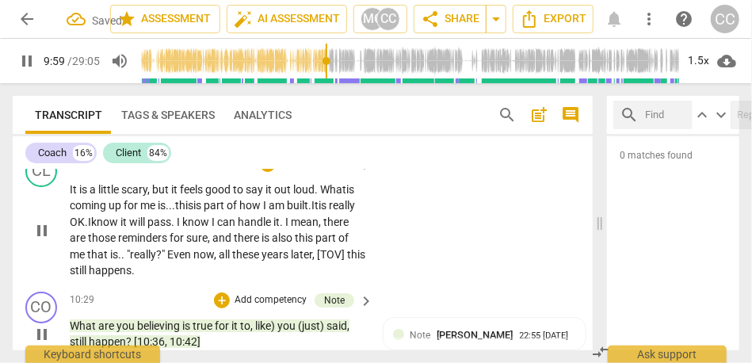
click at [323, 228] on span "there" at bounding box center [335, 222] width 25 height 13
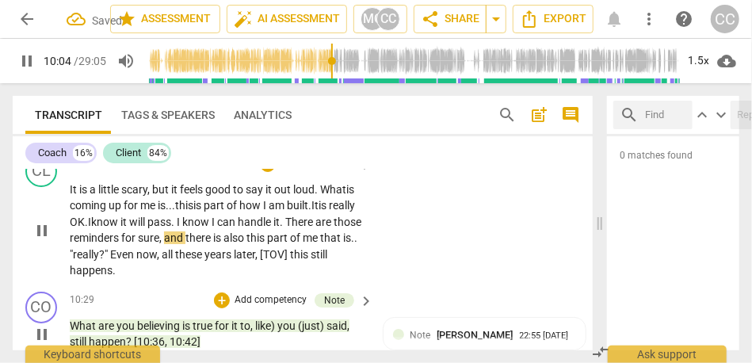
click at [185, 244] on span "and" at bounding box center [174, 237] width 21 height 13
click at [292, 244] on span "this" at bounding box center [282, 237] width 21 height 13
click at [159, 244] on span "sure" at bounding box center [148, 237] width 21 height 13
click at [239, 244] on span "there" at bounding box center [225, 237] width 28 height 13
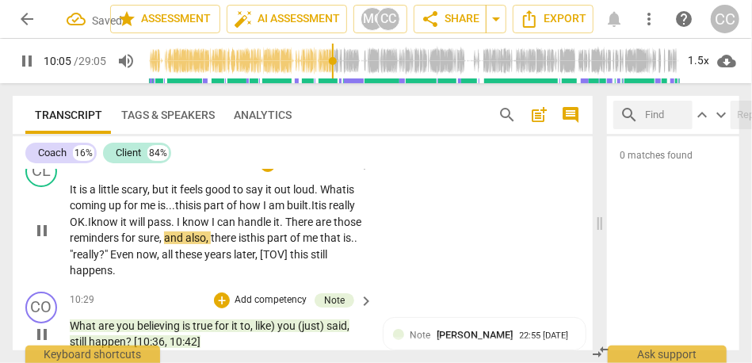
click at [239, 244] on span "there" at bounding box center [225, 237] width 28 height 13
click at [159, 244] on span "sure" at bounding box center [148, 237] width 21 height 13
click at [211, 244] on span "and also," at bounding box center [187, 237] width 47 height 13
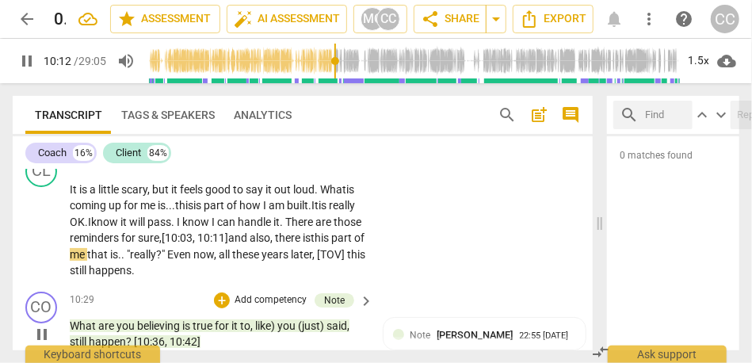
click at [24, 58] on span "pause" at bounding box center [26, 61] width 19 height 19
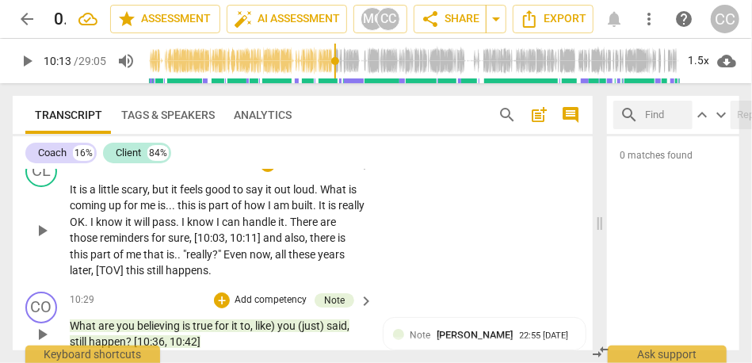
click at [84, 261] on span "this" at bounding box center [80, 254] width 21 height 13
click at [143, 261] on span "me" at bounding box center [134, 254] width 17 height 13
type input "614"
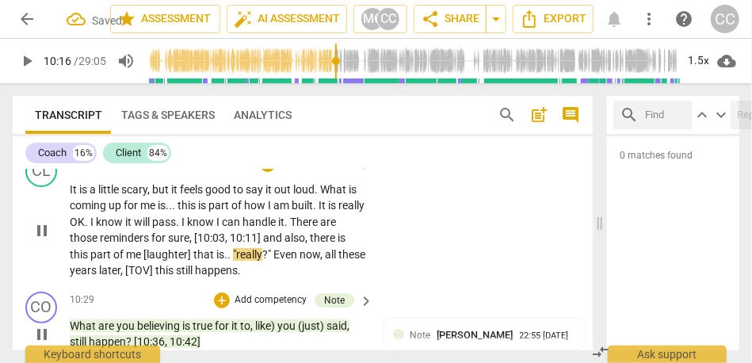
click at [155, 277] on p "It is a little scary , but it feels good to say it out loud . What is coming up…" at bounding box center [218, 230] width 296 height 97
drag, startPoint x: 275, startPoint y: 272, endPoint x: 206, endPoint y: 270, distance: 69.0
click at [206, 270] on p "It is a little scary , but it feels good to say it out loud . What is coming up…" at bounding box center [218, 230] width 296 height 97
click at [237, 261] on span """ at bounding box center [234, 254] width 6 height 13
click at [296, 261] on span "all" at bounding box center [289, 254] width 13 height 13
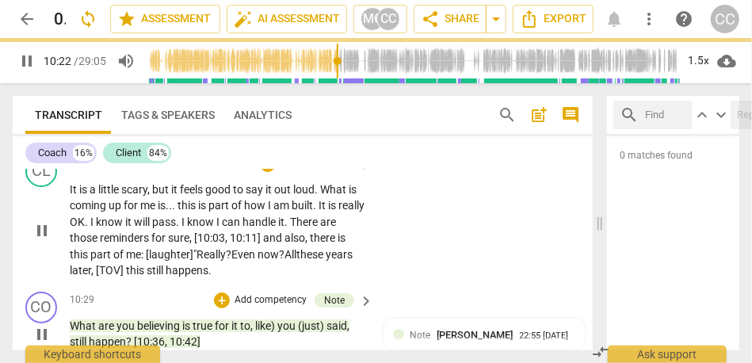
click at [96, 277] on span "," at bounding box center [93, 270] width 5 height 13
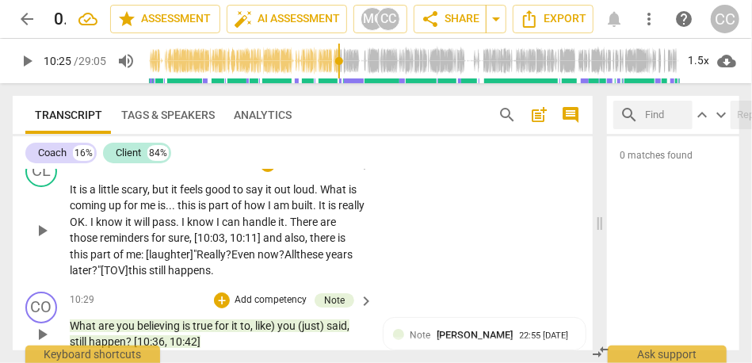
click at [149, 277] on span "this" at bounding box center [138, 270] width 21 height 13
click at [254, 279] on p "It is a little scary , but it feels good to say it out loud . What is coming up…" at bounding box center [218, 230] width 296 height 97
click at [137, 277] on span "[TOV] T" at bounding box center [119, 270] width 36 height 13
click at [285, 212] on span "am" at bounding box center [282, 205] width 18 height 13
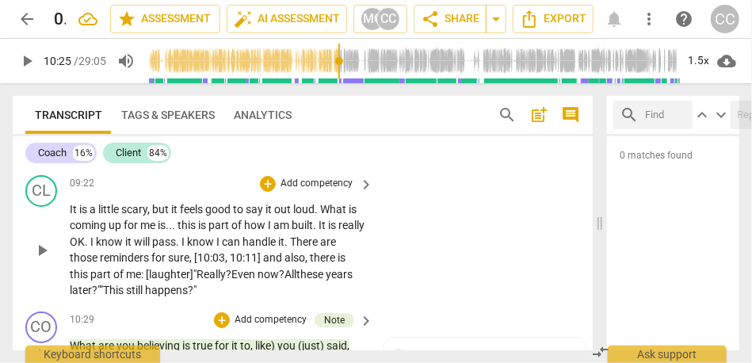
scroll to position [2329, 0]
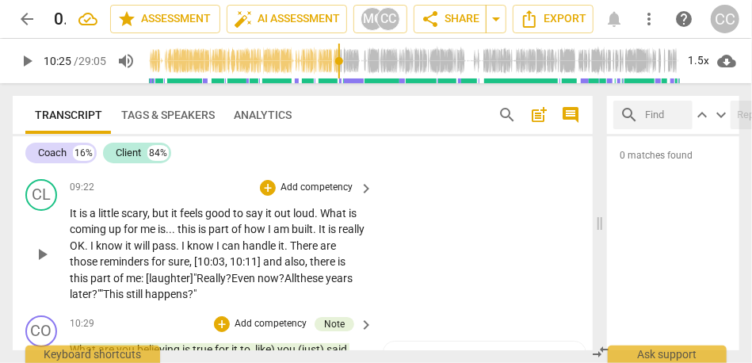
click at [318, 195] on p "Add competency" at bounding box center [316, 188] width 75 height 14
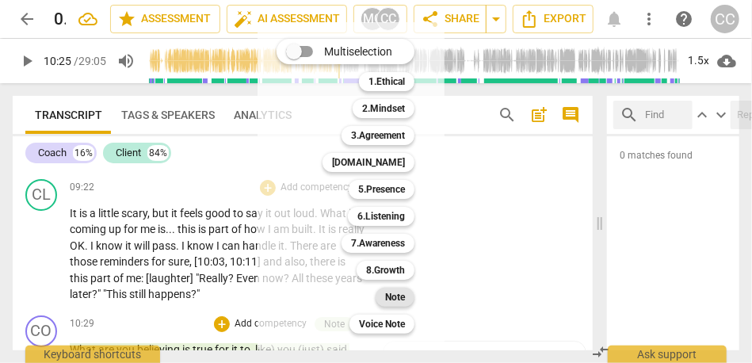
click at [398, 304] on b "Note" at bounding box center [395, 297] width 20 height 19
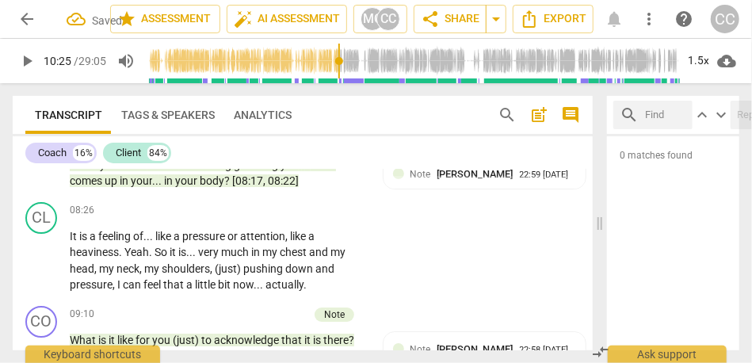
scroll to position [2125, 0]
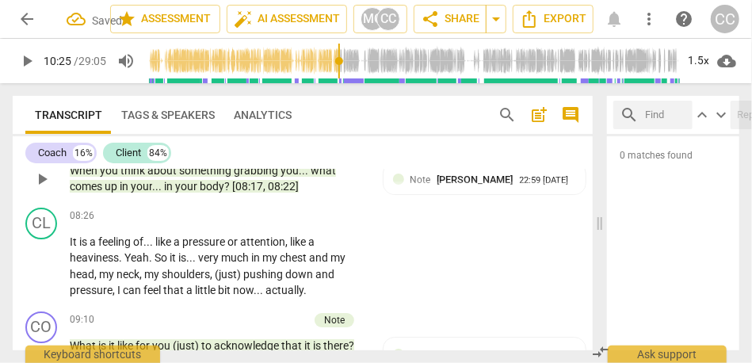
click at [216, 193] on span "body" at bounding box center [212, 186] width 25 height 13
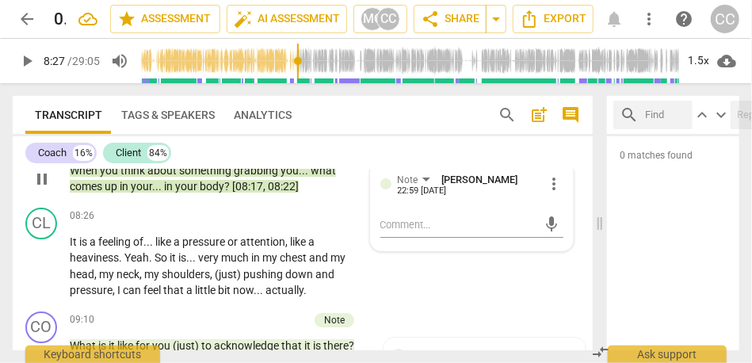
type input "507"
click at [290, 193] on span "08:22]" at bounding box center [283, 186] width 31 height 13
click at [178, 248] on span "a" at bounding box center [178, 241] width 9 height 13
type input "511"
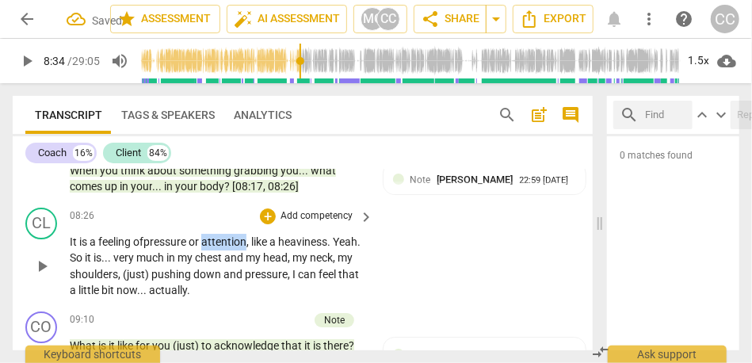
drag, startPoint x: 208, startPoint y: 259, endPoint x: 250, endPoint y: 262, distance: 42.1
click at [250, 262] on p "It is a feeling of pressure or attention , like a heaviness . Yeah . So it is .…" at bounding box center [218, 266] width 296 height 65
click at [480, 289] on div "CL play_arrow pause 08:26 + Add competency keyboard_arrow_right It is a feeling…" at bounding box center [303, 253] width 580 height 104
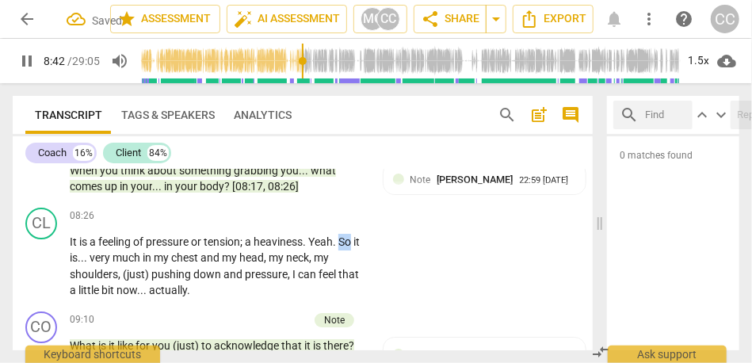
drag, startPoint x: 342, startPoint y: 258, endPoint x: 357, endPoint y: 258, distance: 14.3
click at [358, 258] on p "It is a feeling of pressure or tension ; a heaviness . Yeah . So it is . . . ve…" at bounding box center [218, 266] width 296 height 65
type input "524"
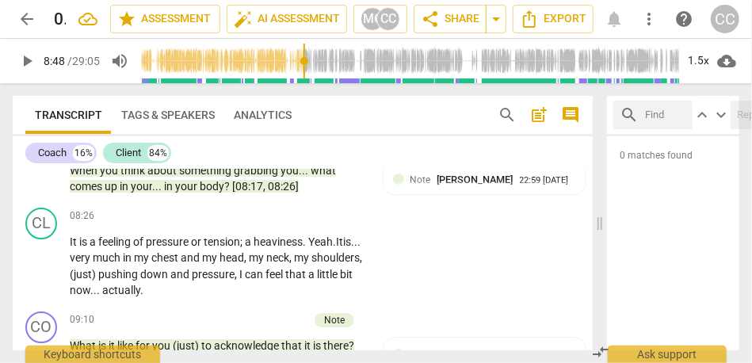
click at [90, 264] on span "very" at bounding box center [81, 257] width 23 height 13
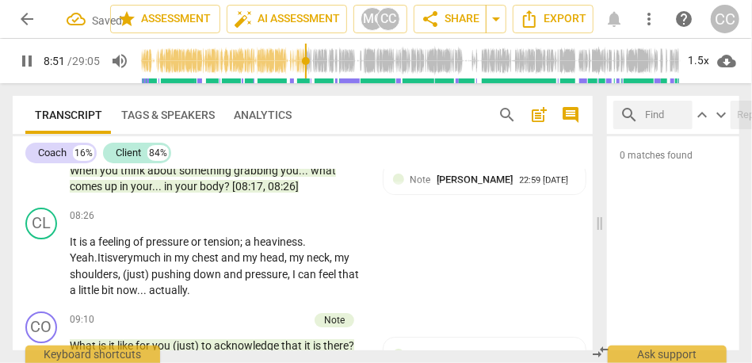
click at [243, 264] on span "my" at bounding box center [251, 257] width 17 height 13
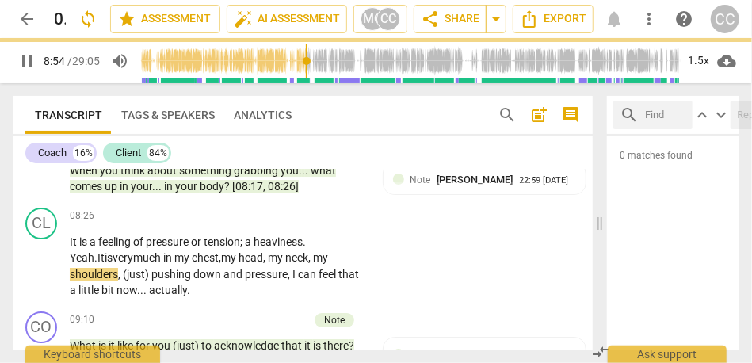
click at [313, 264] on span "my" at bounding box center [320, 257] width 15 height 13
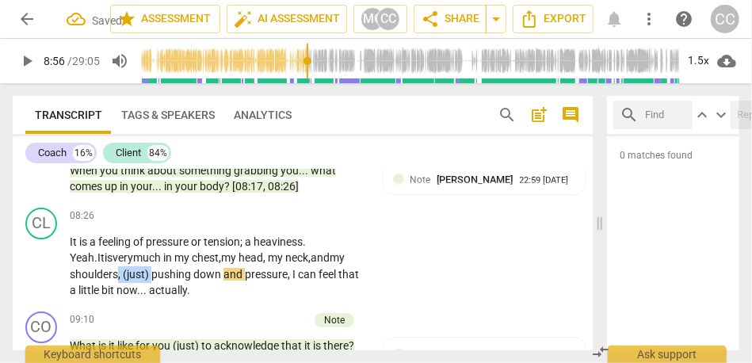
drag, startPoint x: 153, startPoint y: 288, endPoint x: 117, endPoint y: 288, distance: 35.7
click at [117, 288] on p "It is a feeling of pressure or tension ; a heaviness . Yeah. It is very much in…" at bounding box center [218, 266] width 296 height 65
click at [138, 281] on span "pushing" at bounding box center [141, 274] width 42 height 13
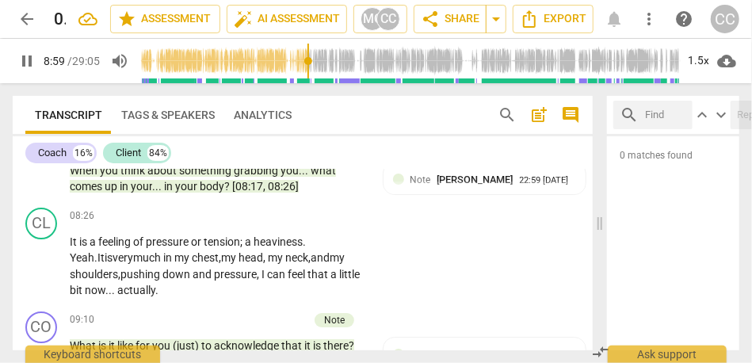
click at [193, 281] on span "down" at bounding box center [177, 274] width 30 height 13
click at [295, 281] on span "I" at bounding box center [294, 274] width 6 height 13
click at [135, 296] on span "." at bounding box center [133, 290] width 3 height 13
click at [292, 224] on p "Add competency" at bounding box center [316, 216] width 75 height 14
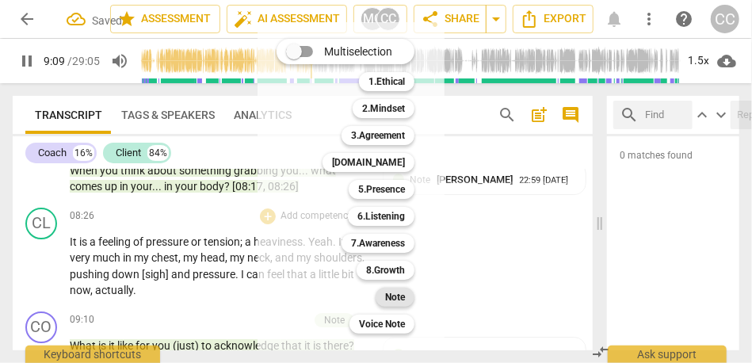
click at [400, 293] on b "Note" at bounding box center [395, 297] width 20 height 19
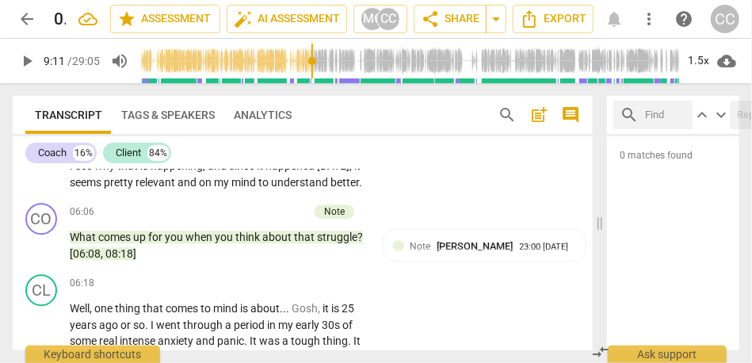
scroll to position [1734, 0]
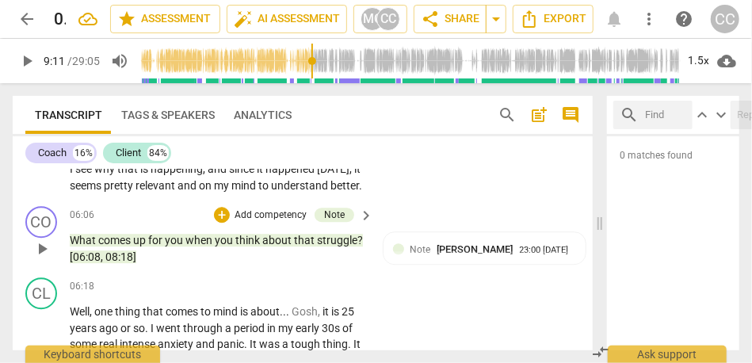
click at [104, 263] on span "," at bounding box center [103, 256] width 5 height 13
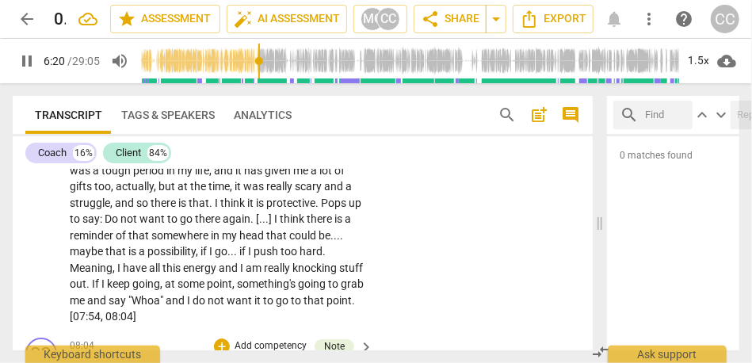
scroll to position [1843, 0]
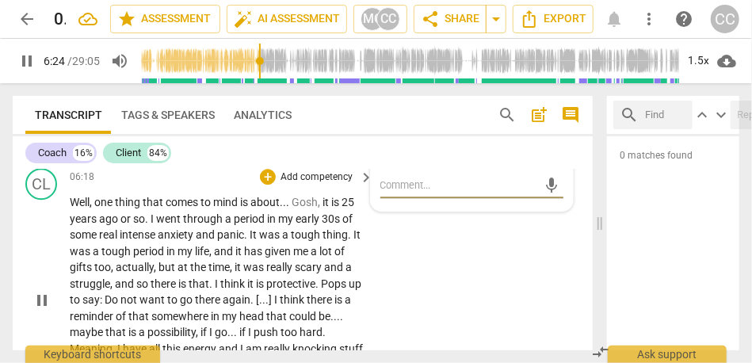
click at [238, 208] on span "mind" at bounding box center [226, 202] width 27 height 13
type input "386"
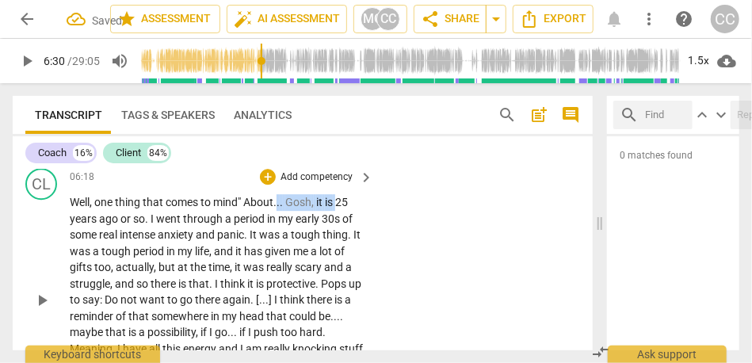
drag, startPoint x: 338, startPoint y: 218, endPoint x: 279, endPoint y: 216, distance: 59.5
click at [279, 216] on p "Well , one thing that comes to mind" A bout . . . Gosh , it is [DATE] or so . I…" at bounding box center [218, 300] width 296 height 212
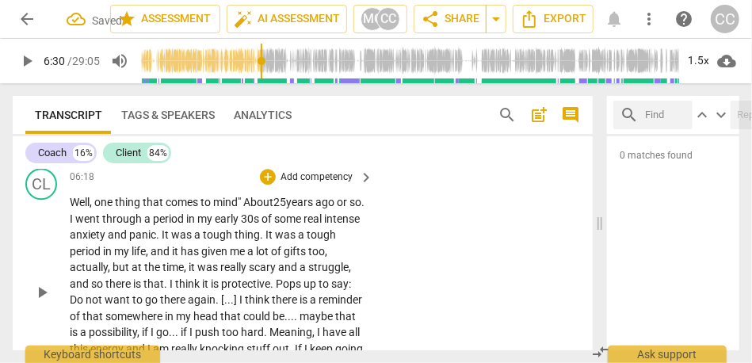
click at [337, 208] on span "ago" at bounding box center [325, 202] width 21 height 13
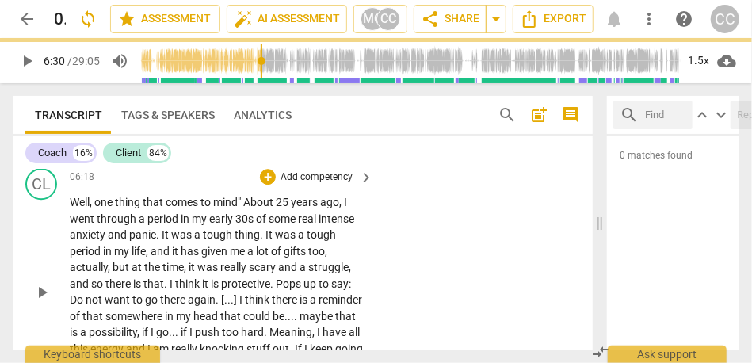
click at [547, 268] on div "CL play_arrow pause 06:18 + Add competency keyboard_arrow_right Well , one thin…" at bounding box center [303, 279] width 580 height 234
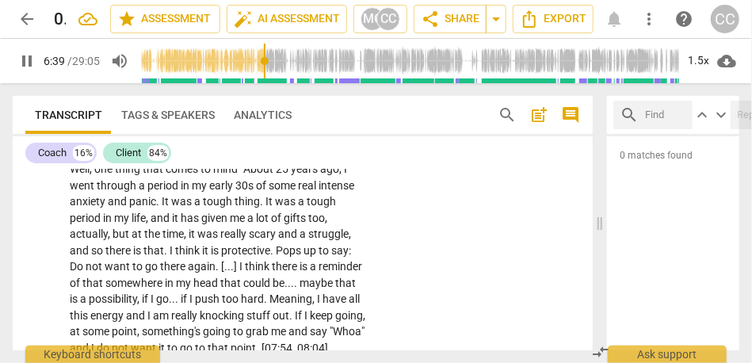
scroll to position [1882, 0]
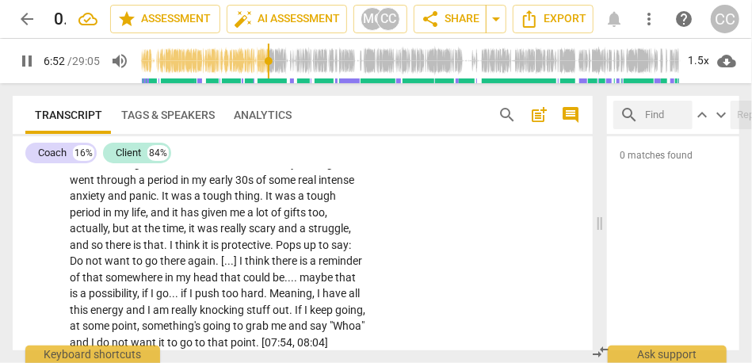
click at [172, 219] on span "and" at bounding box center [161, 212] width 21 height 13
type input "414"
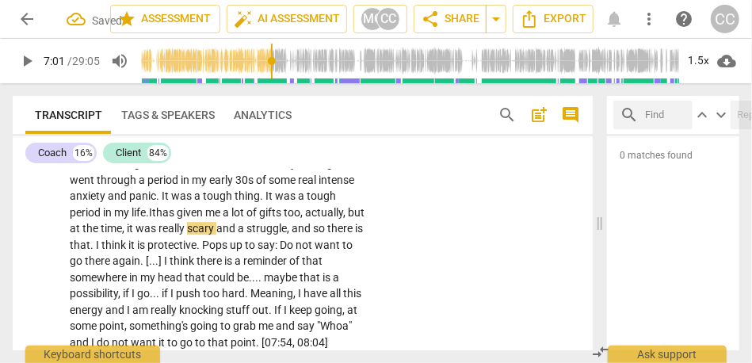
click at [296, 219] on span "too" at bounding box center [292, 212] width 17 height 13
click at [271, 219] on span "gifts," at bounding box center [271, 212] width 25 height 13
drag, startPoint x: 89, startPoint y: 243, endPoint x: 54, endPoint y: 244, distance: 34.9
click at [54, 244] on div "CL play_arrow pause 06:18 + Add competency keyboard_arrow_right Well , one thin…" at bounding box center [303, 240] width 580 height 234
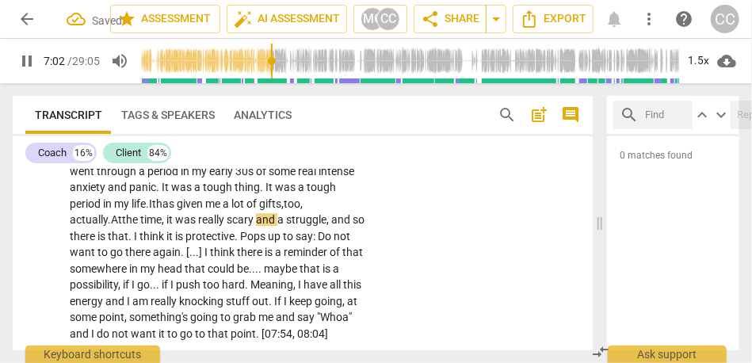
scroll to position [1891, 0]
drag, startPoint x: 333, startPoint y: 235, endPoint x: 358, endPoint y: 235, distance: 25.4
click at [358, 235] on p "Well , one thing that comes to mind" About [DATE] , I went through a period in …" at bounding box center [218, 243] width 296 height 195
click at [165, 242] on span "think" at bounding box center [153, 235] width 27 height 13
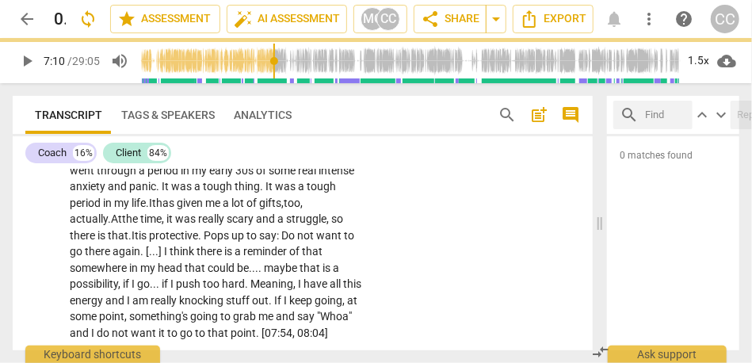
click at [171, 242] on span "protective" at bounding box center [173, 235] width 49 height 13
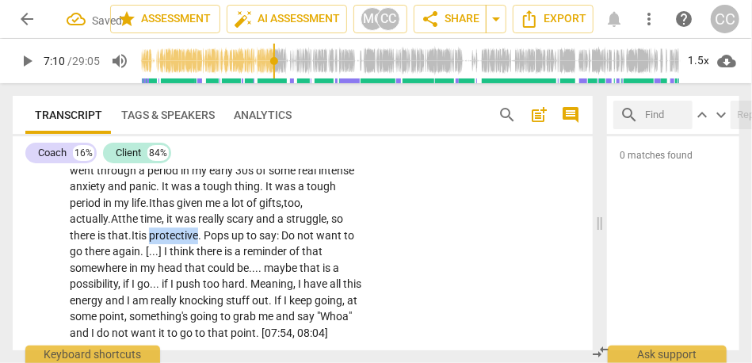
click at [171, 242] on span "protective" at bounding box center [173, 235] width 49 height 13
click at [210, 242] on span "Pops" at bounding box center [218, 235] width 28 height 13
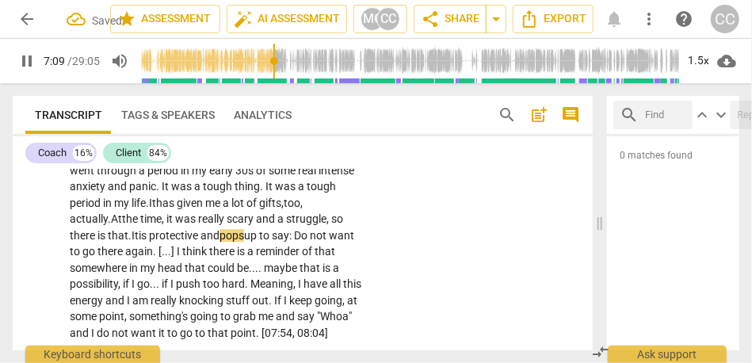
click at [300, 258] on p "Well , one thing that comes to mind" About [DATE] , I went through a period in …" at bounding box center [218, 243] width 296 height 195
click at [162, 258] on span "[" at bounding box center [160, 251] width 3 height 13
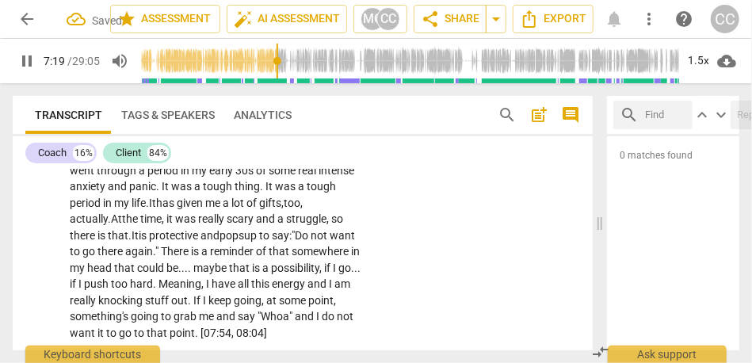
click at [210, 258] on span "a" at bounding box center [205, 251] width 9 height 13
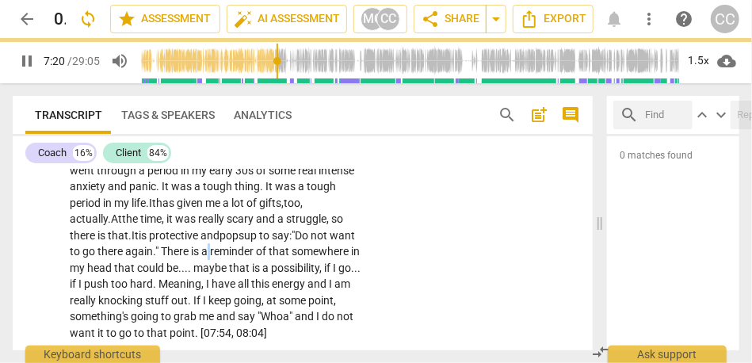
click at [210, 258] on span "a" at bounding box center [205, 251] width 9 height 13
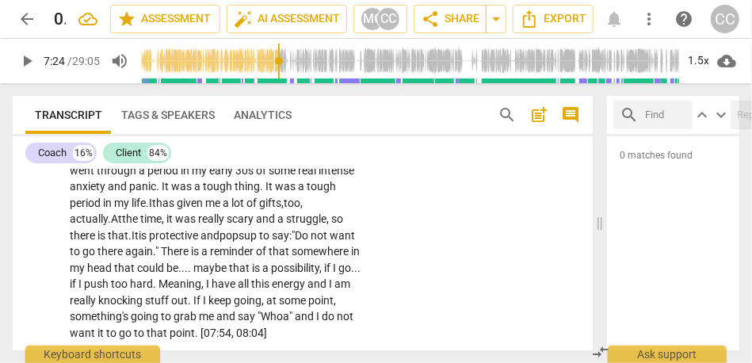
click at [229, 274] on span "maybe" at bounding box center [211, 268] width 36 height 13
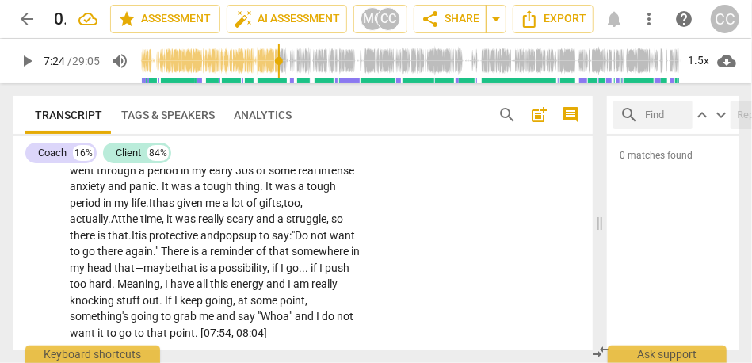
click at [200, 274] on span "that" at bounding box center [188, 268] width 23 height 13
click at [208, 274] on span "that" at bounding box center [196, 268] width 23 height 13
click at [281, 274] on span "," at bounding box center [278, 268] width 5 height 13
drag, startPoint x: 101, startPoint y: 300, endPoint x: 49, endPoint y: 304, distance: 51.6
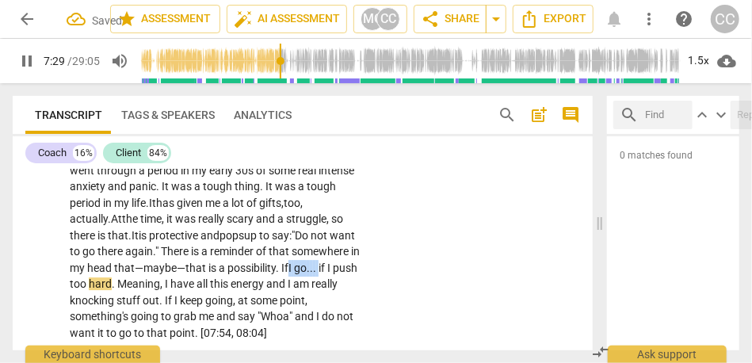
click at [49, 304] on div "CL play_arrow pause 06:18 + Add competency keyboard_arrow_right Well , one thin…" at bounding box center [303, 230] width 580 height 234
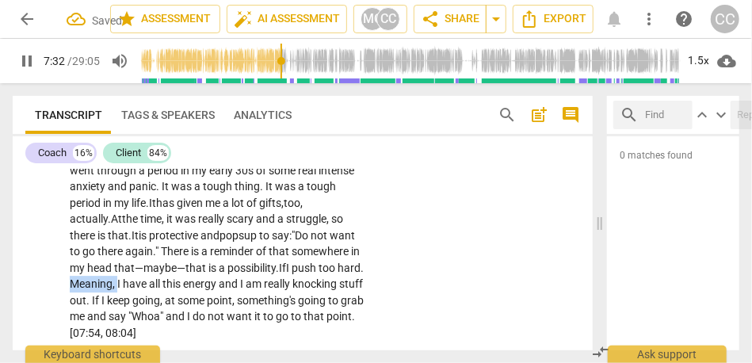
drag, startPoint x: 197, startPoint y: 300, endPoint x: 147, endPoint y: 300, distance: 49.9
click at [147, 300] on p "Well , one thing that comes to mind" About [DATE] , I went through a period in …" at bounding box center [218, 243] width 296 height 195
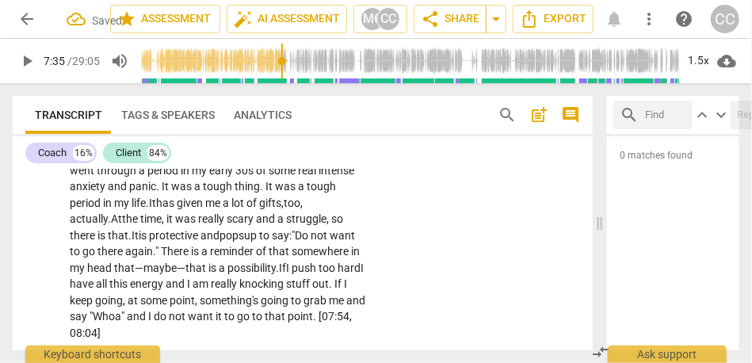
click at [286, 274] on span "If" at bounding box center [282, 268] width 7 height 13
click at [335, 274] on span "hard" at bounding box center [346, 268] width 23 height 13
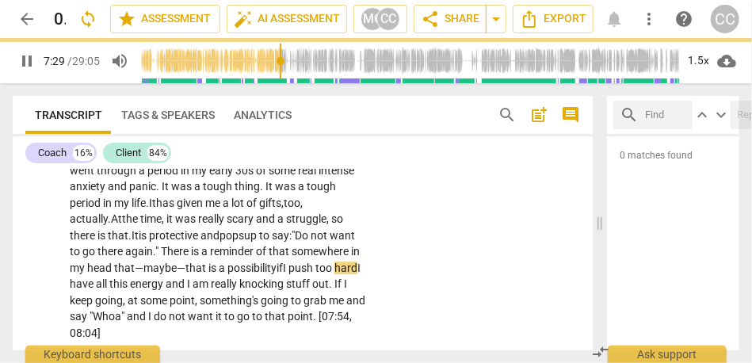
click at [335, 274] on span "hard" at bounding box center [346, 268] width 23 height 13
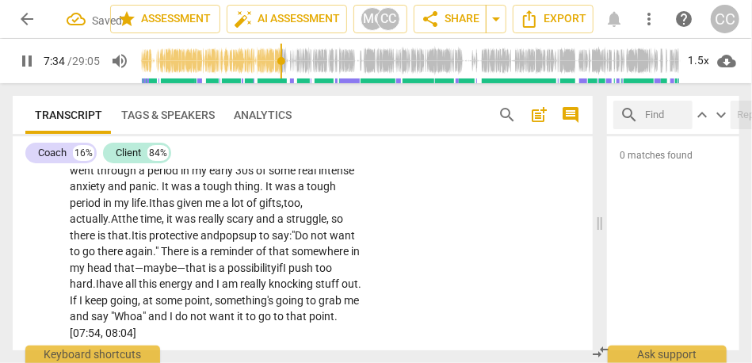
click at [216, 290] on span "and" at bounding box center [205, 283] width 21 height 13
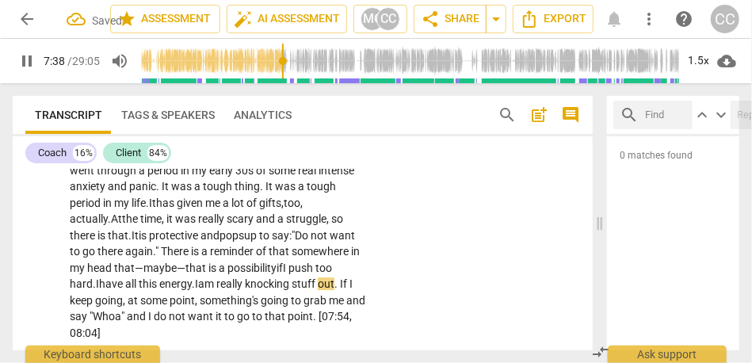
click at [245, 290] on span "really" at bounding box center [230, 283] width 29 height 13
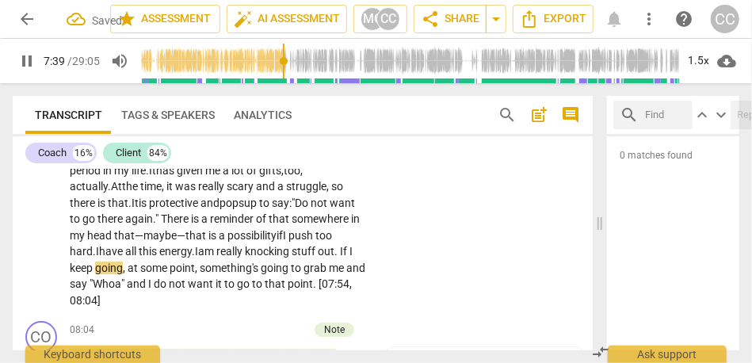
scroll to position [1930, 0]
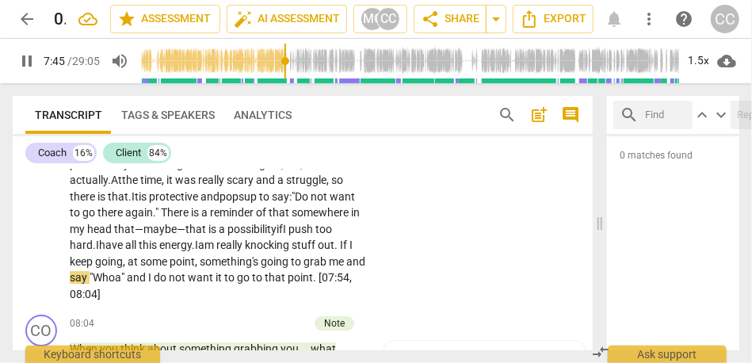
click at [127, 284] on span ""Whoa"" at bounding box center [108, 277] width 37 height 13
click at [130, 284] on span ""Whoa!"" at bounding box center [110, 277] width 40 height 13
click at [151, 284] on span "and" at bounding box center [140, 277] width 21 height 13
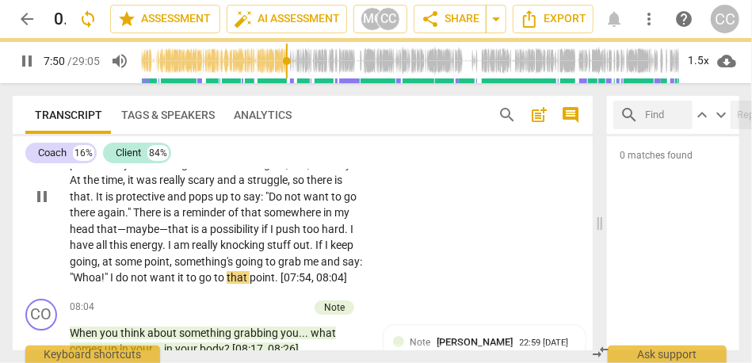
click at [400, 263] on div "CL play_arrow pause 06:18 + Add competency keyboard_arrow_right Well , one thin…" at bounding box center [303, 184] width 580 height 218
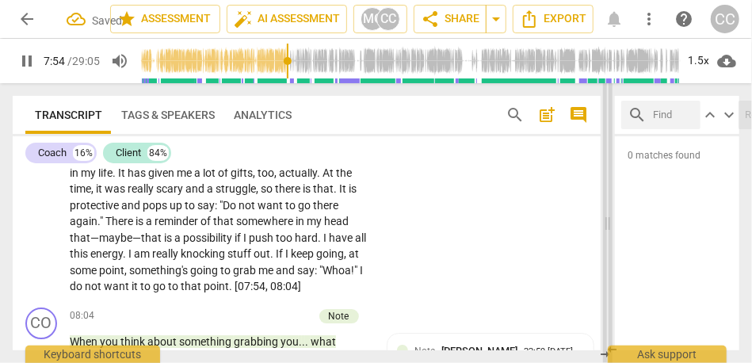
click at [608, 227] on span at bounding box center [608, 223] width 10 height 280
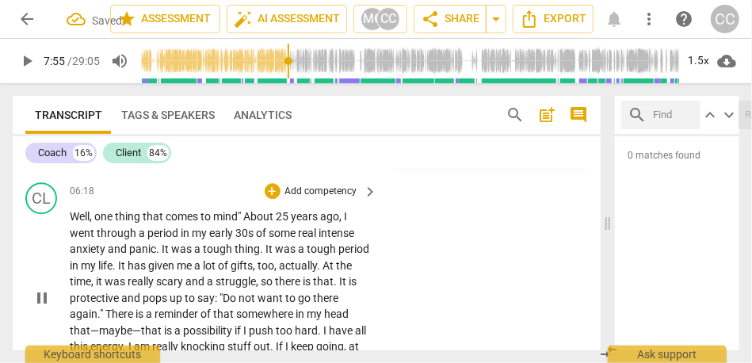
scroll to position [1828, 0]
click at [308, 200] on p "Add competency" at bounding box center [321, 192] width 75 height 14
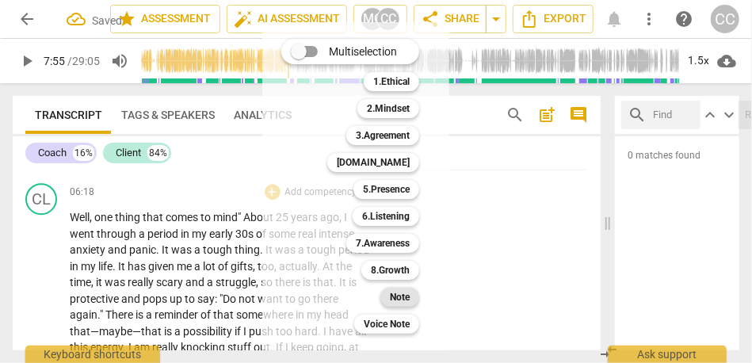
click at [388, 289] on div "Note" at bounding box center [399, 297] width 39 height 19
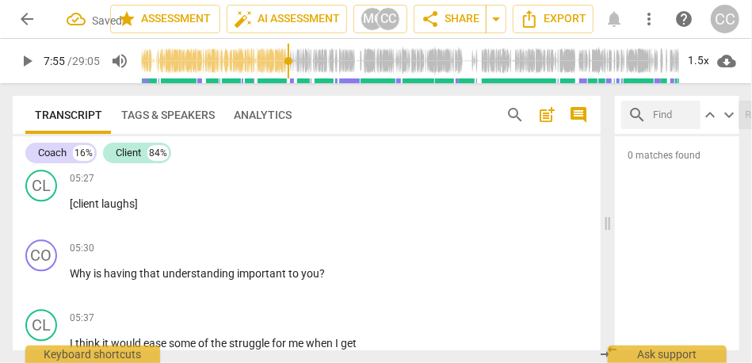
scroll to position [1523, 0]
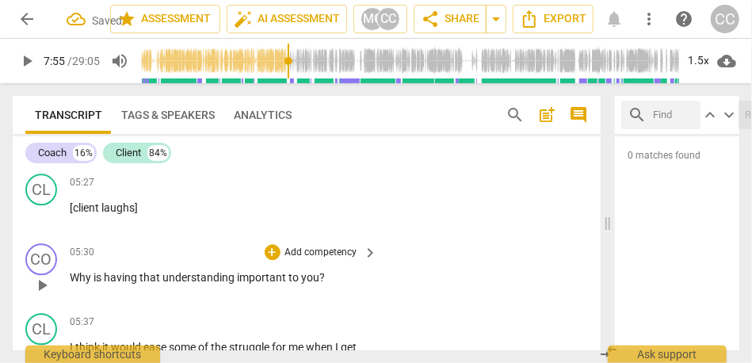
click at [247, 271] on span "important" at bounding box center [263, 277] width 52 height 13
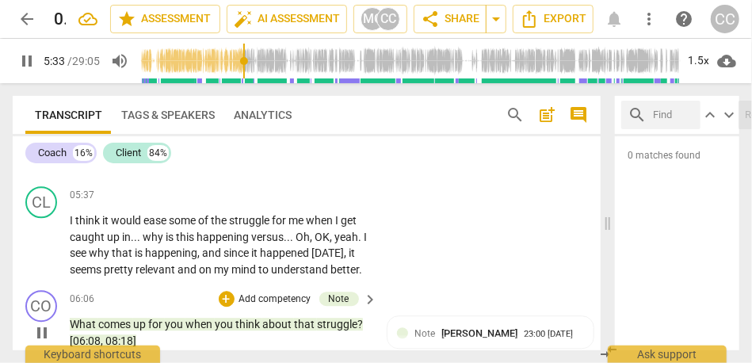
scroll to position [1653, 0]
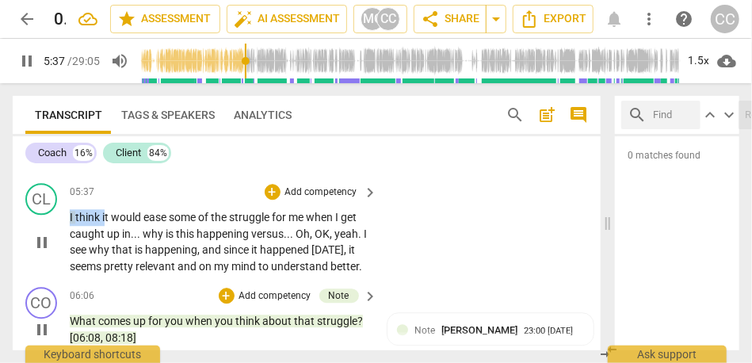
drag, startPoint x: 105, startPoint y: 218, endPoint x: 51, endPoint y: 218, distance: 54.7
click at [51, 218] on div "CL play_arrow pause 05:37 + Add competency keyboard_arrow_right I think it woul…" at bounding box center [307, 229] width 588 height 104
type input "338"
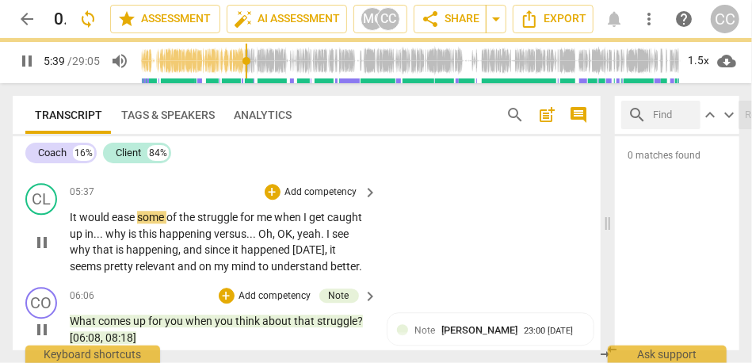
click at [411, 253] on div "CL play_arrow pause 05:37 + Add competency keyboard_arrow_right It would ease s…" at bounding box center [307, 229] width 588 height 104
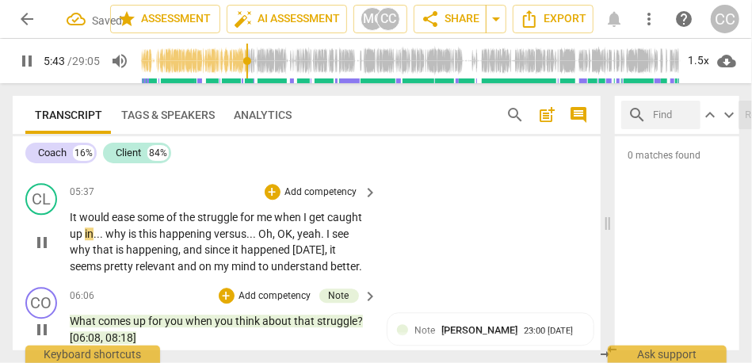
click at [110, 234] on span "why" at bounding box center [116, 233] width 23 height 13
type input "344"
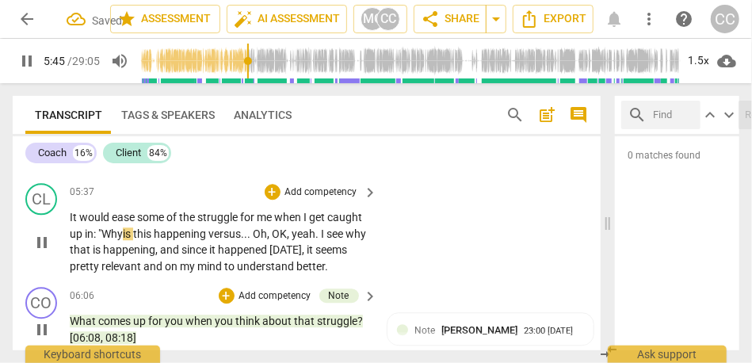
click at [217, 234] on span "versus" at bounding box center [224, 233] width 32 height 13
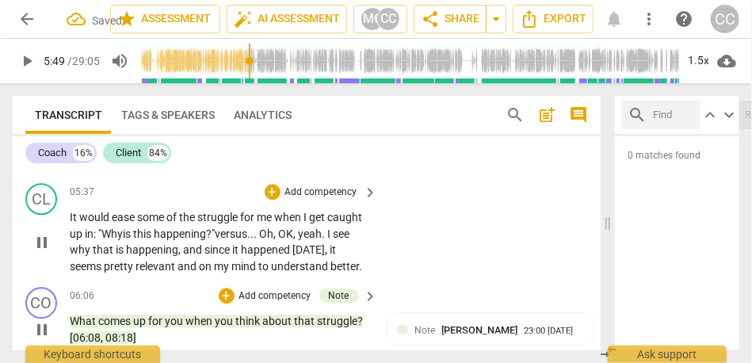
click at [269, 236] on span "Oh" at bounding box center [266, 233] width 14 height 13
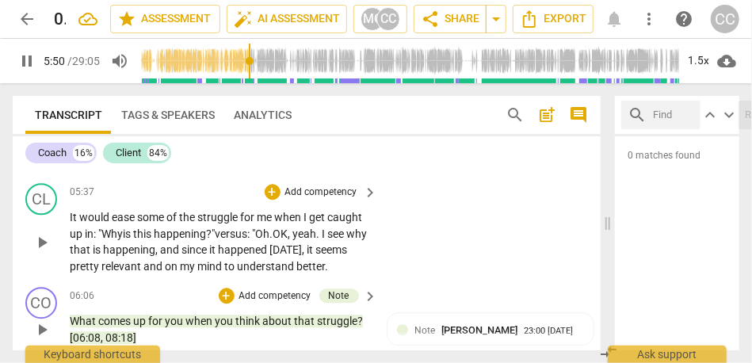
click at [304, 236] on span "yeah" at bounding box center [304, 233] width 24 height 13
click at [315, 231] on span "Yeah" at bounding box center [303, 233] width 25 height 13
click at [182, 250] on span "and" at bounding box center [170, 249] width 21 height 13
click at [305, 185] on p "Add competency" at bounding box center [321, 192] width 75 height 14
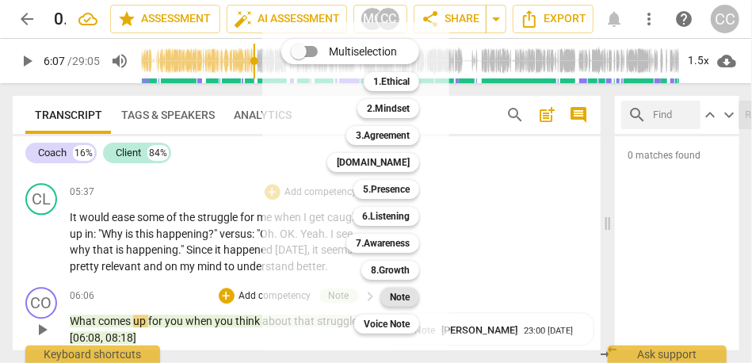
click at [401, 289] on b "Note" at bounding box center [400, 297] width 20 height 19
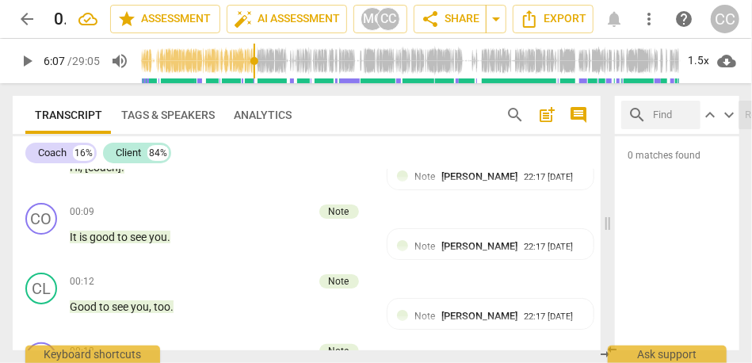
scroll to position [0, 0]
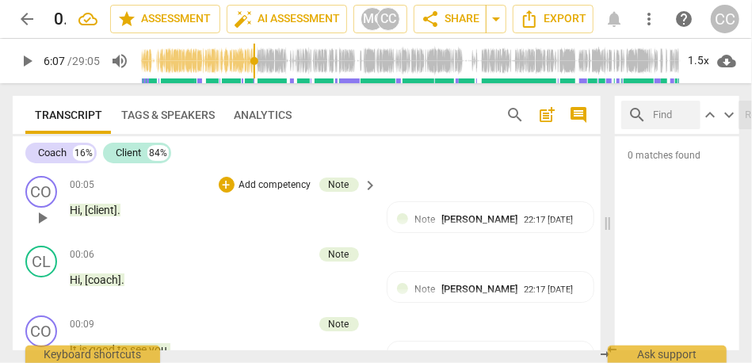
click at [75, 212] on span "Hi" at bounding box center [75, 210] width 10 height 13
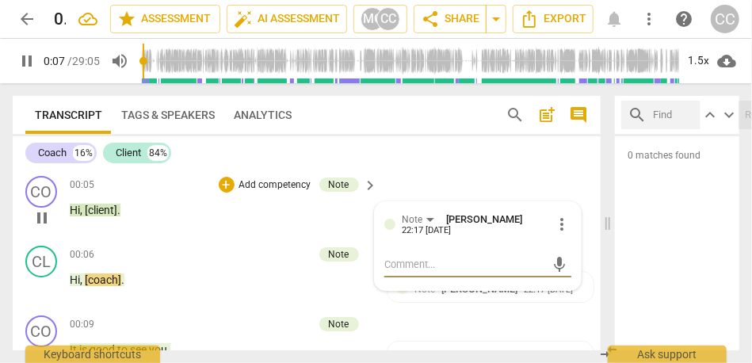
click at [69, 212] on div "play_arrow pause" at bounding box center [49, 218] width 40 height 21
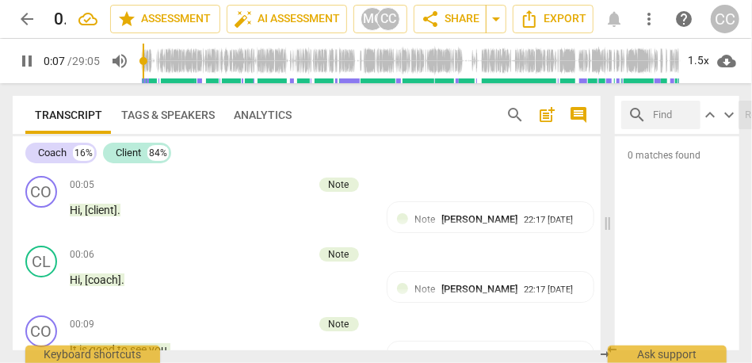
click at [72, 212] on span "Hi" at bounding box center [75, 210] width 10 height 13
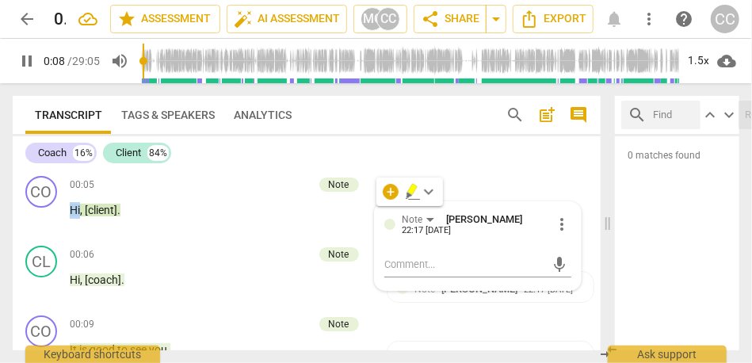
click at [72, 212] on span "Hi" at bounding box center [75, 210] width 10 height 13
type input "6"
drag, startPoint x: 117, startPoint y: 214, endPoint x: 85, endPoint y: 215, distance: 32.5
click at [85, 215] on span "[client]" at bounding box center [101, 210] width 32 height 13
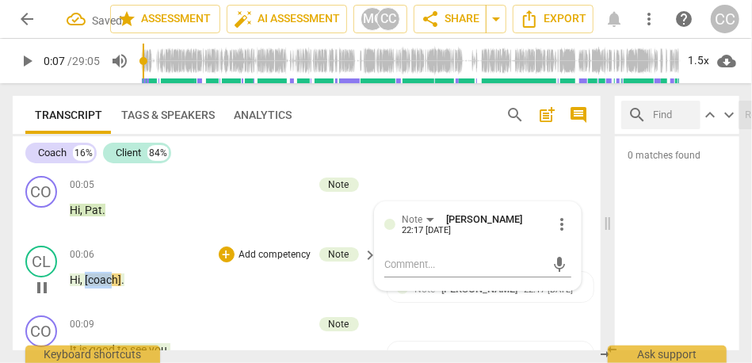
type input "7"
drag, startPoint x: 86, startPoint y: 281, endPoint x: 136, endPoint y: 279, distance: 50.0
click at [136, 279] on p "Hi , [coach] ." at bounding box center [220, 280] width 300 height 17
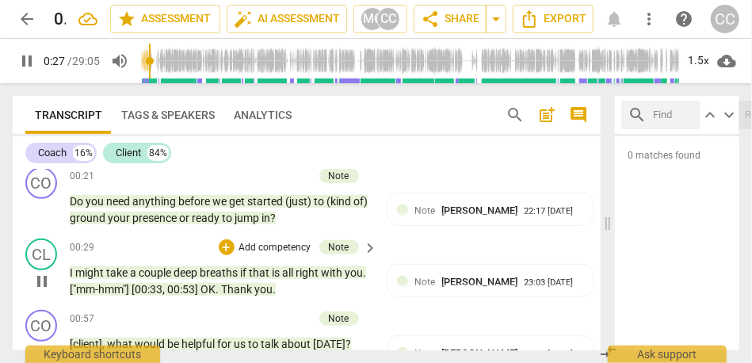
scroll to position [472, 0]
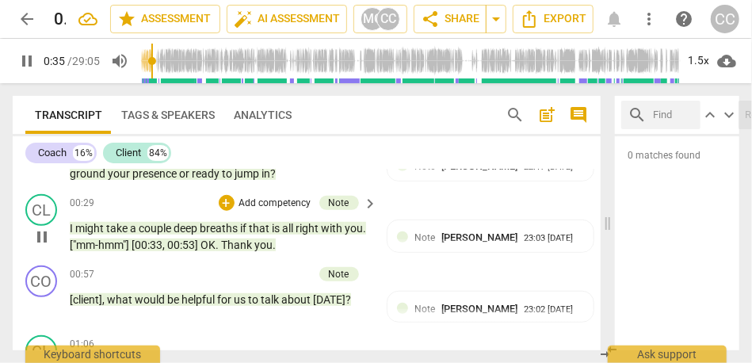
click at [221, 247] on span "." at bounding box center [219, 245] width 6 height 13
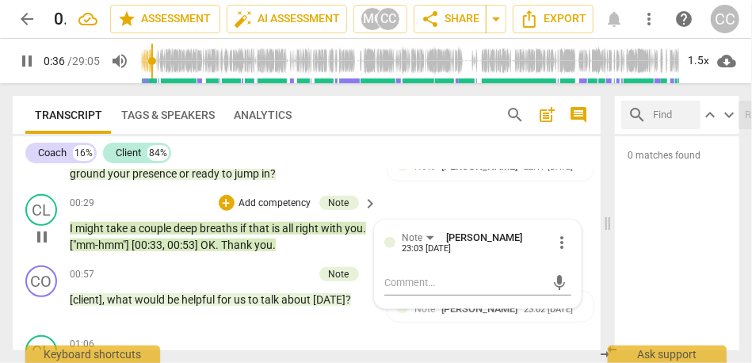
click at [221, 247] on span "." at bounding box center [219, 245] width 6 height 13
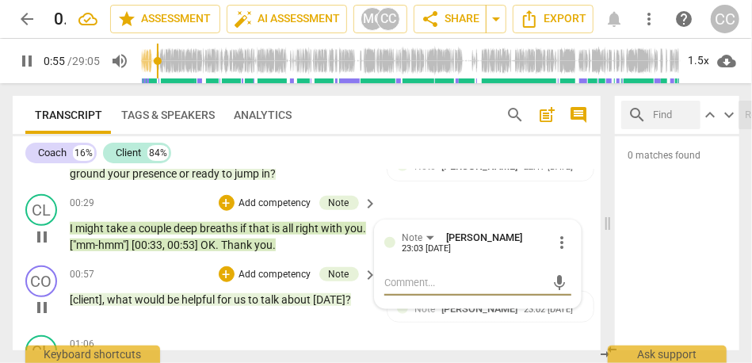
scroll to position [520, 0]
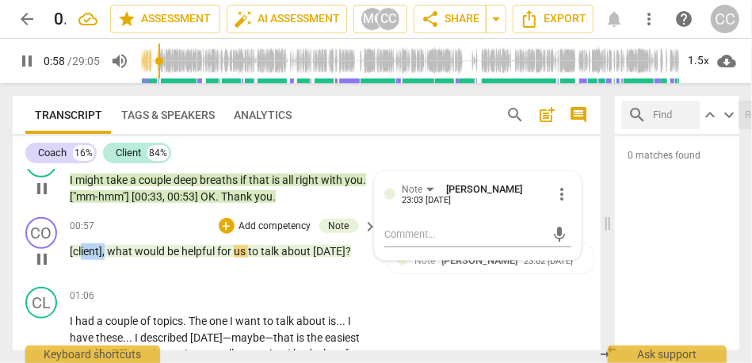
drag, startPoint x: 104, startPoint y: 254, endPoint x: 80, endPoint y: 254, distance: 23.8
click at [80, 254] on p "[client] , what would be helpful for us to talk about [DATE] ?" at bounding box center [220, 251] width 300 height 17
click at [76, 254] on span "[client]" at bounding box center [86, 251] width 32 height 13
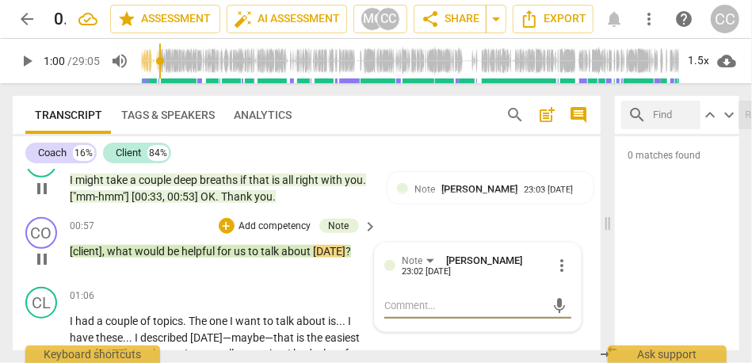
type input "60"
click at [76, 254] on span "[client]" at bounding box center [86, 251] width 32 height 13
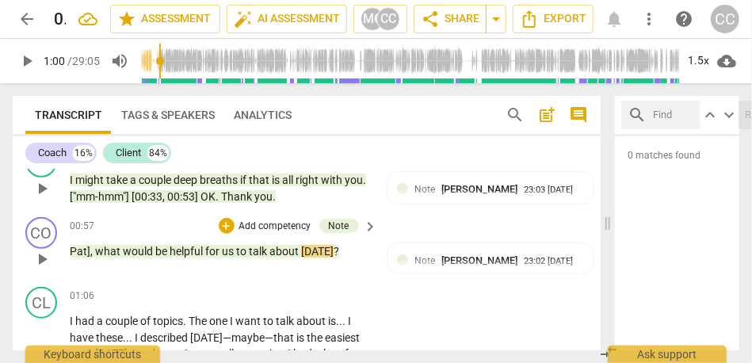
click at [95, 252] on span "what" at bounding box center [109, 251] width 28 height 13
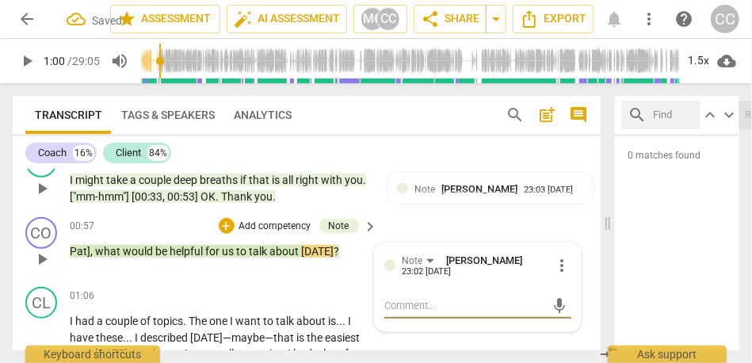
click at [95, 252] on span "what" at bounding box center [109, 251] width 28 height 13
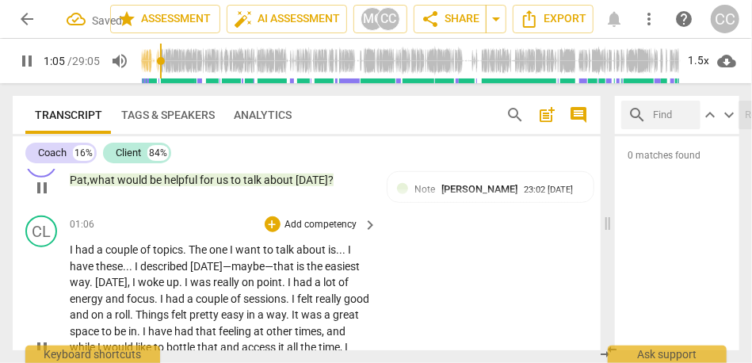
scroll to position [595, 0]
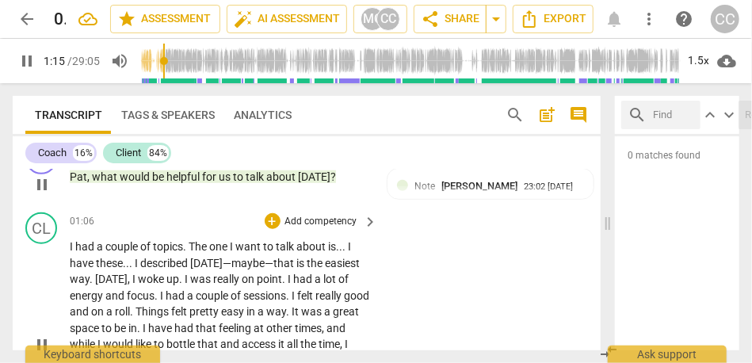
click at [327, 249] on span "about" at bounding box center [312, 246] width 32 height 13
type input "76"
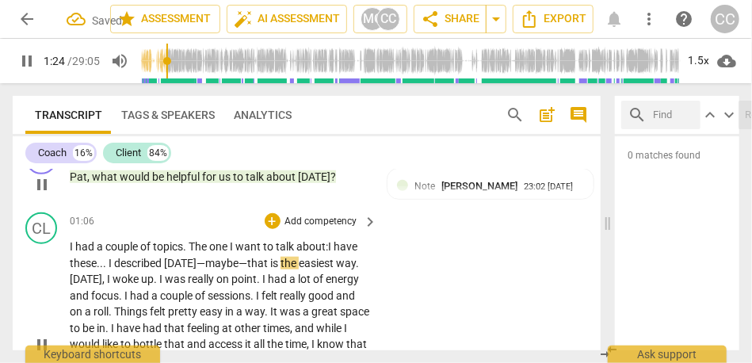
click at [78, 258] on span "these" at bounding box center [83, 263] width 27 height 13
click at [109, 265] on span "I" at bounding box center [112, 263] width 6 height 13
click at [135, 258] on span "escribed" at bounding box center [146, 263] width 44 height 13
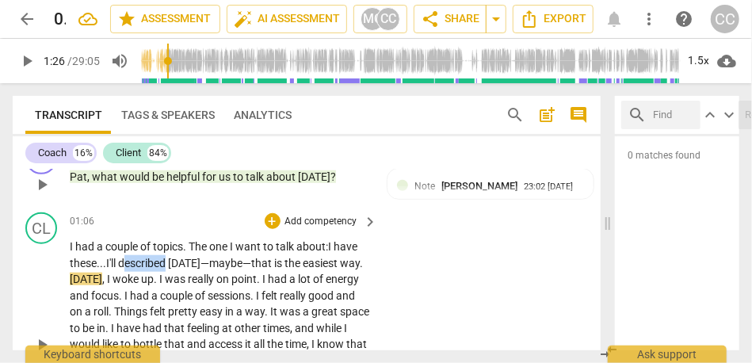
click at [135, 258] on span "escribed" at bounding box center [146, 263] width 44 height 13
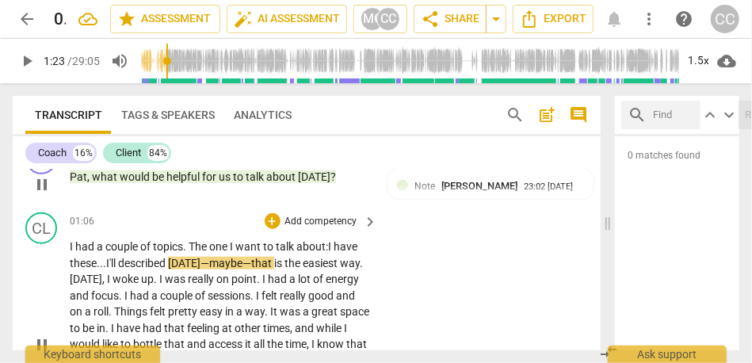
click at [168, 265] on span "escribed" at bounding box center [146, 263] width 44 height 13
click at [224, 262] on span "[DATE]—maybe—that" at bounding box center [215, 263] width 106 height 13
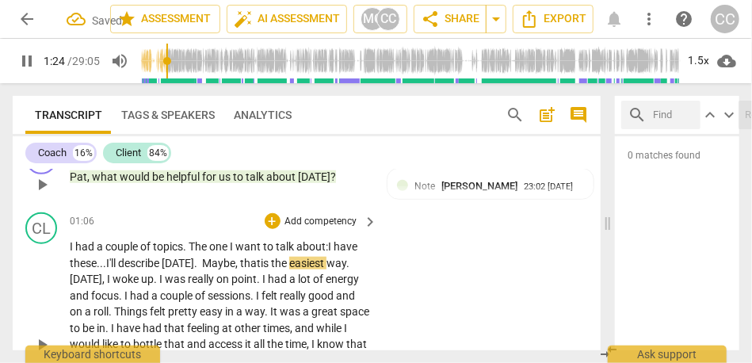
click at [430, 263] on div "CL play_arrow pause 01:06 + Add competency keyboard_arrow_right I had a couple …" at bounding box center [307, 331] width 588 height 250
click at [292, 258] on span "the" at bounding box center [282, 263] width 18 height 13
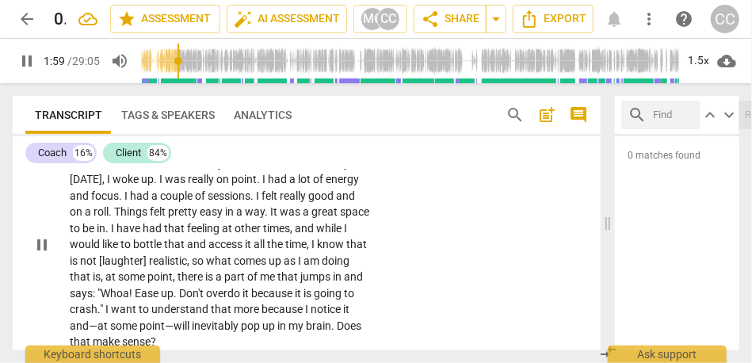
scroll to position [700, 0]
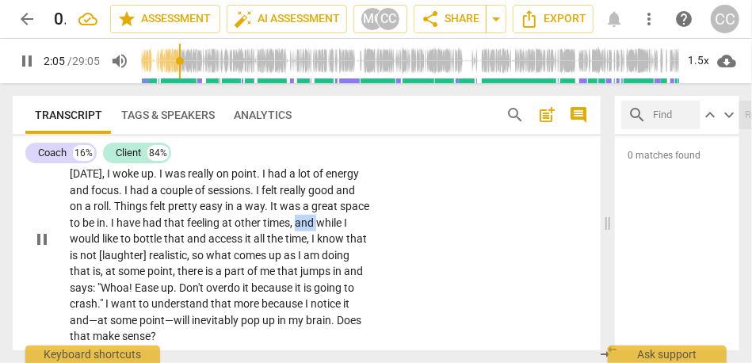
drag, startPoint x: 94, startPoint y: 238, endPoint x: 60, endPoint y: 237, distance: 33.3
click at [60, 237] on div "CL play_arrow pause 01:06 + Add competency keyboard_arrow_right I had a couple …" at bounding box center [307, 226] width 588 height 250
type input "126"
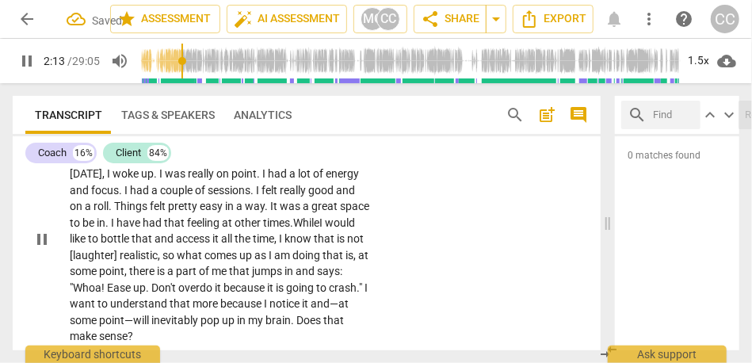
click at [291, 258] on p "I had a couple of topics . The one I want to talk about : I have these . . . I'…" at bounding box center [220, 239] width 300 height 212
click at [341, 262] on span "at" at bounding box center [346, 255] width 10 height 13
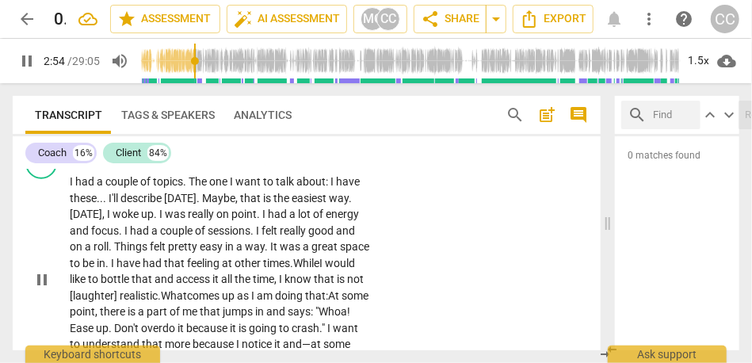
scroll to position [642, 0]
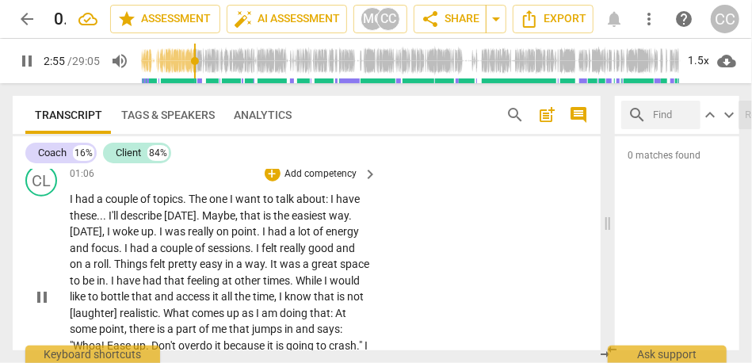
click at [308, 181] on p "Add competency" at bounding box center [321, 174] width 75 height 14
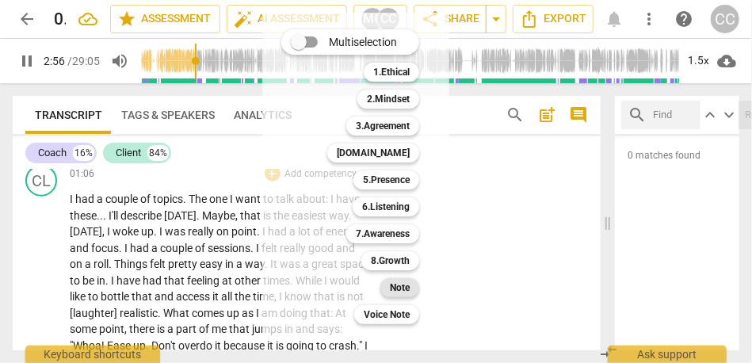
click at [391, 289] on b "Note" at bounding box center [400, 287] width 20 height 19
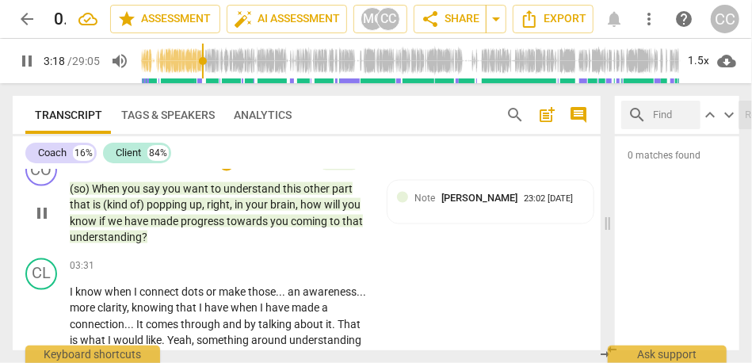
scroll to position [1084, 0]
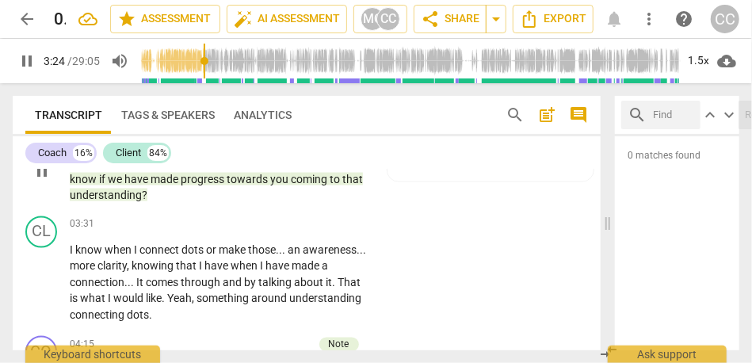
click at [82, 199] on span "understanding" at bounding box center [106, 195] width 72 height 13
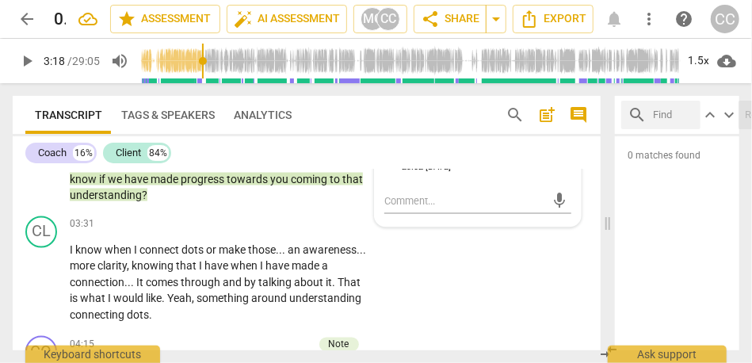
click at [136, 197] on span "understanding" at bounding box center [106, 195] width 72 height 13
type input "199"
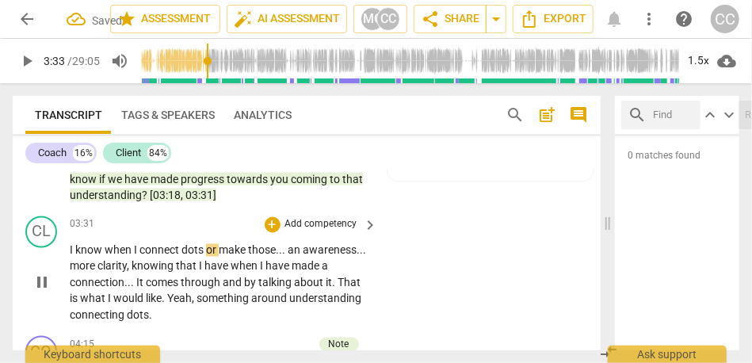
click at [94, 250] on span "know" at bounding box center [89, 250] width 29 height 13
click at [128, 267] on span "," at bounding box center [129, 266] width 5 height 13
type input "234"
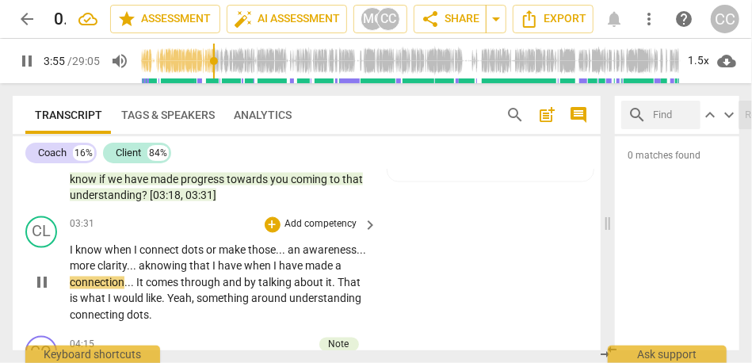
click at [172, 266] on span "knowing" at bounding box center [167, 266] width 44 height 13
click at [132, 287] on span "." at bounding box center [134, 283] width 6 height 13
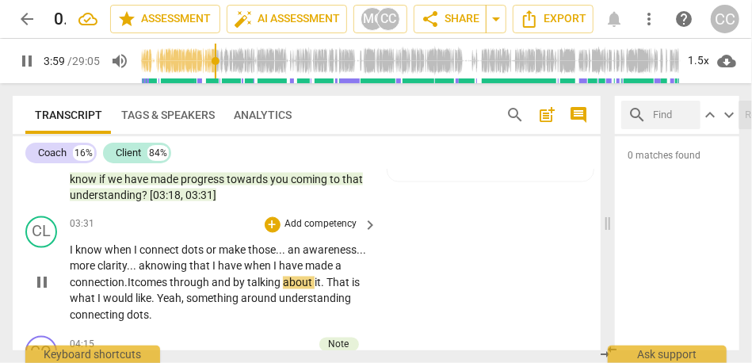
click at [133, 281] on span "It" at bounding box center [131, 283] width 7 height 13
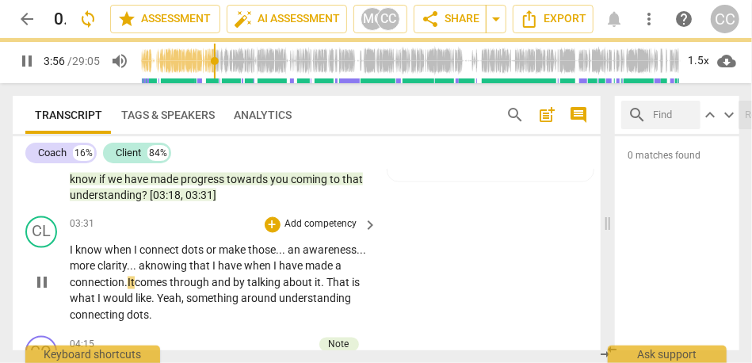
click at [239, 281] on span "by" at bounding box center [240, 283] width 14 height 13
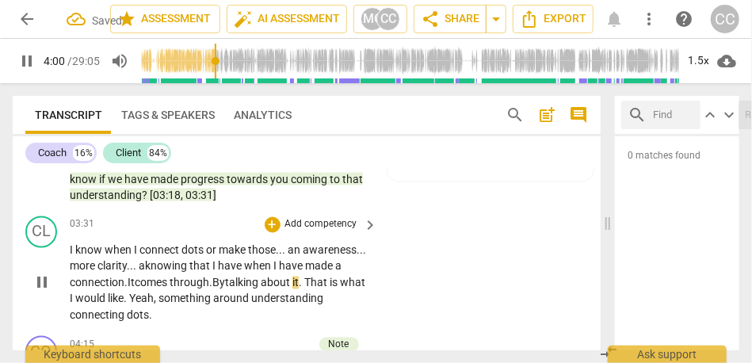
click at [304, 281] on span "." at bounding box center [302, 283] width 6 height 13
click at [102, 302] on span "would" at bounding box center [86, 298] width 32 height 13
click at [102, 303] on span "would" at bounding box center [86, 298] width 32 height 13
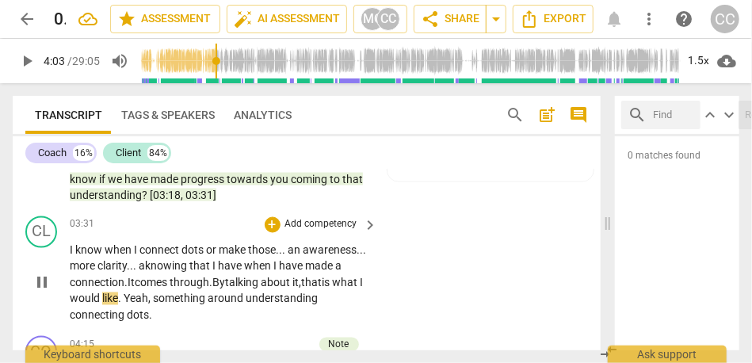
click at [124, 300] on span "." at bounding box center [121, 298] width 6 height 13
click at [342, 273] on p "I know when I connect dots or make those . . . an awareness . . . more clarity.…" at bounding box center [220, 284] width 300 height 82
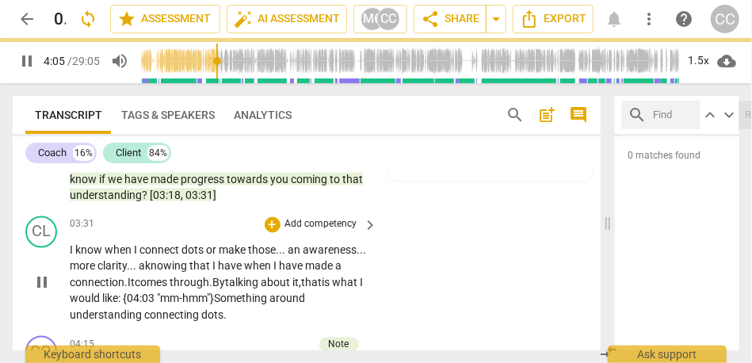
click at [429, 273] on div "CL play_arrow pause 03:31 + Add competency keyboard_arrow_right I know when I c…" at bounding box center [307, 270] width 588 height 120
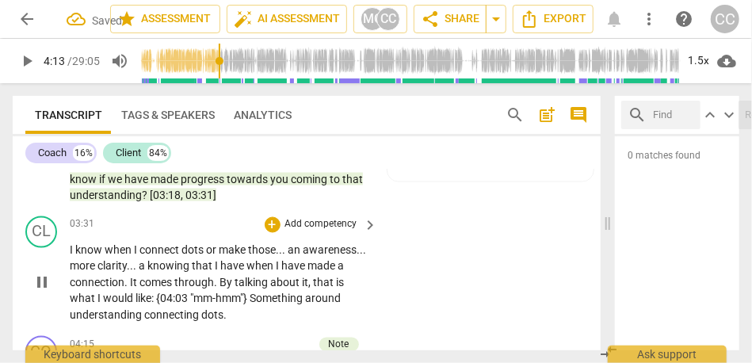
click at [144, 305] on span "connecting" at bounding box center [172, 315] width 57 height 13
type input "253"
click at [302, 225] on p "Add competency" at bounding box center [321, 225] width 75 height 14
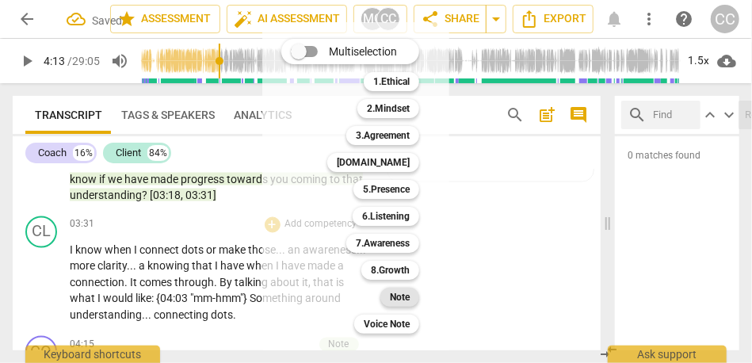
click at [401, 297] on b "Note" at bounding box center [400, 297] width 20 height 19
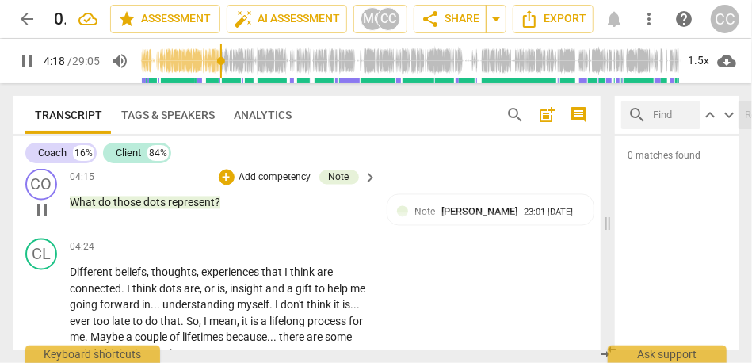
scroll to position [1265, 0]
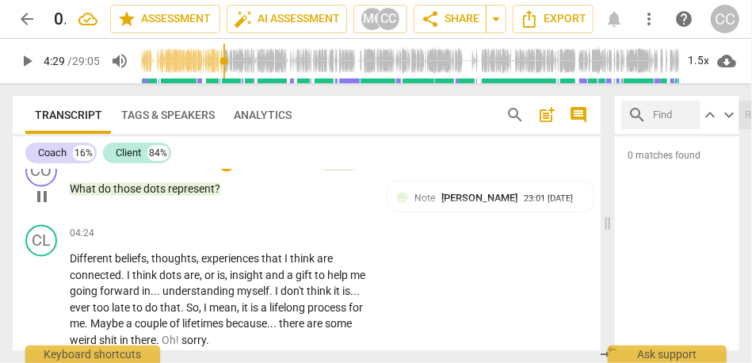
click at [189, 190] on span "represent" at bounding box center [191, 189] width 47 height 13
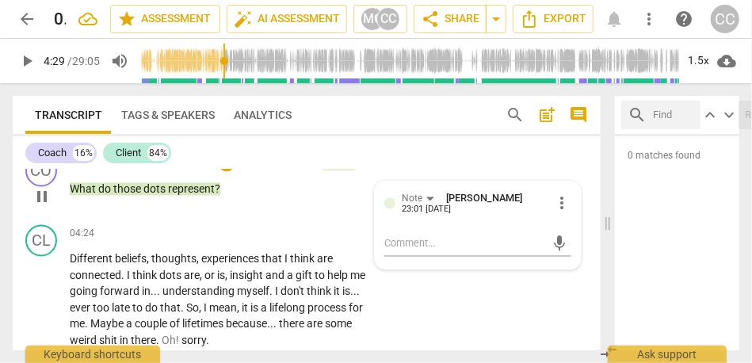
click at [189, 190] on span "represent" at bounding box center [191, 189] width 47 height 13
type input "258"
click at [215, 193] on span "?" at bounding box center [218, 189] width 6 height 13
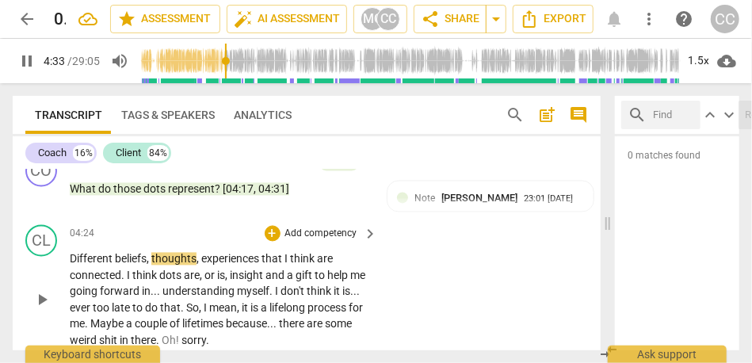
click at [392, 250] on div "CL play_arrow pause 04:24 + Add competency keyboard_arrow_right Different belie…" at bounding box center [307, 287] width 588 height 136
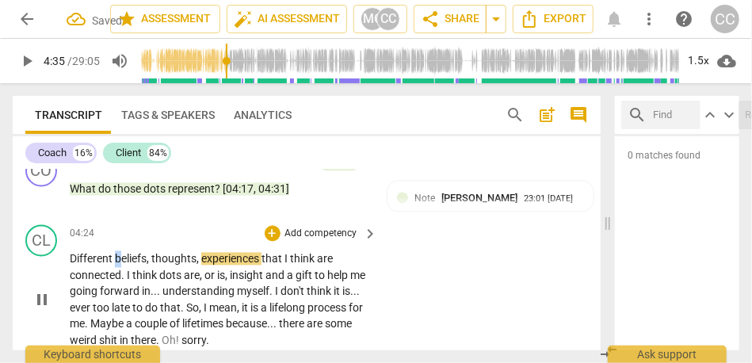
type input "275"
drag, startPoint x: 120, startPoint y: 259, endPoint x: 41, endPoint y: 259, distance: 79.3
click at [41, 259] on div "CL play_arrow pause 04:24 + Add competency keyboard_arrow_right Different belie…" at bounding box center [307, 287] width 588 height 136
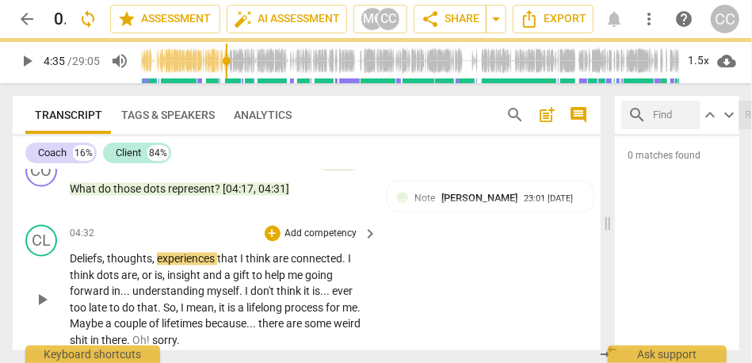
click at [451, 302] on div "CL play_arrow pause 04:32 + Add competency keyboard_arrow_right Deliefs , thoug…" at bounding box center [307, 287] width 588 height 136
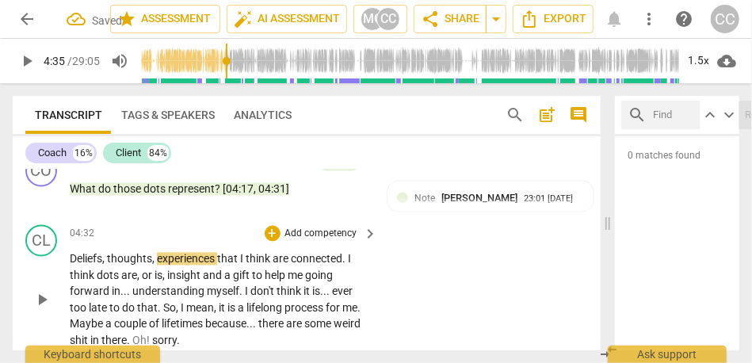
click at [75, 259] on span "Deliefs" at bounding box center [86, 259] width 32 height 13
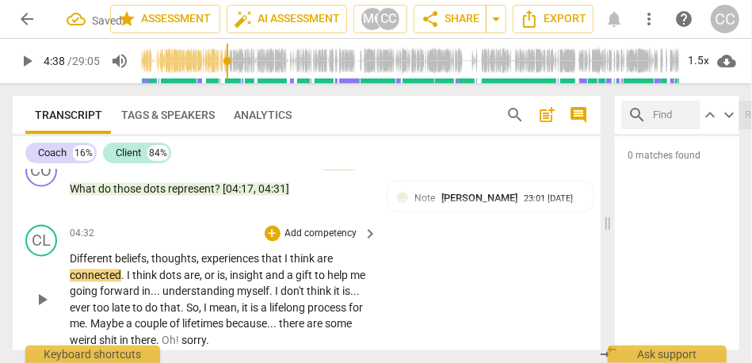
click at [162, 255] on span "thoughts" at bounding box center [173, 259] width 45 height 13
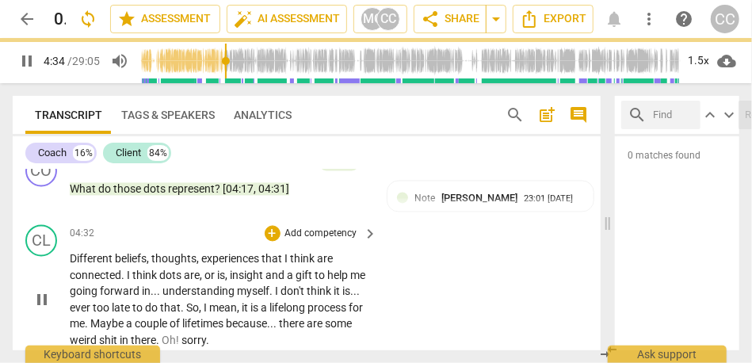
click at [204, 258] on span "experiences" at bounding box center [231, 259] width 60 height 13
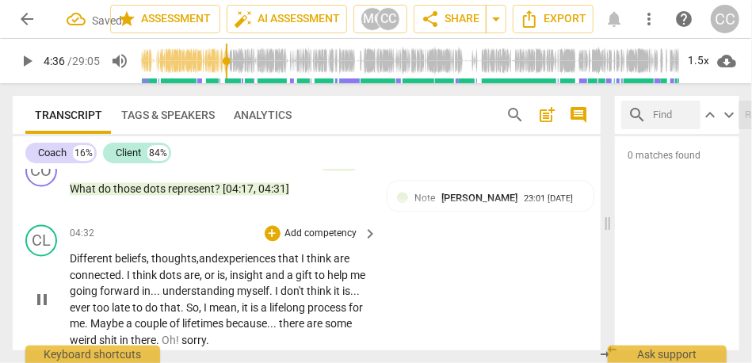
click at [342, 258] on span "are" at bounding box center [342, 259] width 16 height 13
drag, startPoint x: 163, startPoint y: 276, endPoint x: 127, endPoint y: 277, distance: 36.5
click at [127, 277] on p "Different beliefs , thoughts , and experiences that are connected . I think dot…" at bounding box center [220, 299] width 300 height 97
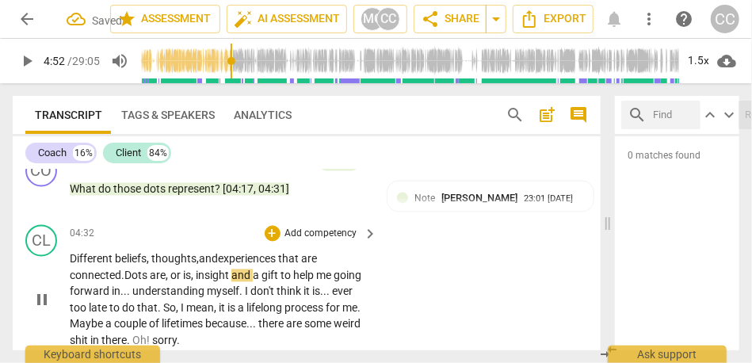
click at [200, 274] on span "insight" at bounding box center [214, 276] width 36 height 13
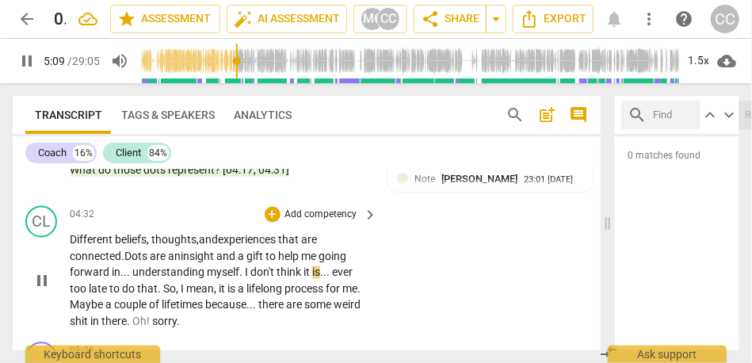
scroll to position [1287, 0]
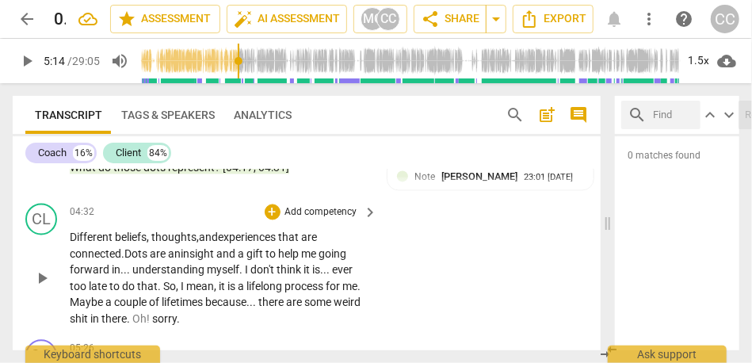
click at [275, 270] on span "don't" at bounding box center [263, 270] width 26 height 13
click at [335, 270] on span "ever" at bounding box center [342, 270] width 21 height 13
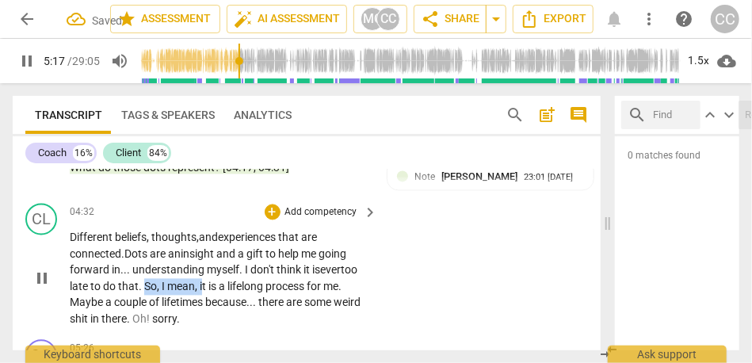
drag, startPoint x: 202, startPoint y: 290, endPoint x: 147, endPoint y: 290, distance: 55.5
click at [147, 290] on p "Different beliefs , thoughts , and experiences that are connected . D ots are a…" at bounding box center [220, 278] width 300 height 97
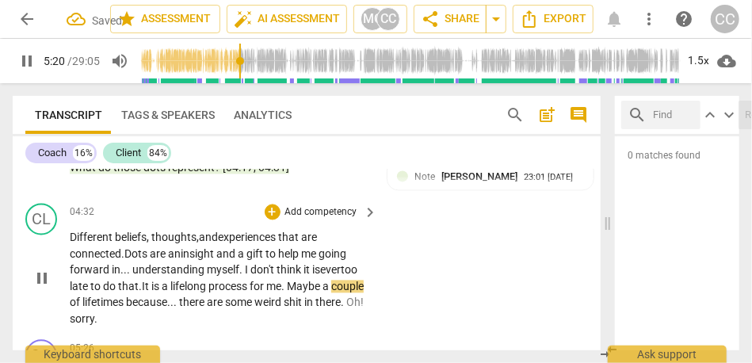
click at [331, 286] on span "a" at bounding box center [327, 287] width 9 height 13
click at [357, 300] on p "Different beliefs , thoughts , and experiences that are connected . D ots are a…" at bounding box center [220, 278] width 300 height 97
click at [312, 286] on span "me—maybe—" at bounding box center [299, 287] width 66 height 13
click at [126, 305] on span "lifetimes" at bounding box center [104, 302] width 44 height 13
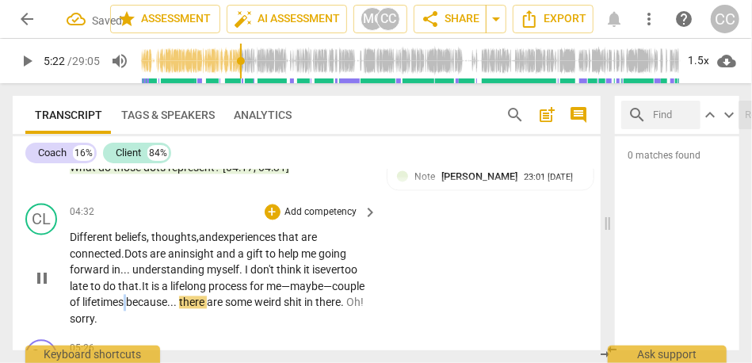
click at [126, 305] on span "lifetimes" at bounding box center [104, 302] width 44 height 13
click at [207, 305] on span "there" at bounding box center [193, 302] width 28 height 13
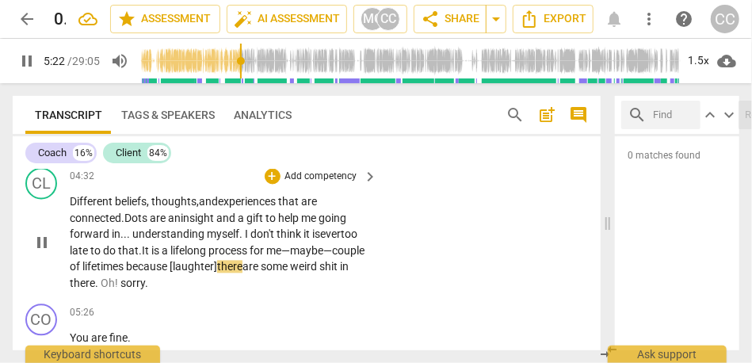
scroll to position [1324, 0]
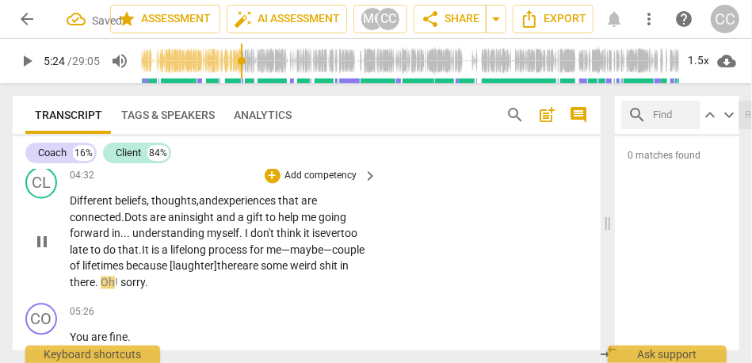
click at [243, 269] on span "there" at bounding box center [229, 265] width 25 height 13
click at [290, 266] on span "some" at bounding box center [275, 265] width 29 height 13
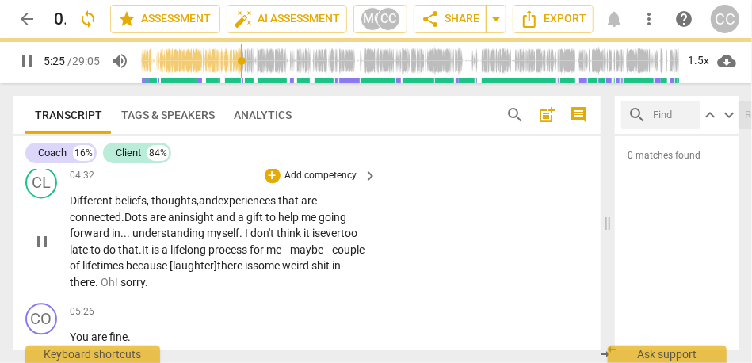
scroll to position [1361, 0]
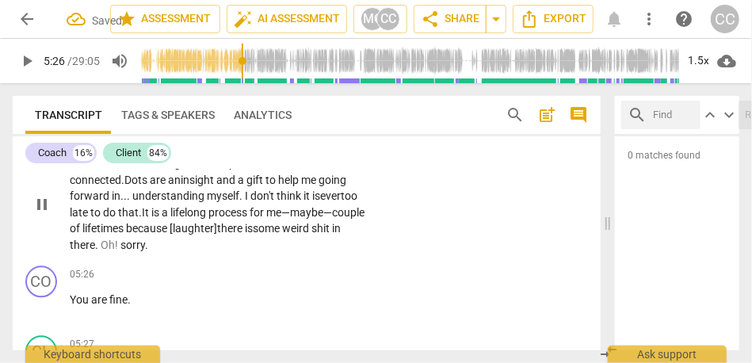
click at [145, 248] on span "sorry" at bounding box center [132, 245] width 25 height 13
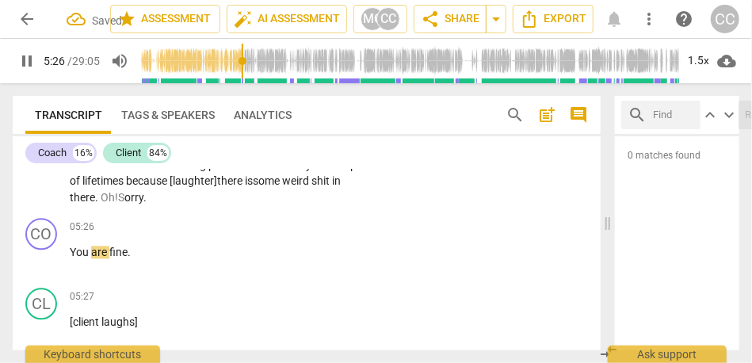
scroll to position [1432, 0]
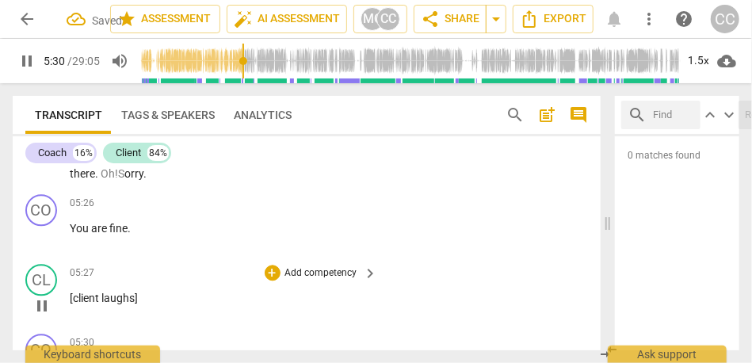
click at [71, 298] on span "[client" at bounding box center [86, 298] width 32 height 13
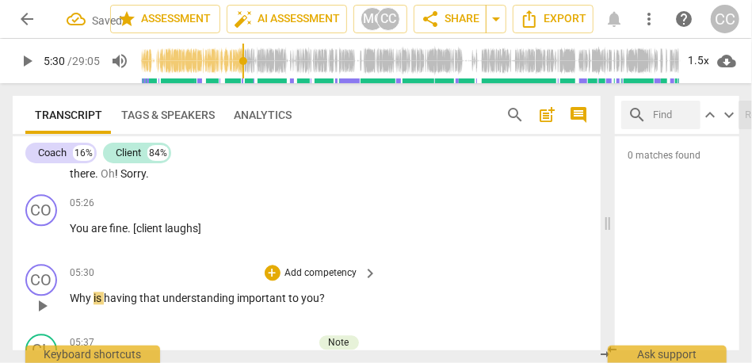
click at [71, 296] on span "Why" at bounding box center [82, 298] width 24 height 13
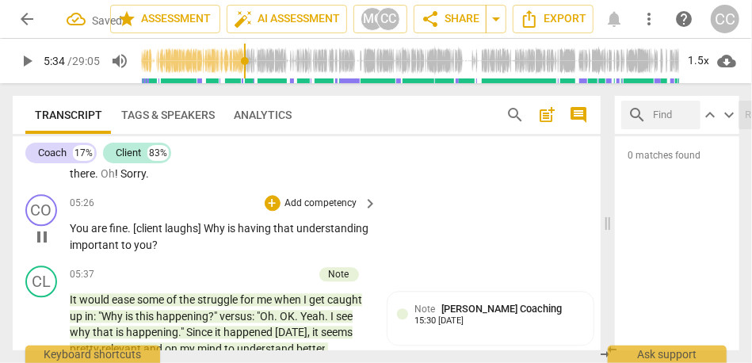
click at [320, 204] on p "Add competency" at bounding box center [321, 204] width 75 height 14
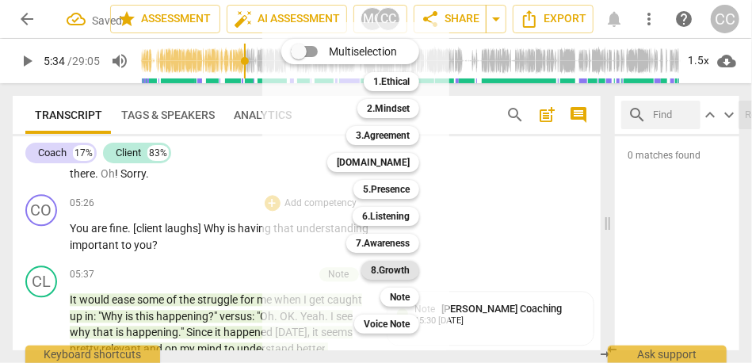
type input "334"
click at [402, 294] on b "Note" at bounding box center [400, 297] width 20 height 19
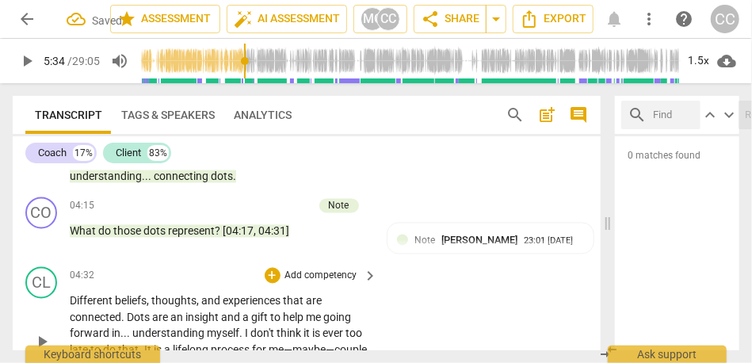
scroll to position [1218, 0]
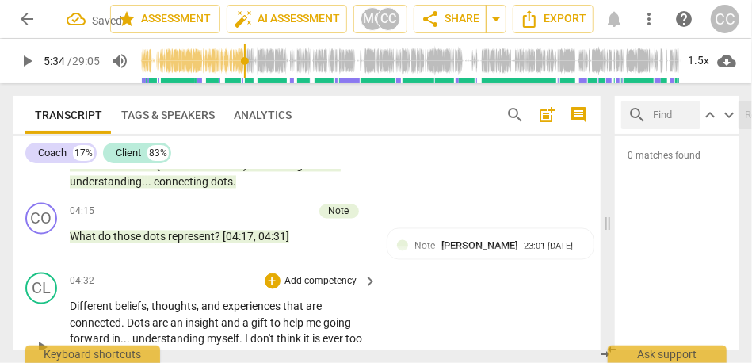
click at [309, 283] on p "Add competency" at bounding box center [321, 282] width 75 height 14
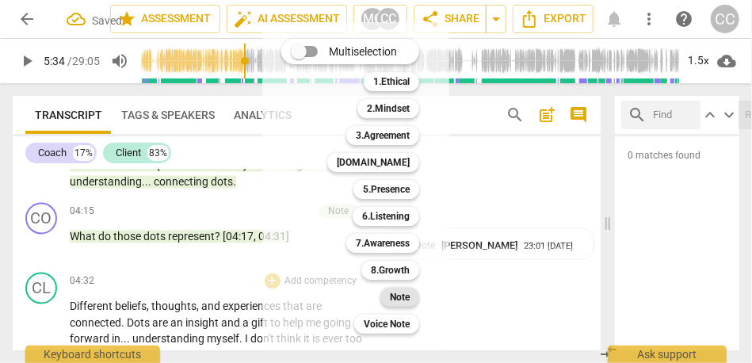
click at [406, 298] on b "Note" at bounding box center [400, 297] width 20 height 19
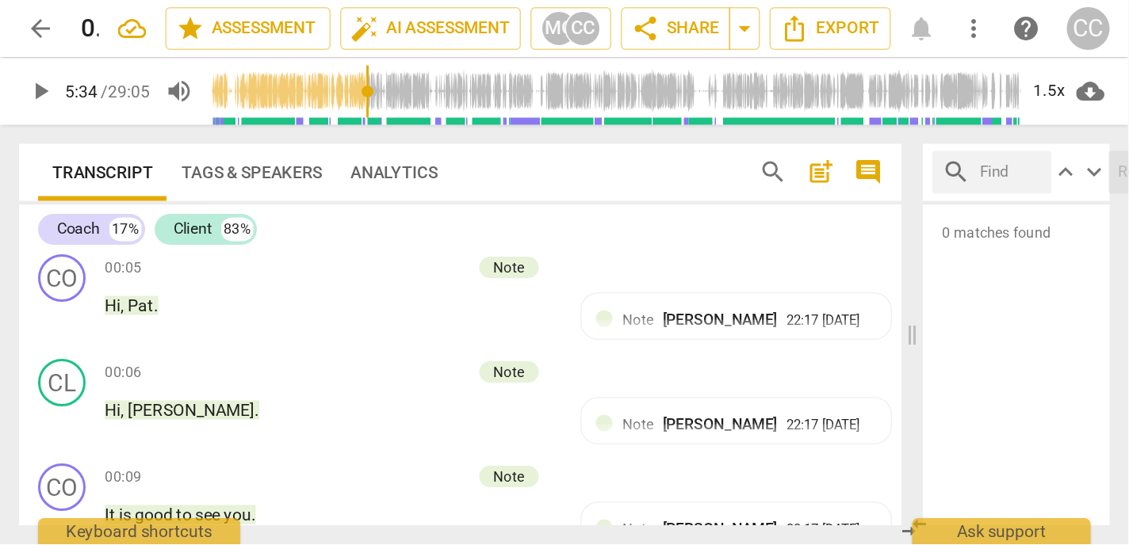
scroll to position [0, 0]
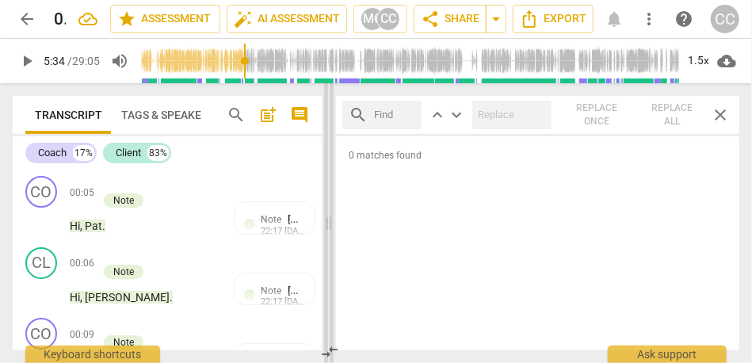
drag, startPoint x: 610, startPoint y: 222, endPoint x: 332, endPoint y: 188, distance: 279.5
click at [332, 188] on span at bounding box center [329, 223] width 10 height 280
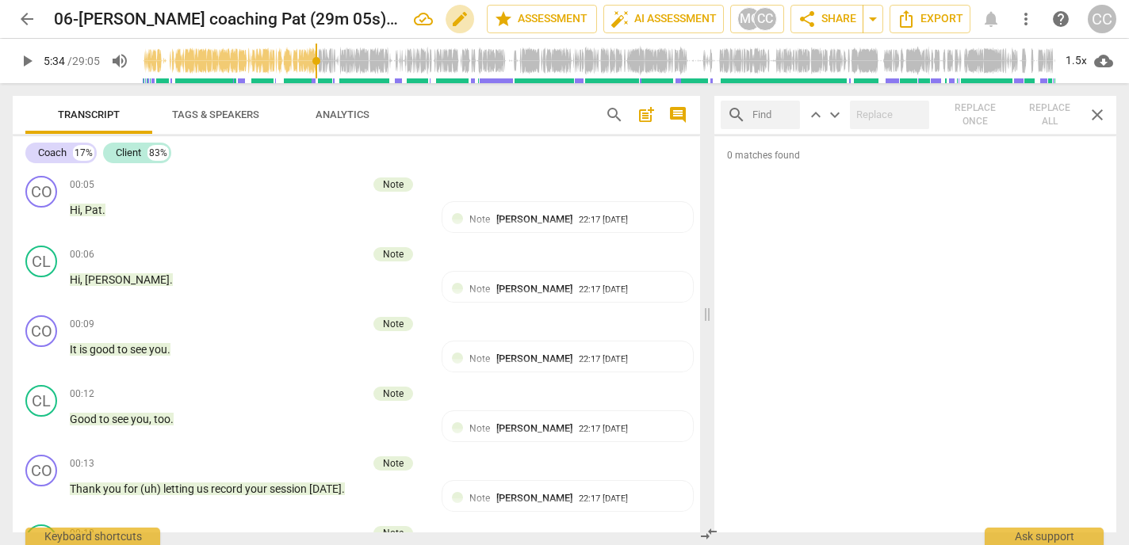
click at [460, 17] on span "edit" at bounding box center [459, 19] width 19 height 19
click at [342, 19] on input "06-[PERSON_NAME] coaching Pat (29m 05s) 🍎19 ✅ (0710)" at bounding box center [235, 19] width 363 height 30
type input "06-[PERSON_NAME] coaching Pat (29m 05s) 💚 ✅ (0710)"
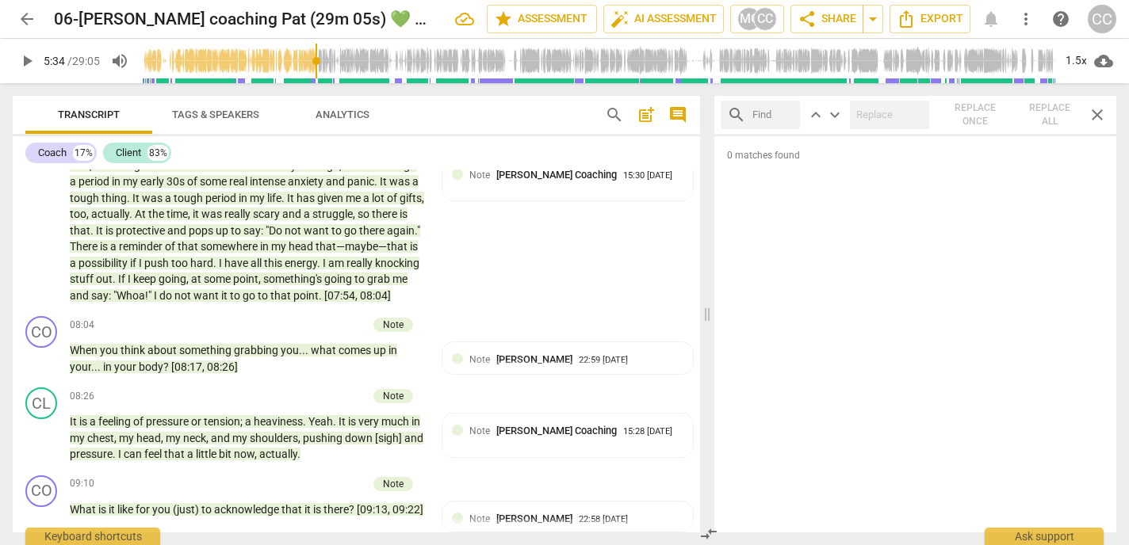
scroll to position [1054, 0]
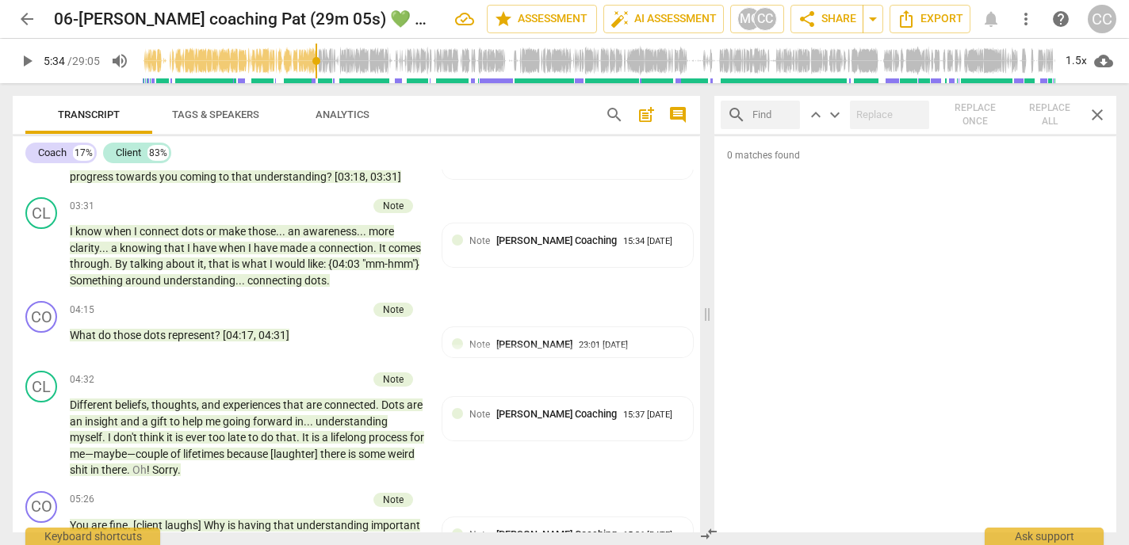
click at [25, 25] on span "arrow_back" at bounding box center [26, 19] width 19 height 19
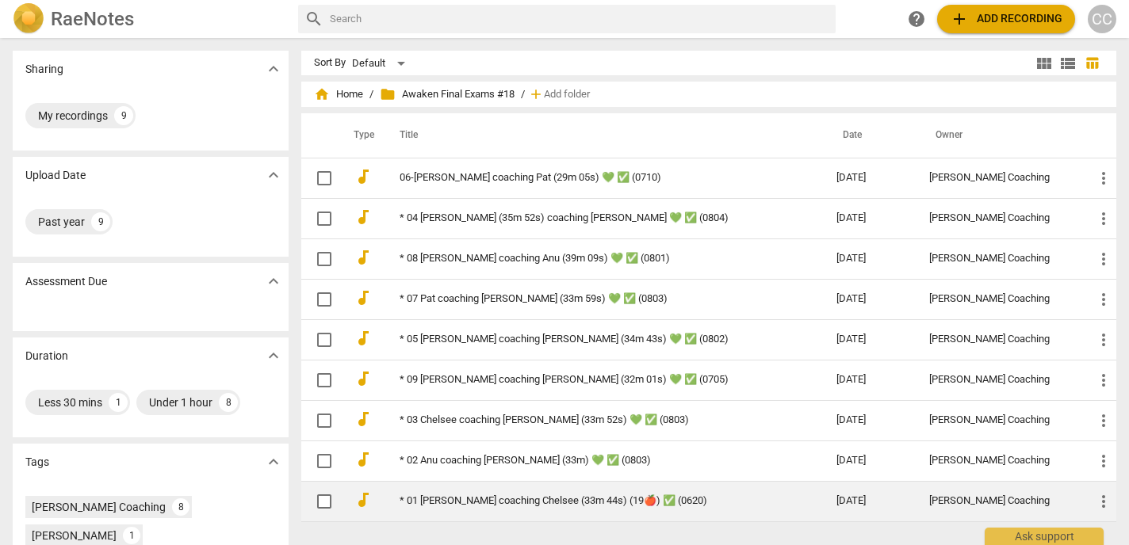
click at [573, 305] on link "* 01 [PERSON_NAME] coaching Chelsee (33m 44s) (19🍎) ✅ (0620)" at bounding box center [590, 501] width 380 height 12
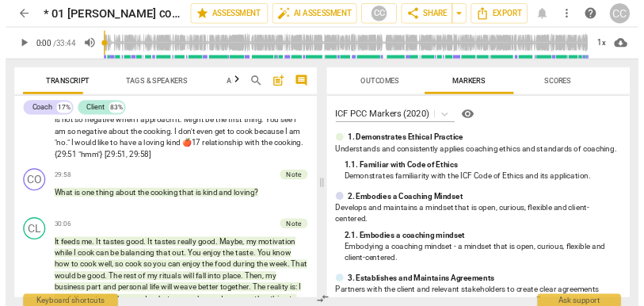
scroll to position [6838, 0]
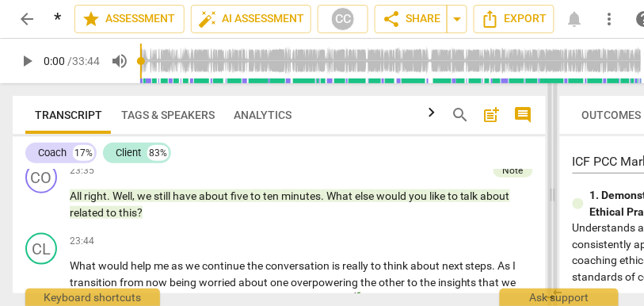
drag, startPoint x: 353, startPoint y: 190, endPoint x: 565, endPoint y: 203, distance: 212.8
click at [558, 203] on span at bounding box center [554, 194] width 10 height 223
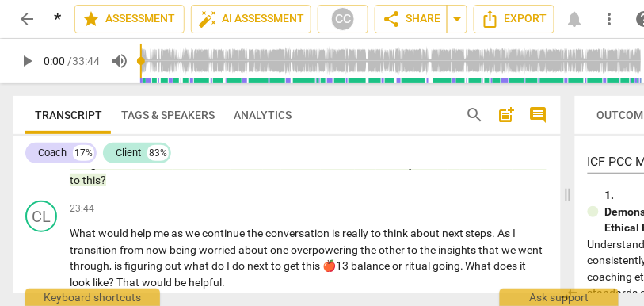
click at [534, 113] on span "comment" at bounding box center [539, 114] width 19 height 19
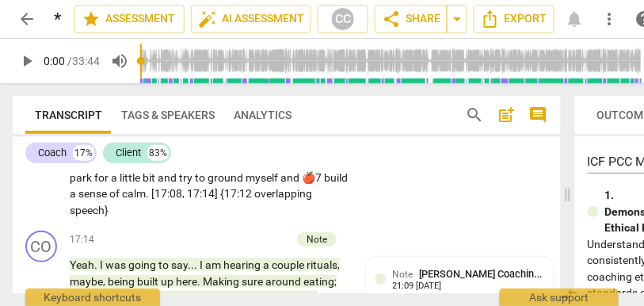
scroll to position [12477, 0]
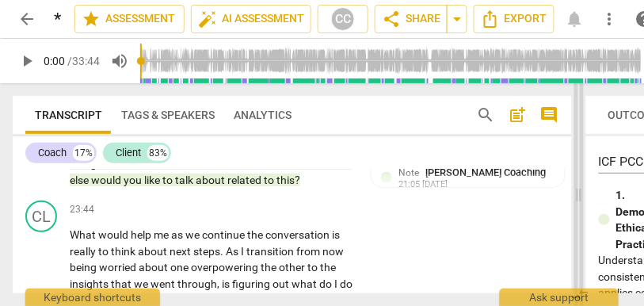
drag, startPoint x: 303, startPoint y: 197, endPoint x: 575, endPoint y: 211, distance: 273.0
click at [575, 211] on span at bounding box center [580, 194] width 10 height 223
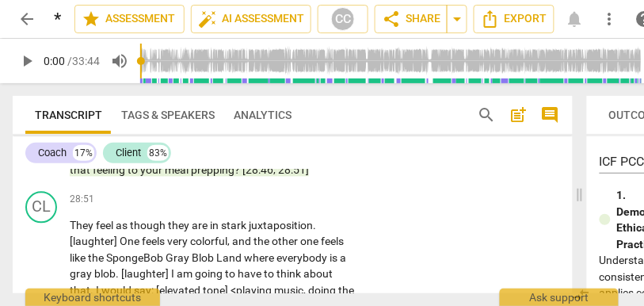
scroll to position [7773, 0]
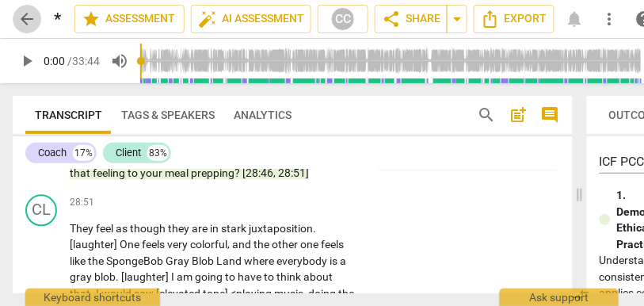
click at [24, 18] on span "arrow_back" at bounding box center [26, 19] width 19 height 19
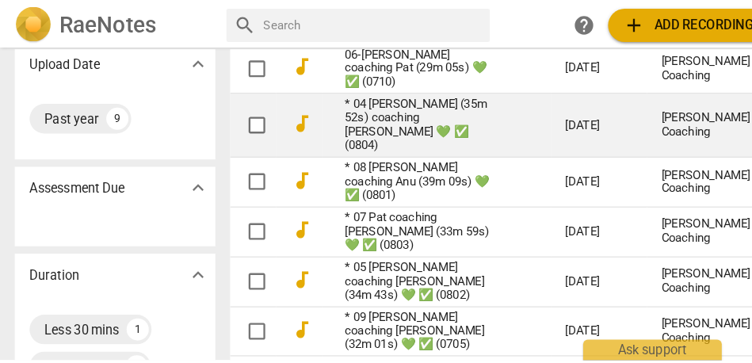
scroll to position [101, 0]
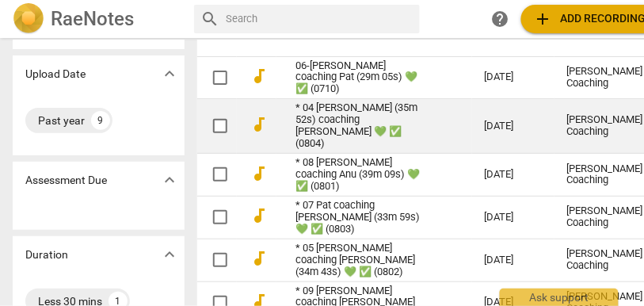
click at [329, 107] on link "* 04 [PERSON_NAME] (35m 52s) coaching [PERSON_NAME] 💚 ✅ (0804)" at bounding box center [362, 126] width 132 height 48
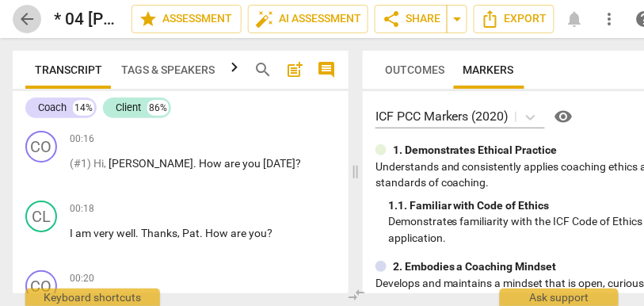
click at [25, 25] on span "arrow_back" at bounding box center [26, 19] width 19 height 19
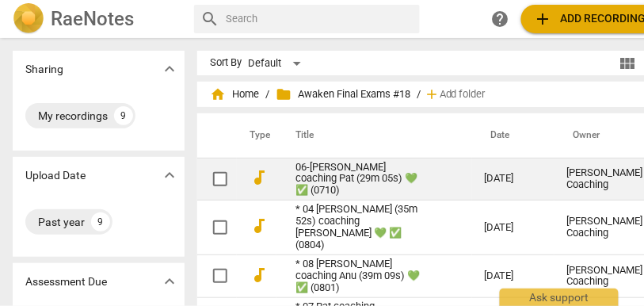
click at [352, 165] on td "06-[PERSON_NAME] coaching Pat (29m 05s) 💚 ✅ (0710)" at bounding box center [375, 179] width 196 height 43
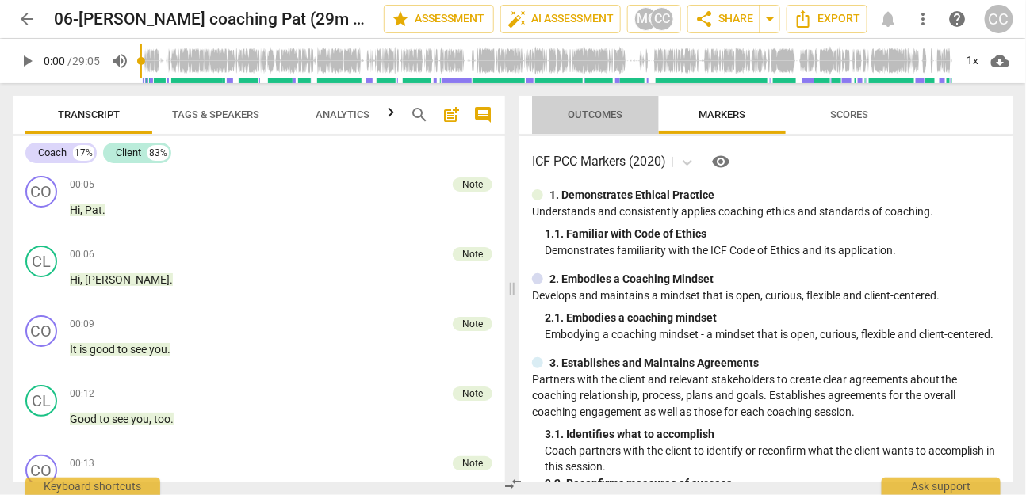
click at [595, 130] on button "Outcomes" at bounding box center [595, 115] width 127 height 38
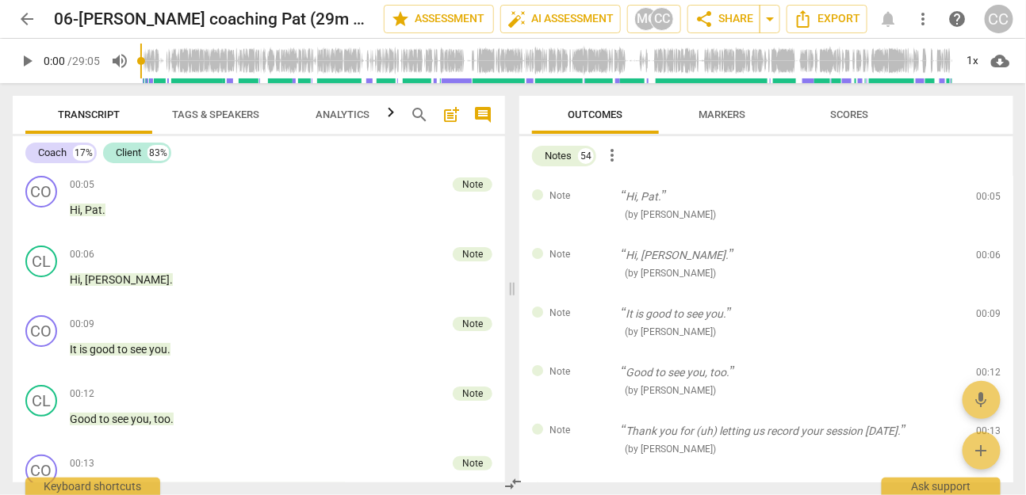
click at [614, 153] on span "more_vert" at bounding box center [611, 155] width 19 height 19
click at [644, 162] on li "Uncheck all" at bounding box center [648, 155] width 90 height 38
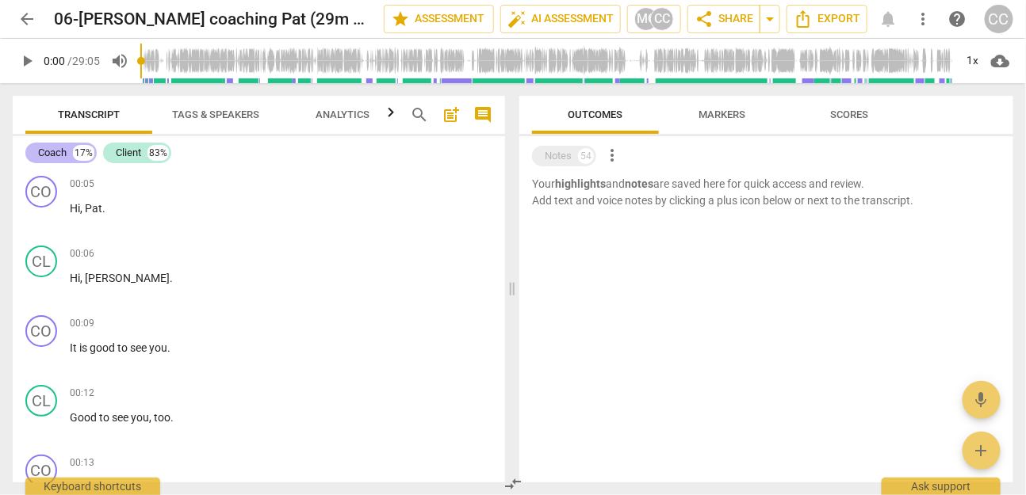
click at [64, 155] on div "Coach" at bounding box center [52, 153] width 29 height 16
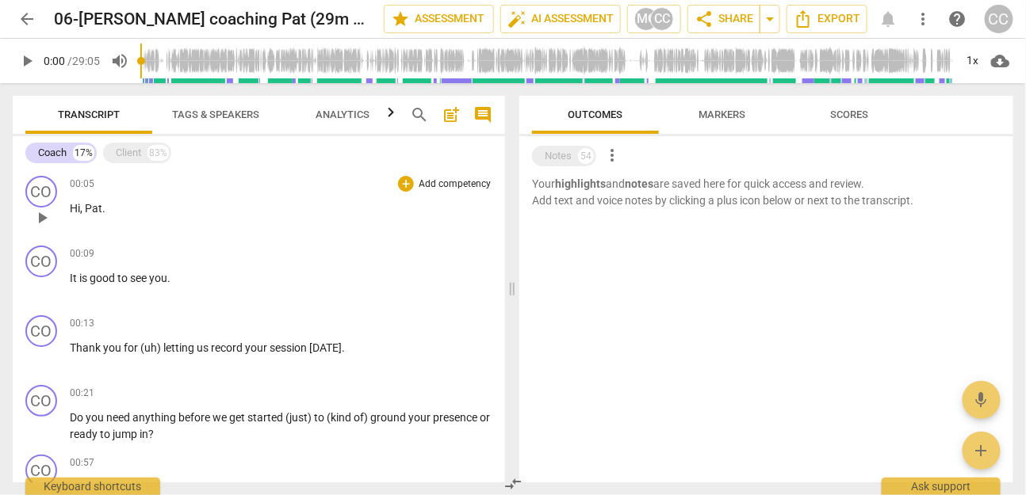
click at [200, 212] on p "Hi , Pat ." at bounding box center [281, 209] width 422 height 17
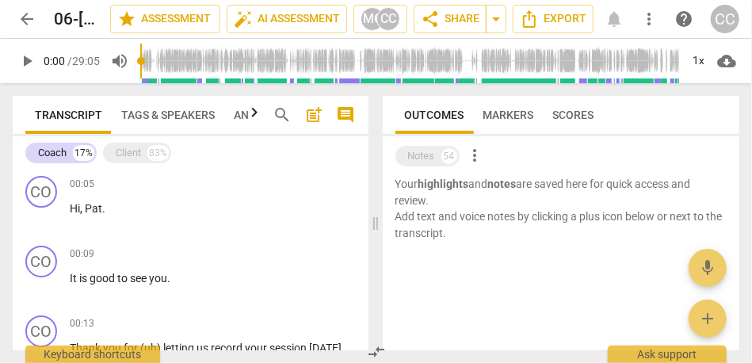
paste p
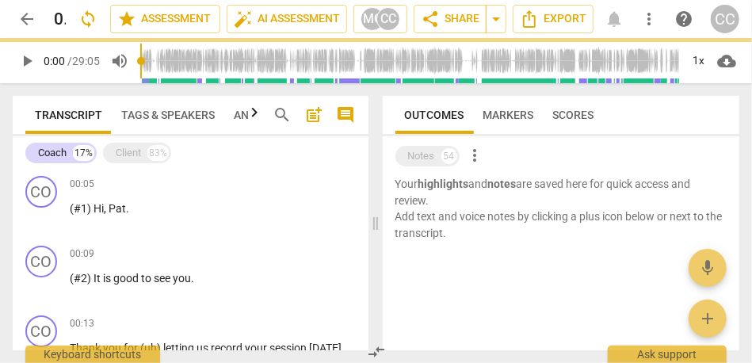
scroll to position [3, 0]
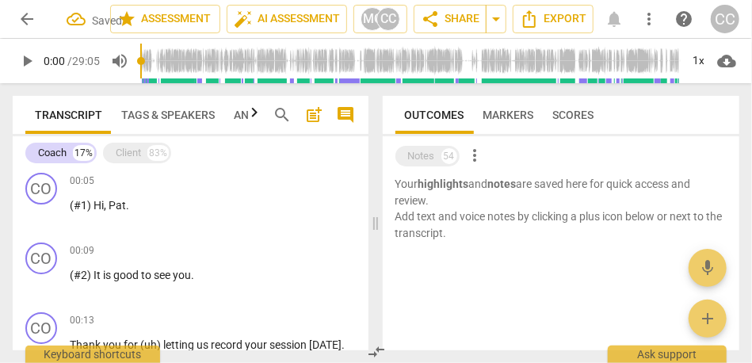
paste p
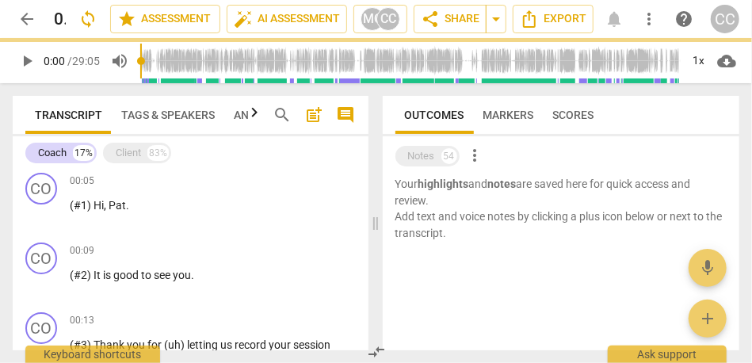
scroll to position [158, 0]
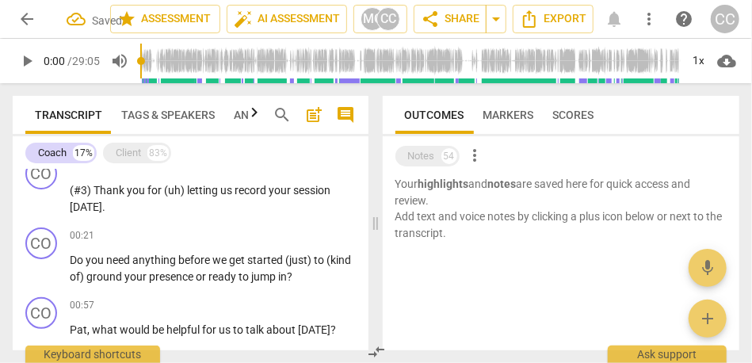
paste p
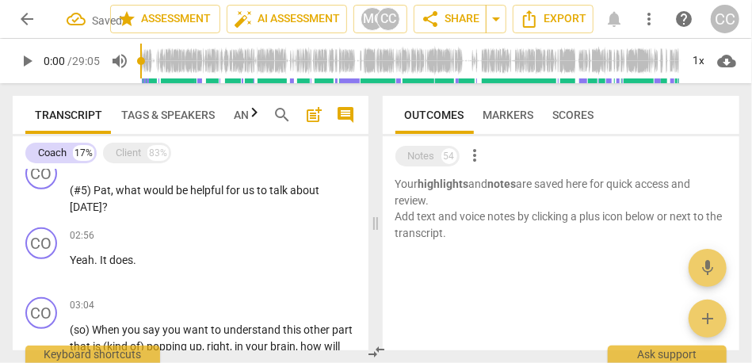
paste p
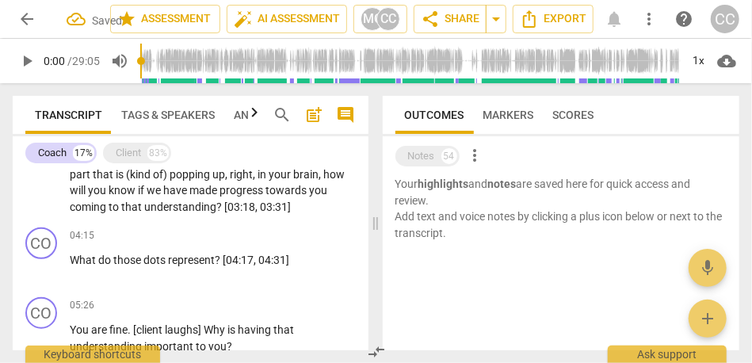
paste p
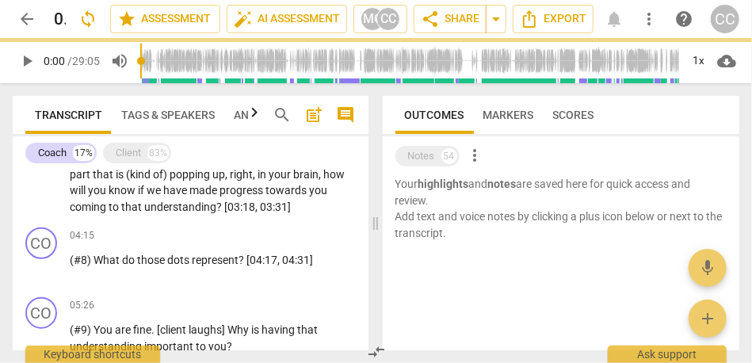
scroll to position [609, 0]
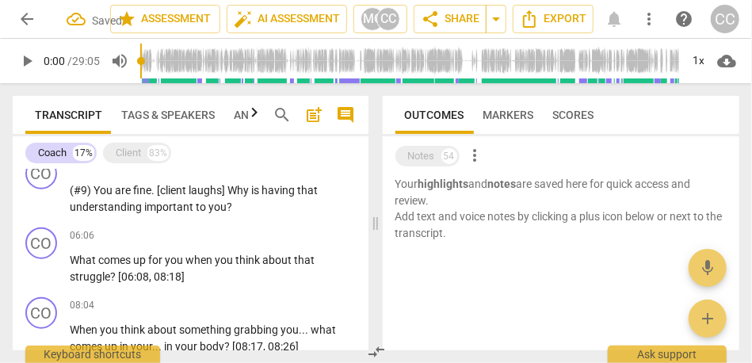
paste p
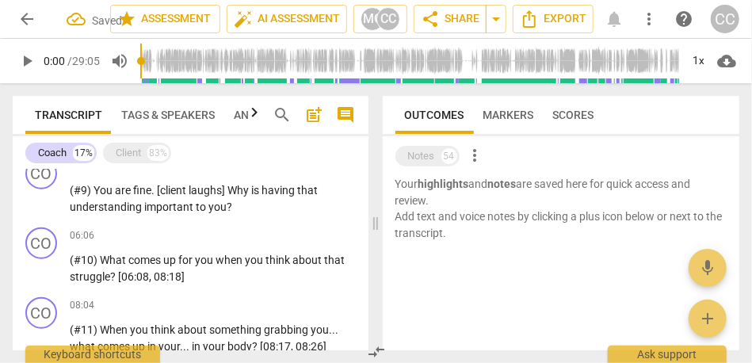
scroll to position [748, 0]
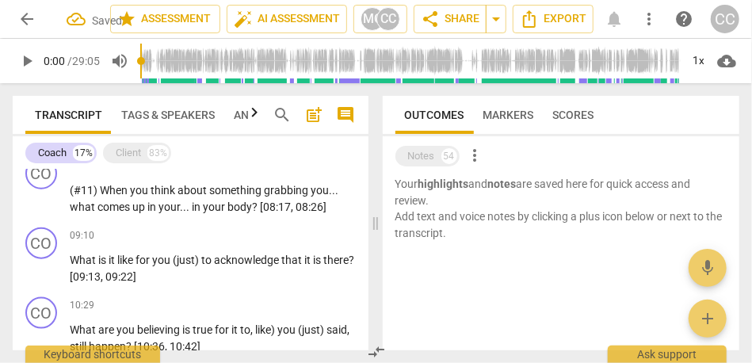
paste p
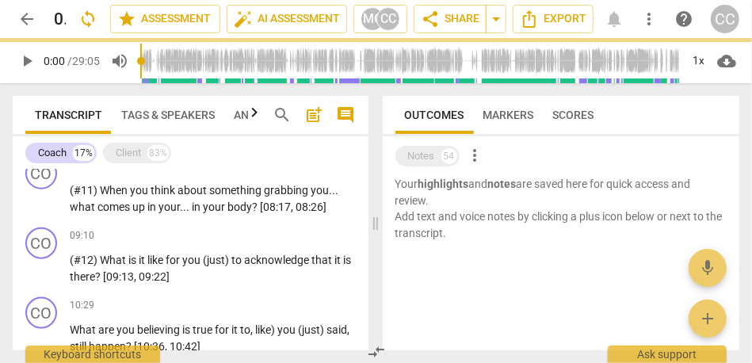
paste p
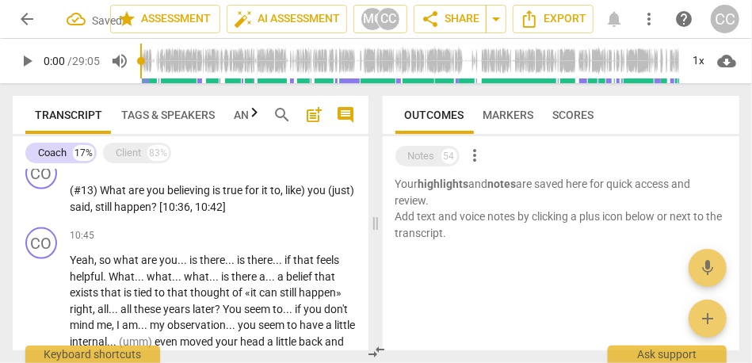
paste p
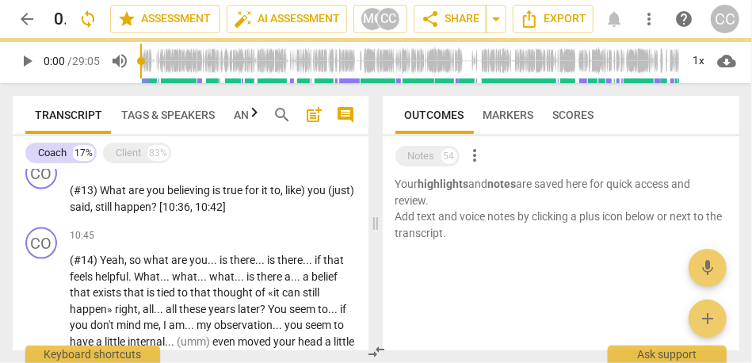
scroll to position [1120, 0]
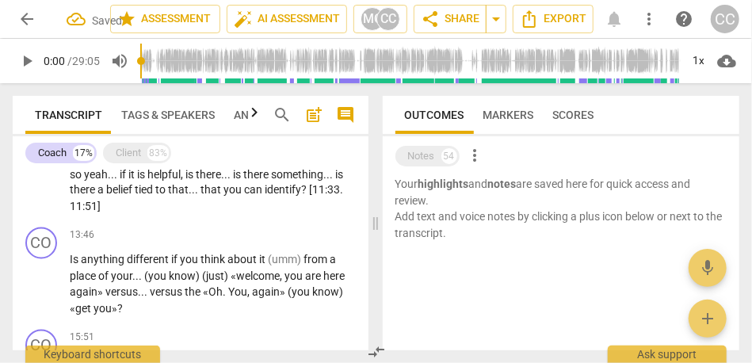
paste p
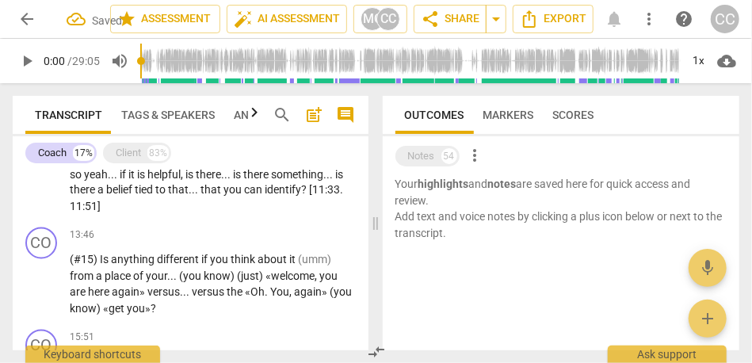
scroll to position [1222, 0]
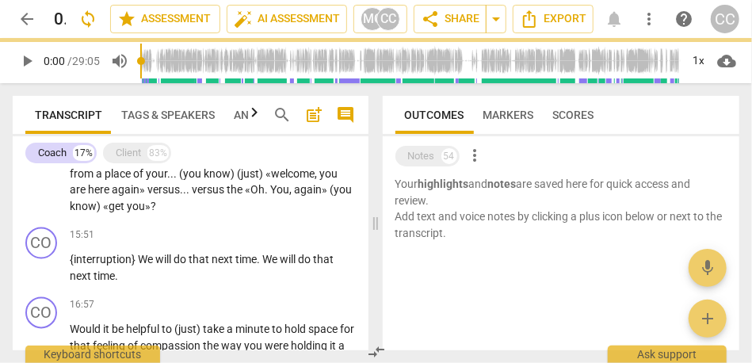
paste p
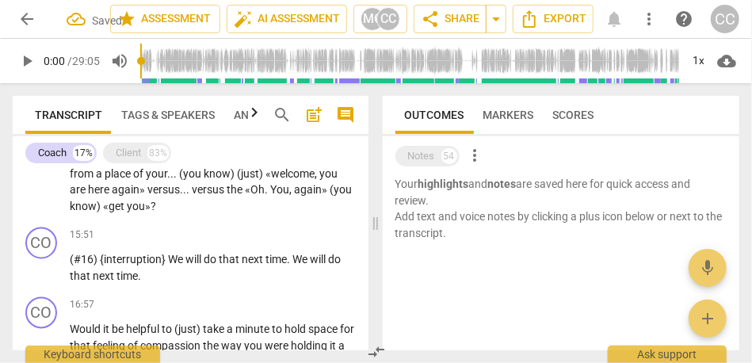
paste p
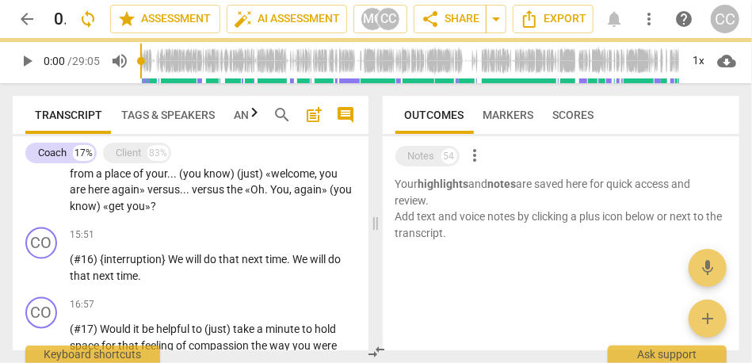
scroll to position [1394, 0]
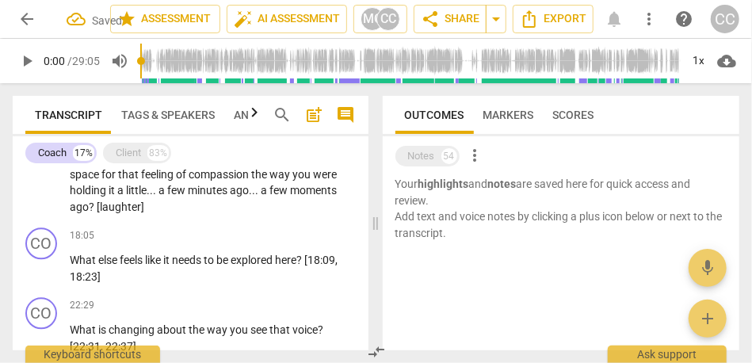
paste p
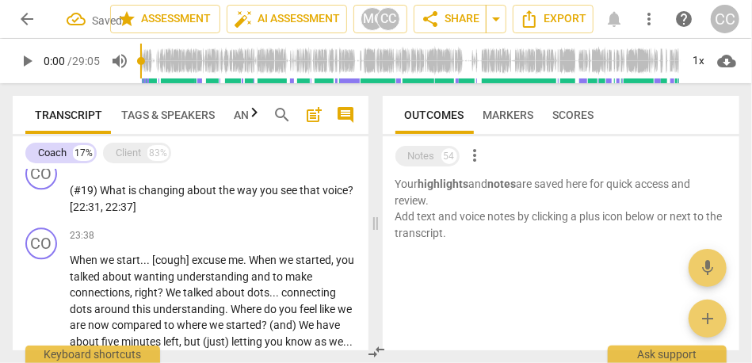
paste p
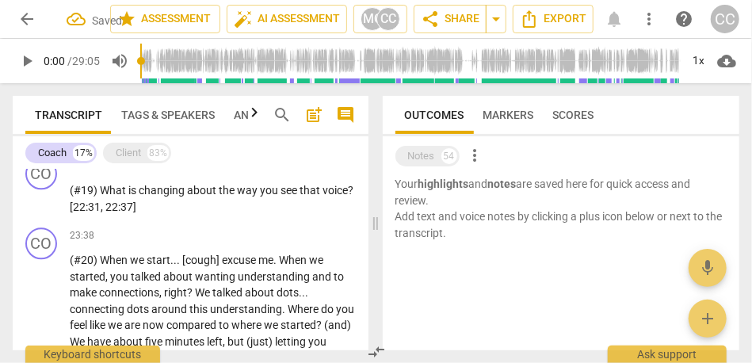
scroll to position [1684, 0]
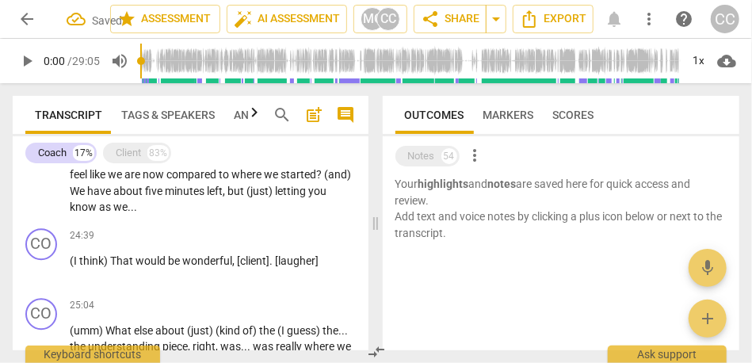
paste p
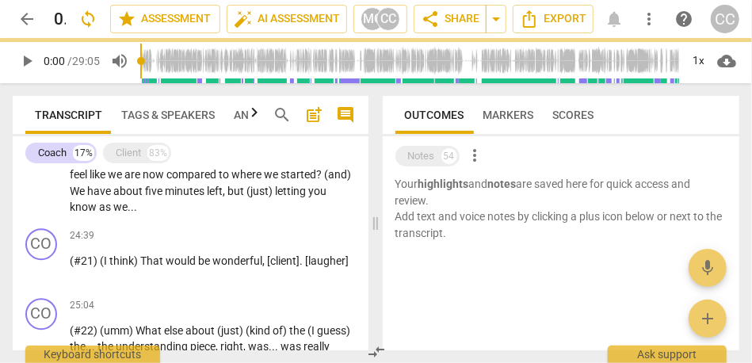
scroll to position [1873, 0]
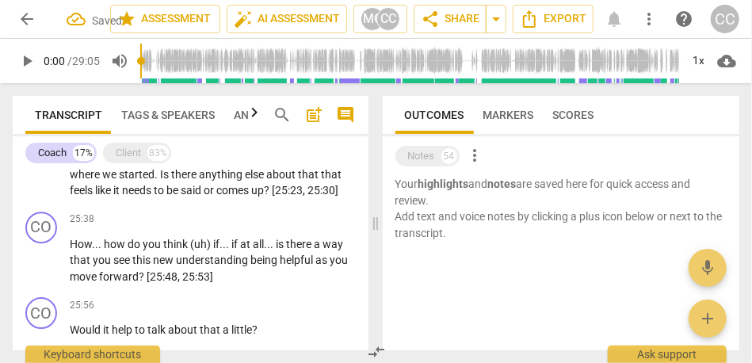
paste p
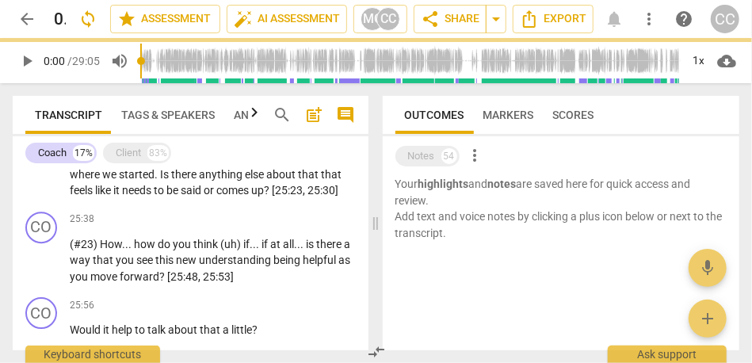
scroll to position [1875, 0]
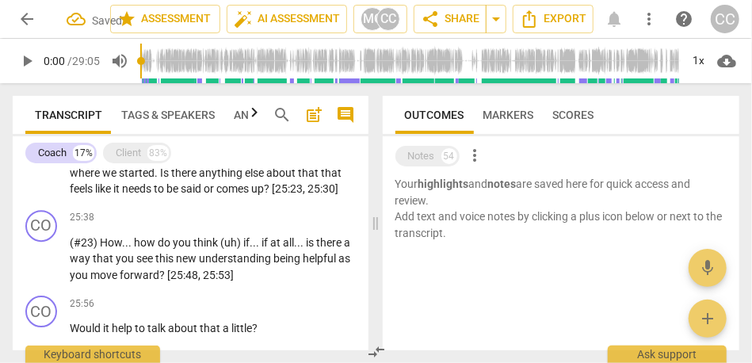
paste p
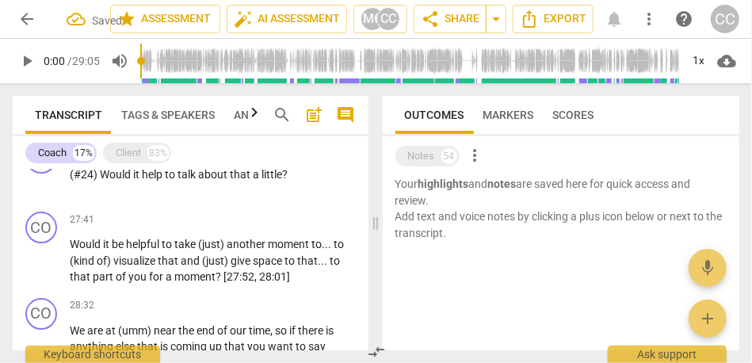
paste p
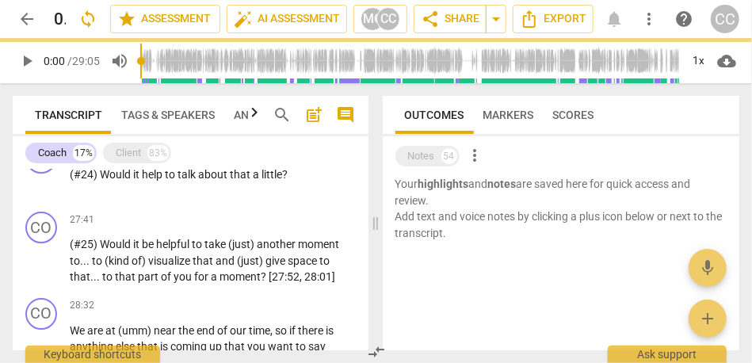
scroll to position [2030, 0]
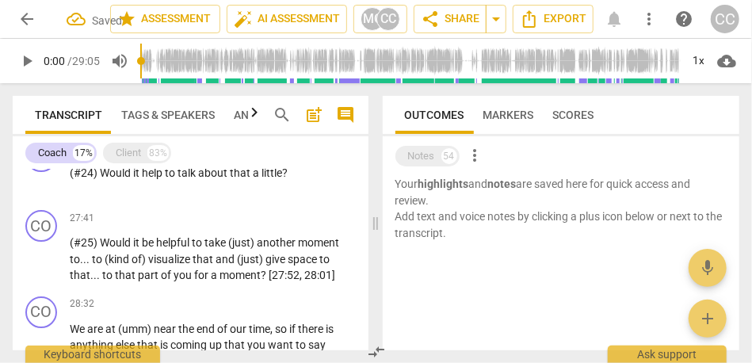
paste p
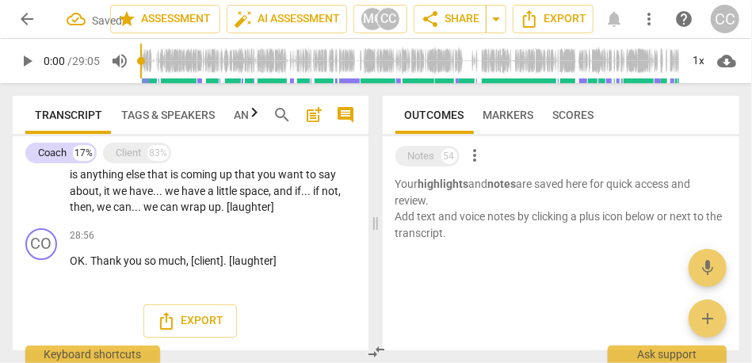
paste p
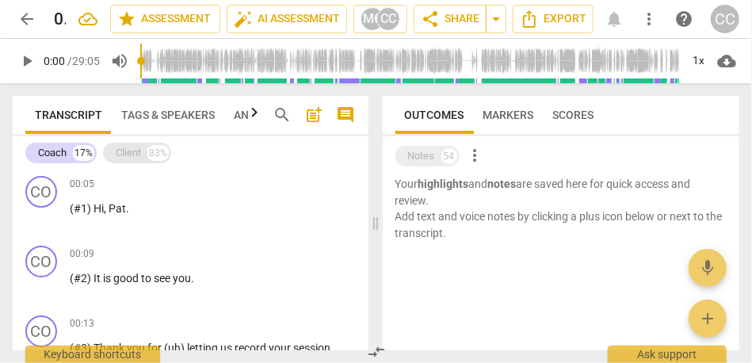
click at [130, 147] on div "Client" at bounding box center [128, 153] width 25 height 16
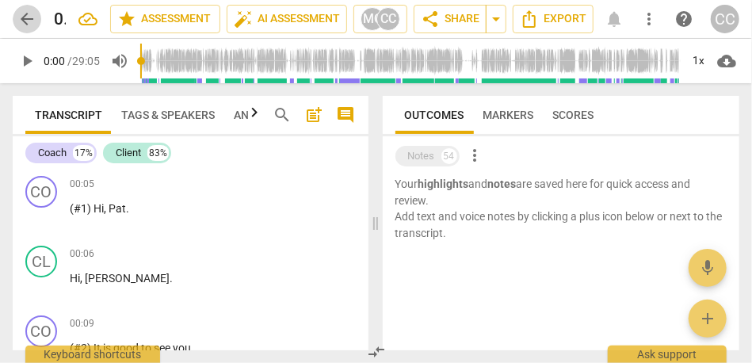
click at [30, 25] on span "arrow_back" at bounding box center [26, 19] width 19 height 19
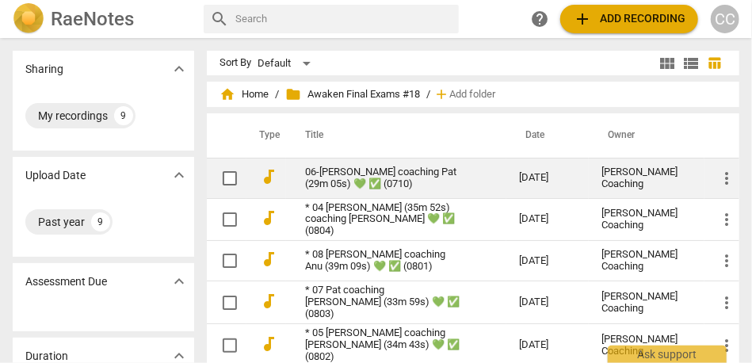
click at [361, 173] on link "06-[PERSON_NAME] coaching Pat (29m 05s) 💚 ✅ (0710)" at bounding box center [383, 178] width 157 height 24
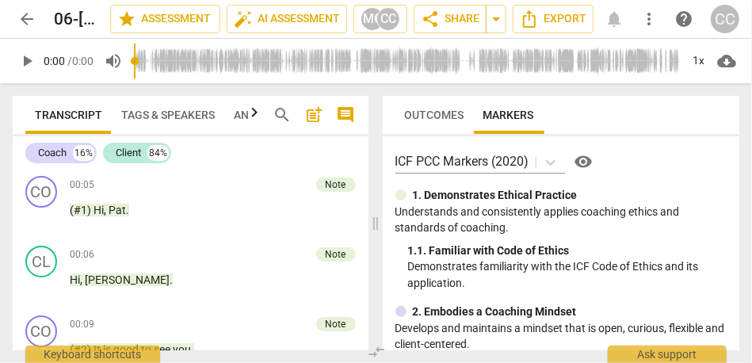
click at [30, 21] on span "arrow_back" at bounding box center [26, 19] width 19 height 19
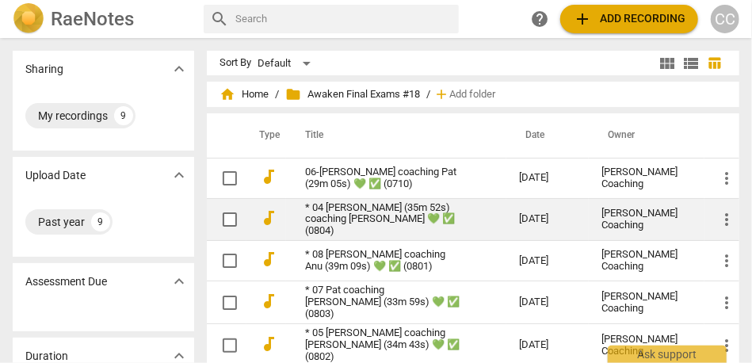
click at [399, 226] on link "* 04 [PERSON_NAME] (35m 52s) coaching [PERSON_NAME] 💚 ✅ (0804)" at bounding box center [383, 220] width 157 height 36
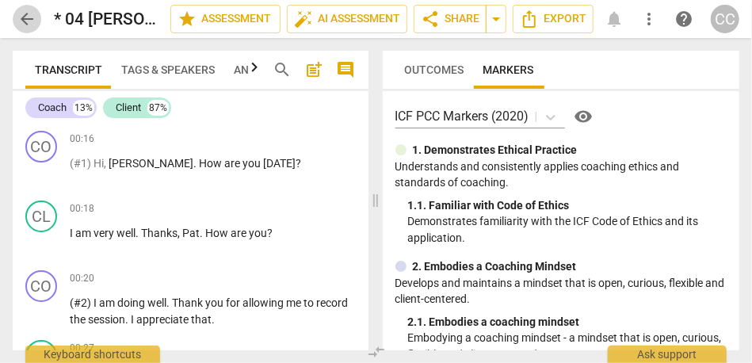
click at [25, 21] on span "arrow_back" at bounding box center [26, 19] width 19 height 19
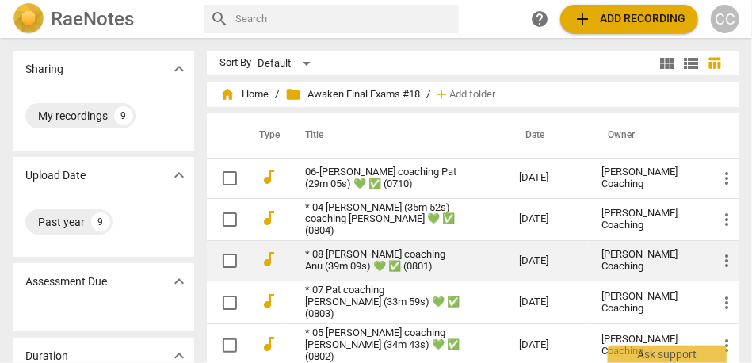
click at [382, 261] on link "* 08 [PERSON_NAME] coaching Anu (39m 09s) 💚 ✅ (0801)" at bounding box center [383, 261] width 157 height 24
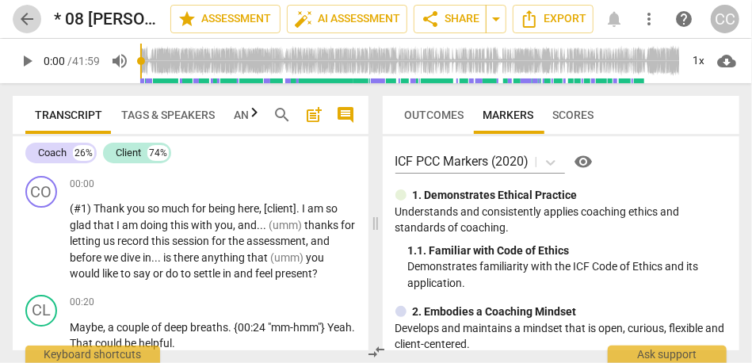
click at [24, 16] on span "arrow_back" at bounding box center [26, 19] width 19 height 19
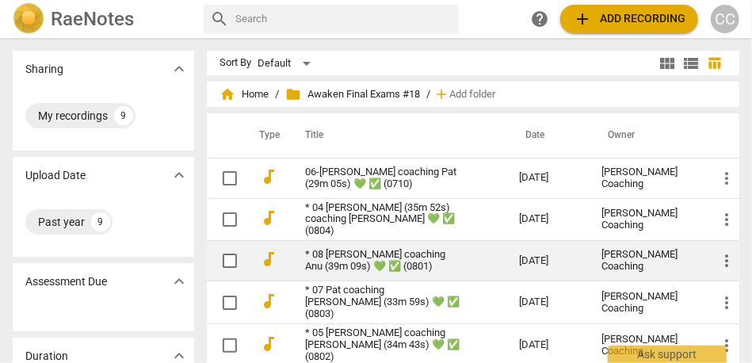
click at [377, 273] on td "* 08 [PERSON_NAME] coaching Anu (39m 09s) 💚 ✅ (0801)" at bounding box center [396, 261] width 220 height 40
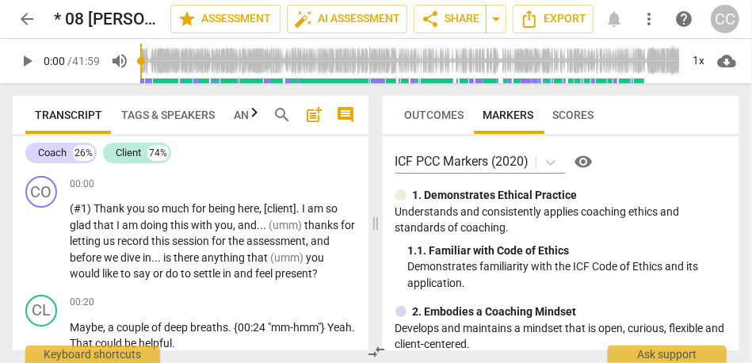
click at [28, 19] on span "arrow_back" at bounding box center [26, 19] width 19 height 19
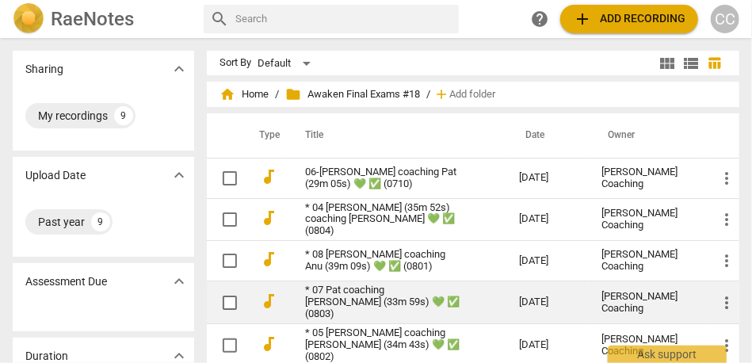
scroll to position [67, 0]
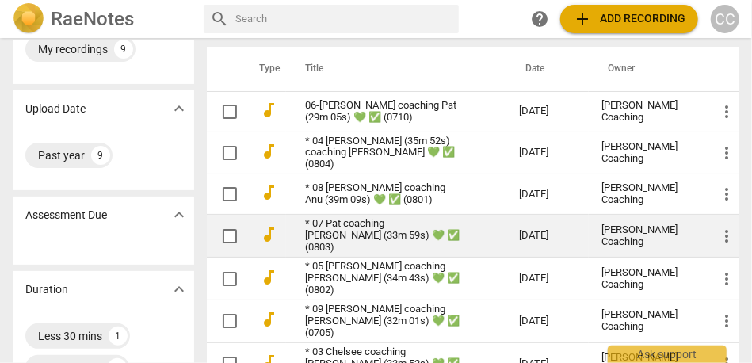
click at [384, 246] on td "* 07 Pat coaching [PERSON_NAME] (33m 59s) 💚 ✅ (0803)" at bounding box center [396, 236] width 220 height 43
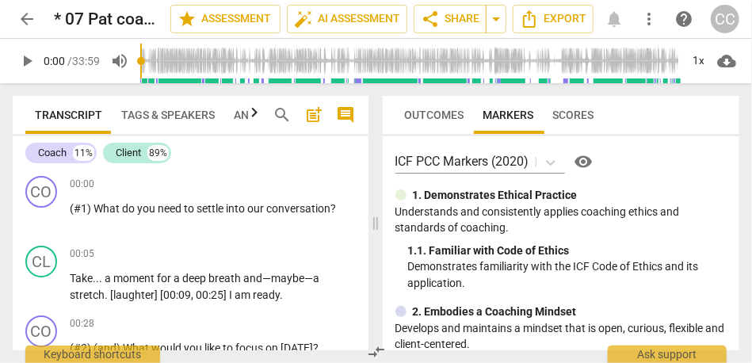
click at [30, 18] on span "arrow_back" at bounding box center [26, 19] width 19 height 19
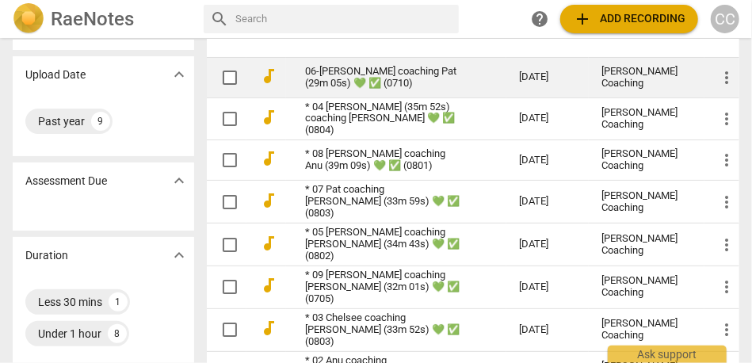
scroll to position [135, 0]
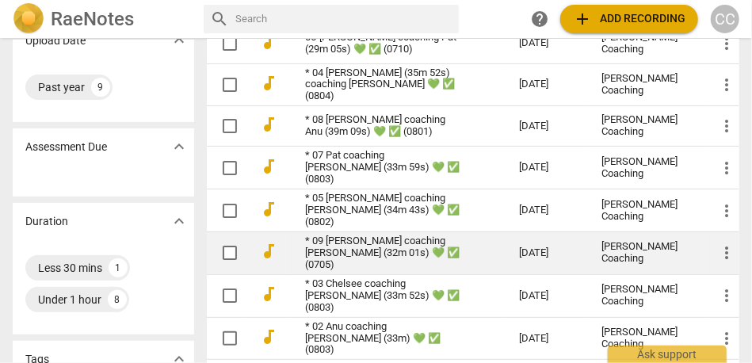
click at [360, 258] on td "* 09 [PERSON_NAME] coaching [PERSON_NAME] (32m 01s) 💚 ✅ (0705)" at bounding box center [396, 252] width 220 height 43
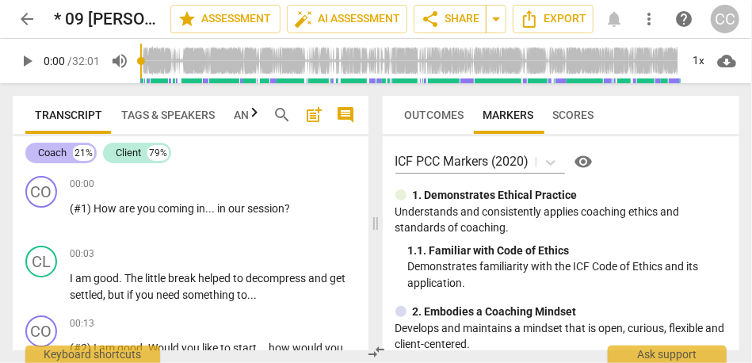
click at [60, 149] on div "Coach" at bounding box center [52, 153] width 29 height 16
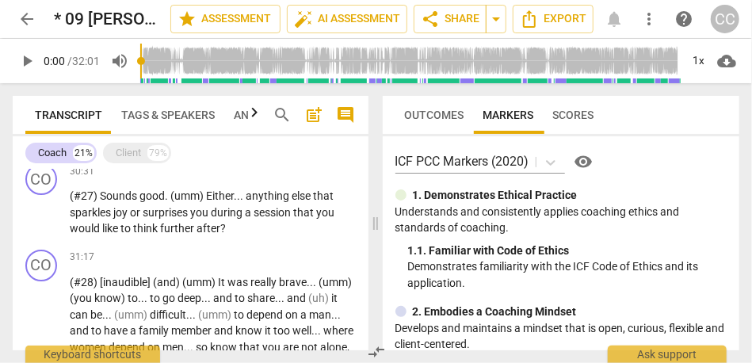
scroll to position [2151, 0]
click at [128, 142] on div "Coach 21% Client 79%" at bounding box center [190, 153] width 331 height 27
click at [31, 14] on span "arrow_back" at bounding box center [26, 19] width 19 height 19
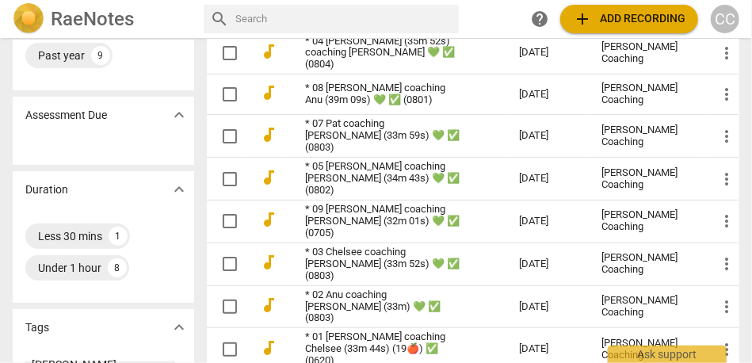
scroll to position [164, 0]
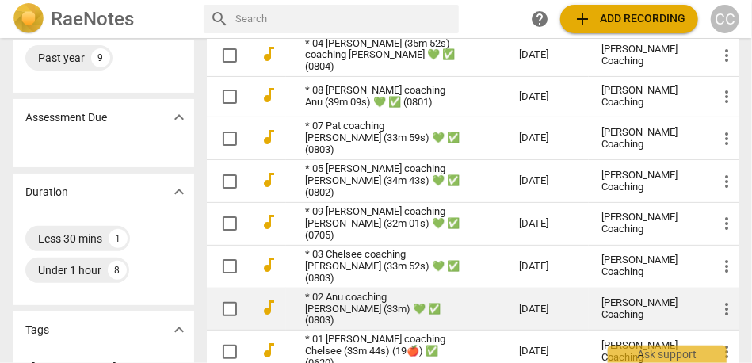
click at [352, 292] on link "* 02 Anu coaching [PERSON_NAME] (33m) 💚 ✅ (0803)" at bounding box center [383, 310] width 157 height 36
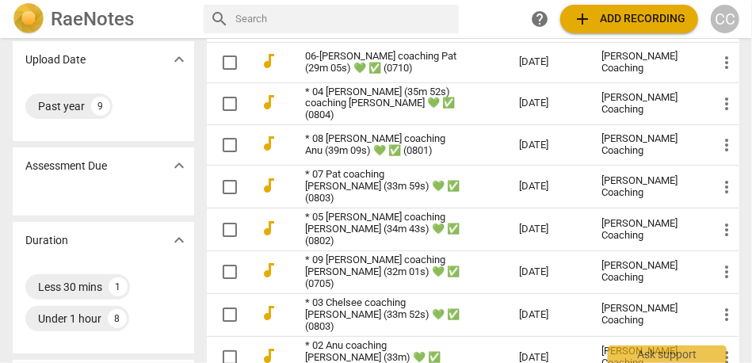
scroll to position [265, 0]
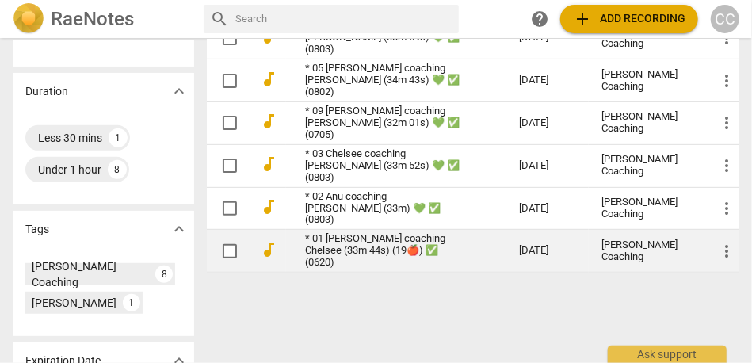
click at [358, 243] on link "* 01 [PERSON_NAME] coaching Chelsee (33m 44s) (19🍎) ✅ (0620)" at bounding box center [383, 251] width 157 height 36
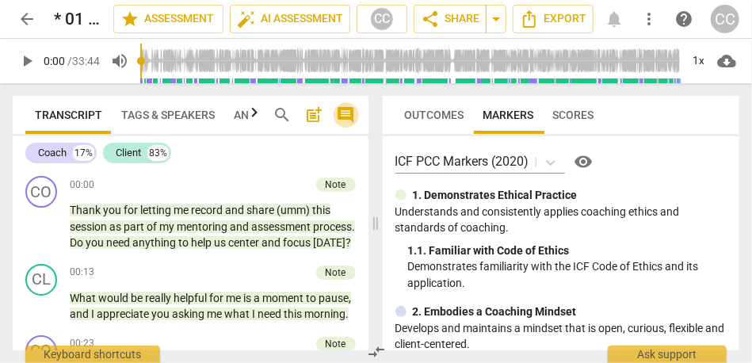
click at [343, 118] on span "comment" at bounding box center [346, 114] width 19 height 19
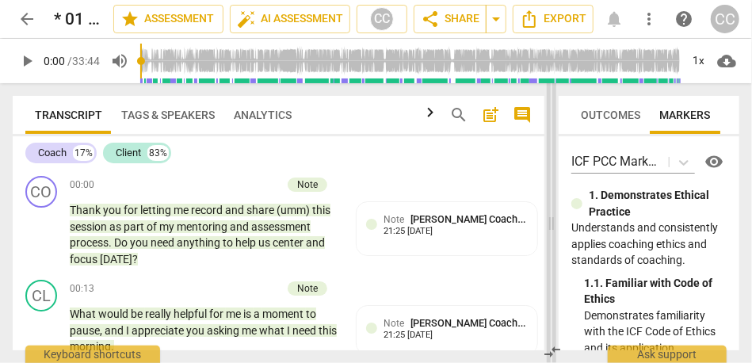
drag, startPoint x: 348, startPoint y: 226, endPoint x: 553, endPoint y: 264, distance: 208.8
click at [553, 264] on span at bounding box center [552, 223] width 10 height 280
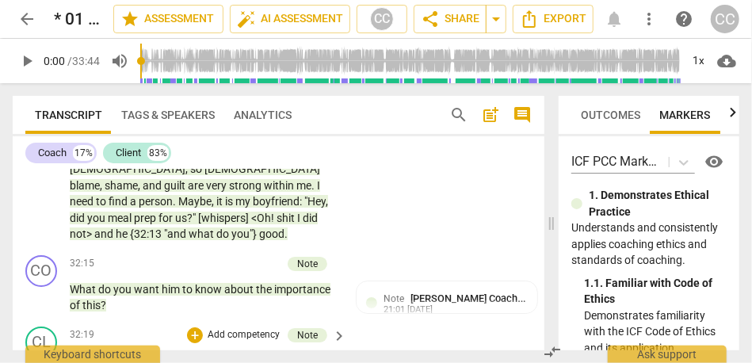
scroll to position [8979, 0]
click at [26, 20] on span "arrow_back" at bounding box center [26, 19] width 19 height 19
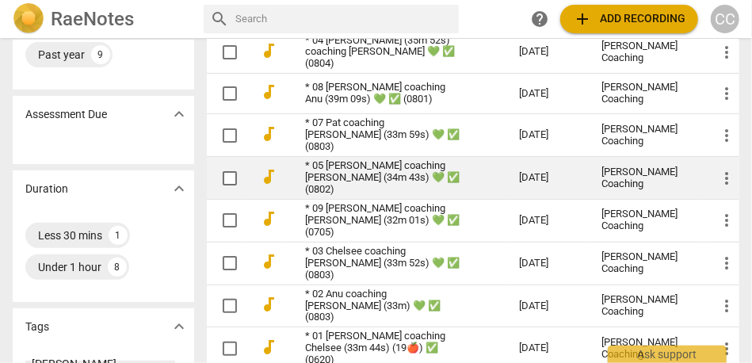
scroll to position [206, 0]
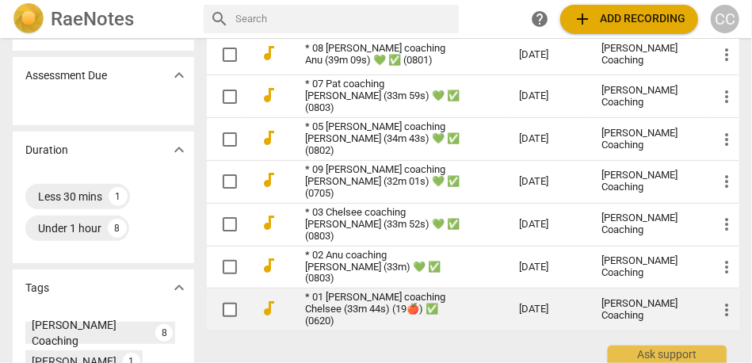
click at [378, 304] on link "* 01 [PERSON_NAME] coaching Chelsee (33m 44s) (19🍎) ✅ (0620)" at bounding box center [383, 310] width 157 height 36
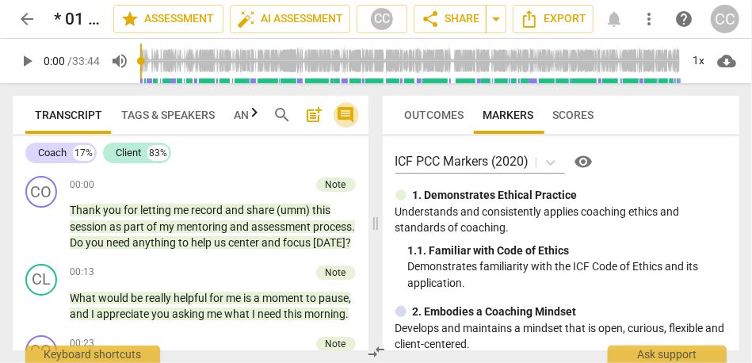
click at [352, 118] on span "comment" at bounding box center [346, 114] width 19 height 19
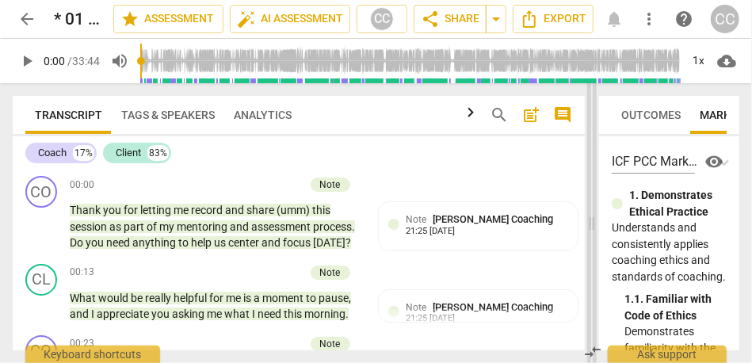
drag, startPoint x: 347, startPoint y: 224, endPoint x: 597, endPoint y: 230, distance: 249.8
click at [597, 230] on span at bounding box center [592, 223] width 10 height 280
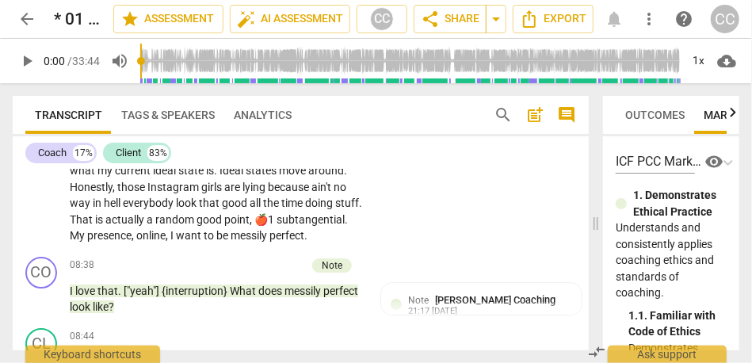
scroll to position [2099, 0]
